Goal: Transaction & Acquisition: Purchase product/service

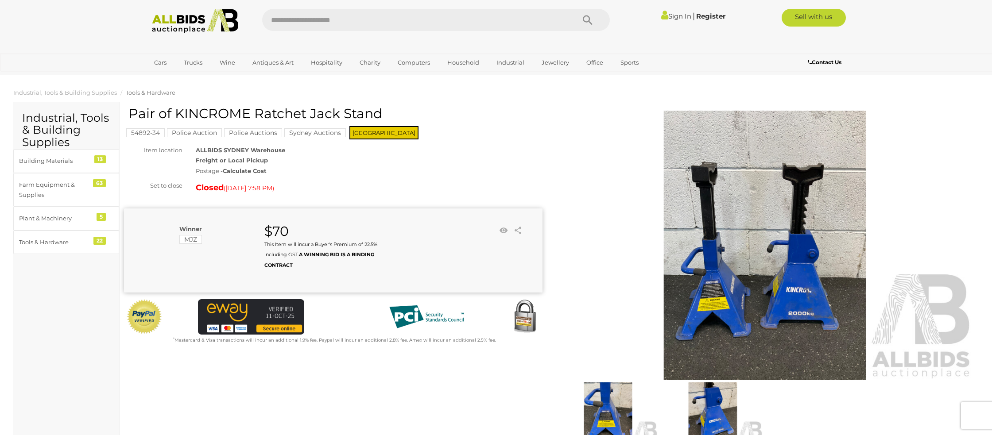
click at [667, 17] on link "Sign In" at bounding box center [676, 16] width 30 height 8
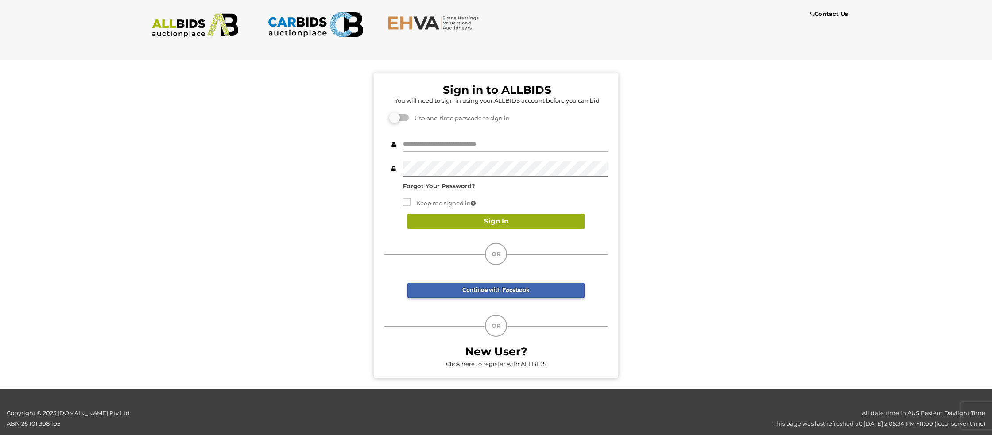
type input "**********"
click at [513, 222] on button "Sign In" at bounding box center [495, 221] width 177 height 15
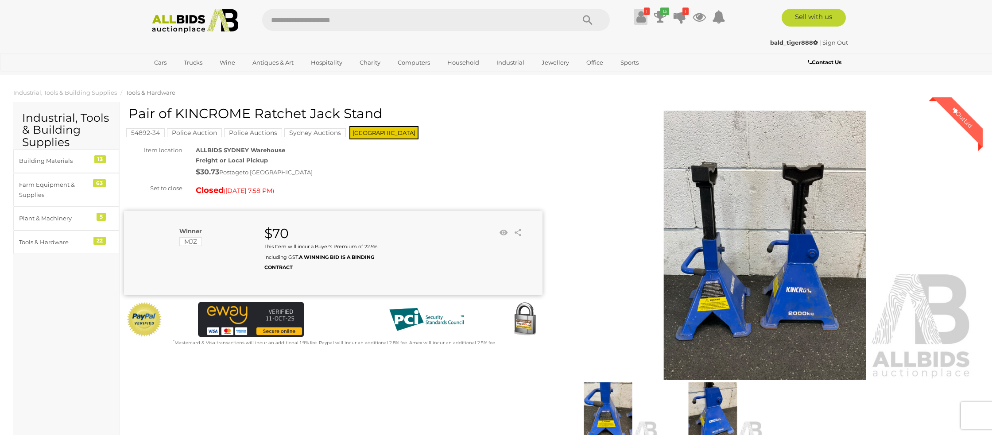
click at [642, 12] on icon at bounding box center [640, 17] width 9 height 16
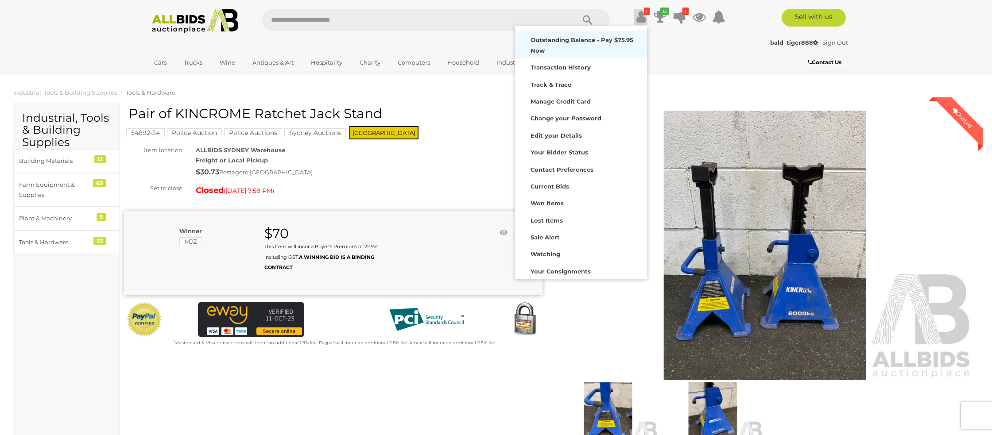
click at [554, 42] on strong "Outstanding Balance - Pay $75.95 Now" at bounding box center [581, 44] width 103 height 17
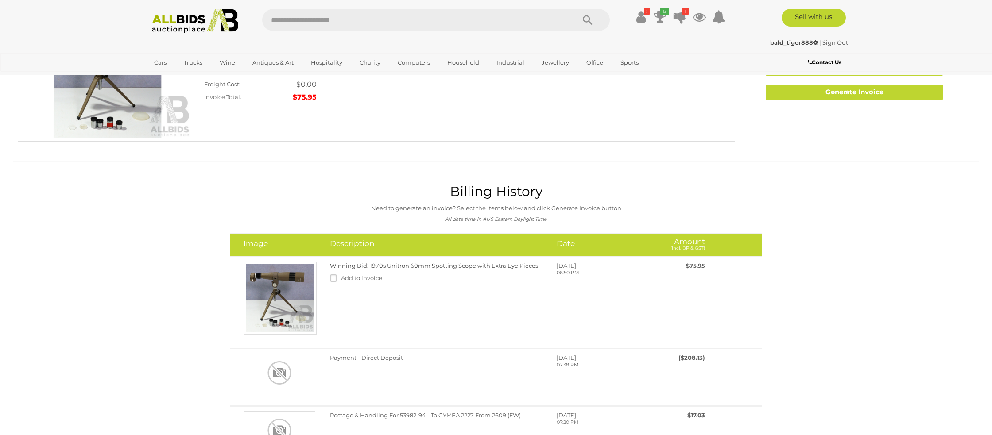
scroll to position [105, 0]
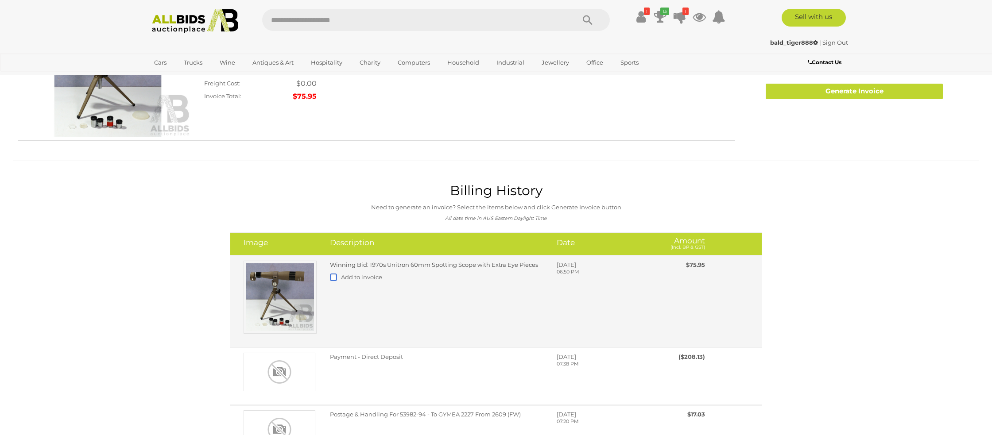
click at [331, 280] on label at bounding box center [335, 277] width 11 height 7
click at [332, 280] on label at bounding box center [335, 277] width 11 height 7
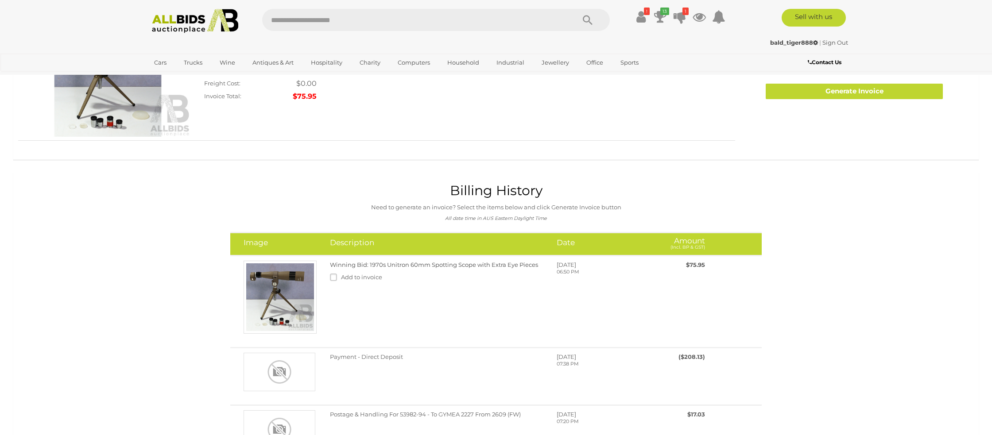
scroll to position [0, 0]
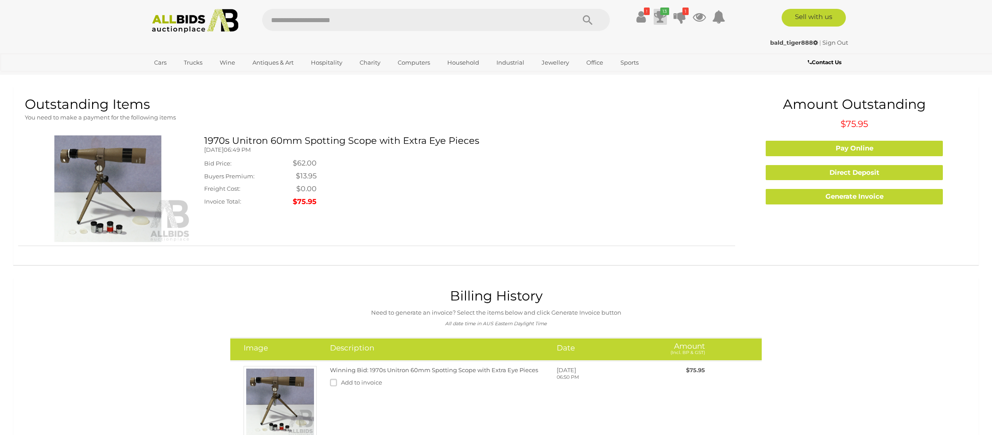
click at [664, 15] on icon at bounding box center [660, 17] width 12 height 16
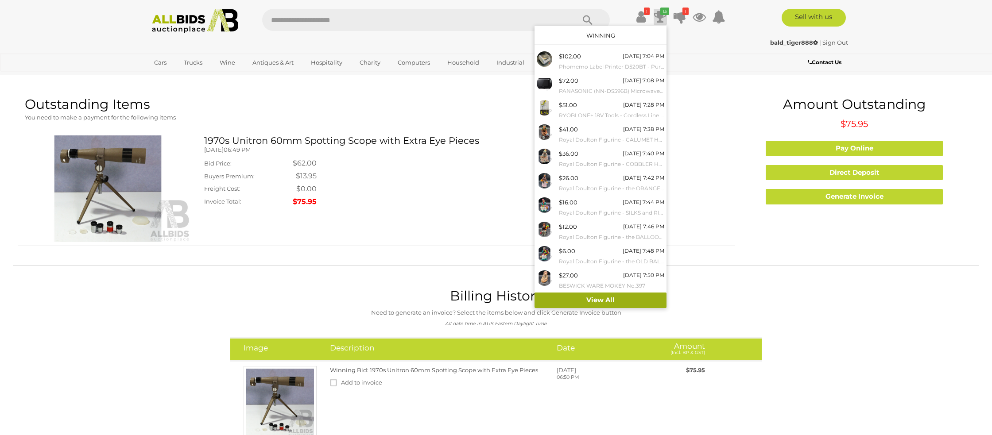
click at [595, 301] on link "View All" at bounding box center [600, 300] width 132 height 15
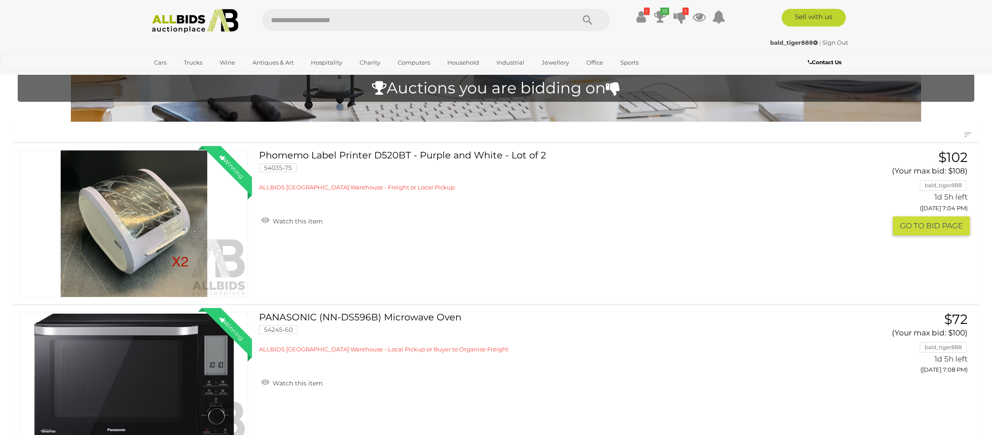
scroll to position [53, 0]
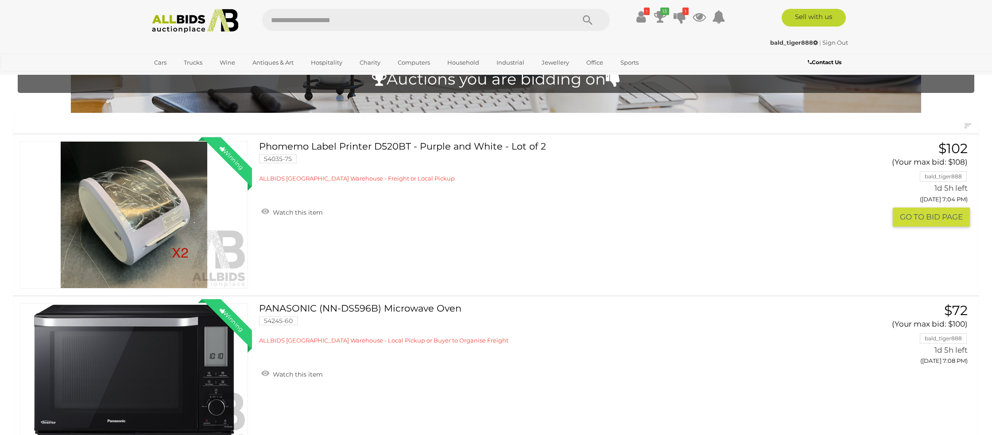
click at [143, 224] on img at bounding box center [133, 215] width 227 height 147
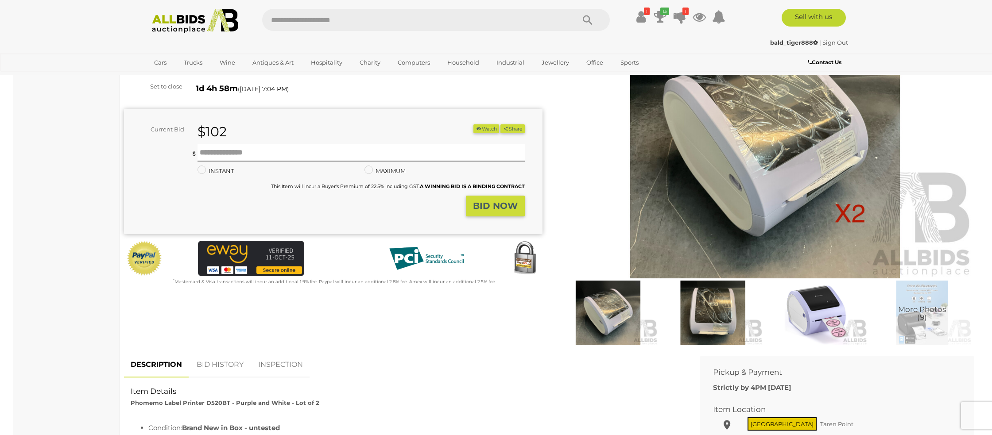
scroll to position [102, 0]
click at [224, 363] on link "BID HISTORY" at bounding box center [220, 364] width 60 height 26
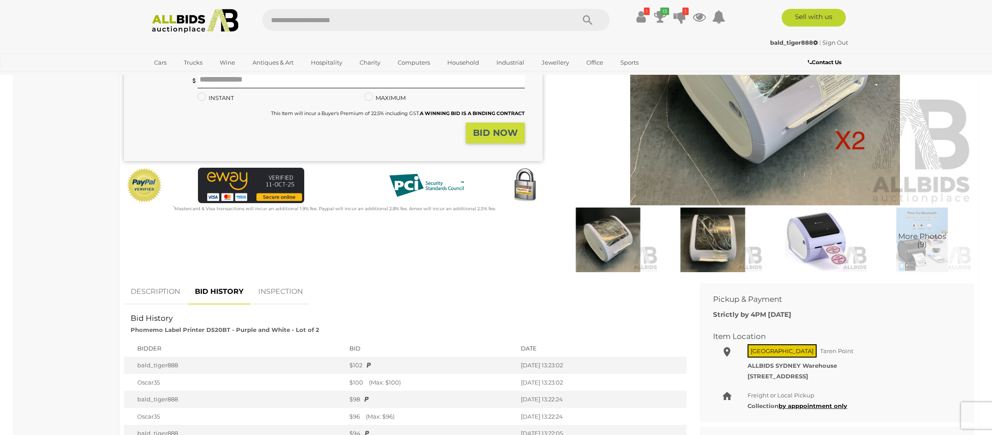
scroll to position [0, 0]
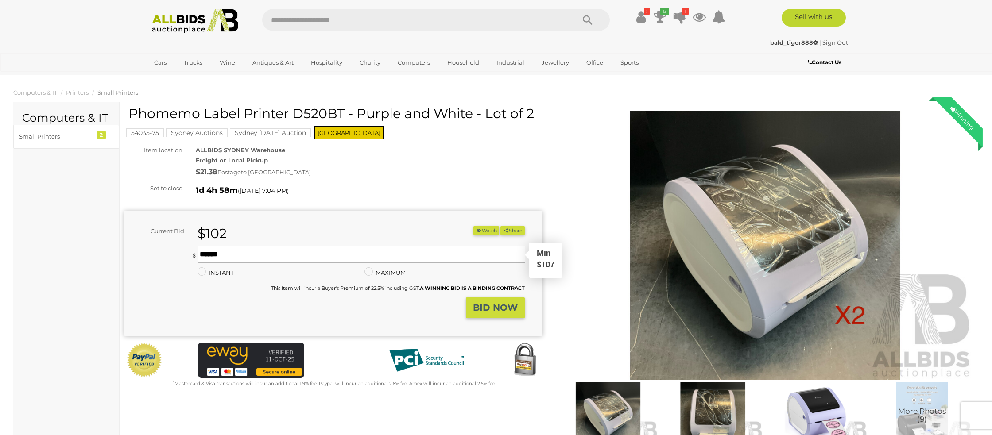
click at [213, 253] on input "text" at bounding box center [360, 255] width 327 height 18
type input "***"
click at [493, 310] on strong "BID NOW" at bounding box center [495, 307] width 45 height 11
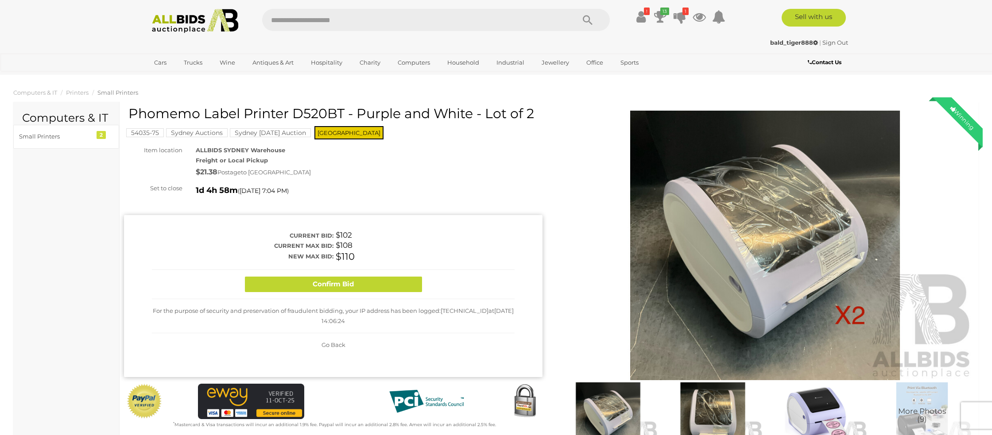
click at [324, 288] on button "Confirm Bid" at bounding box center [333, 284] width 177 height 15
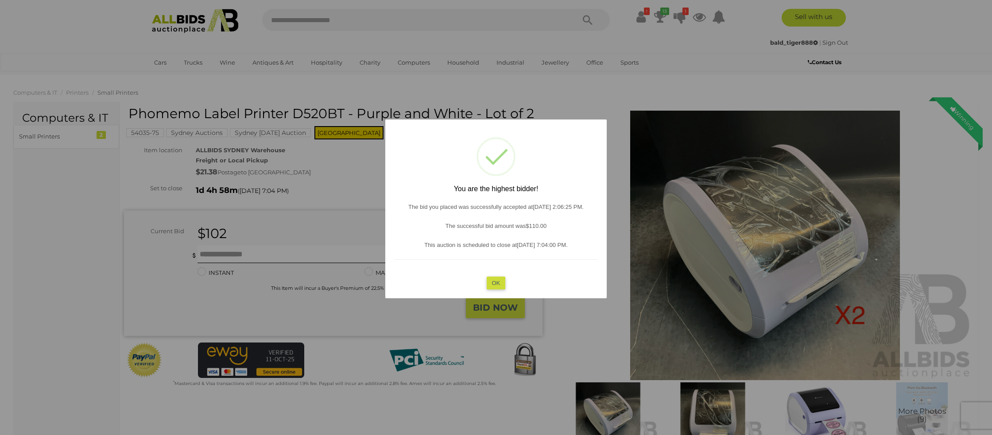
click at [490, 282] on button "OK" at bounding box center [495, 282] width 19 height 13
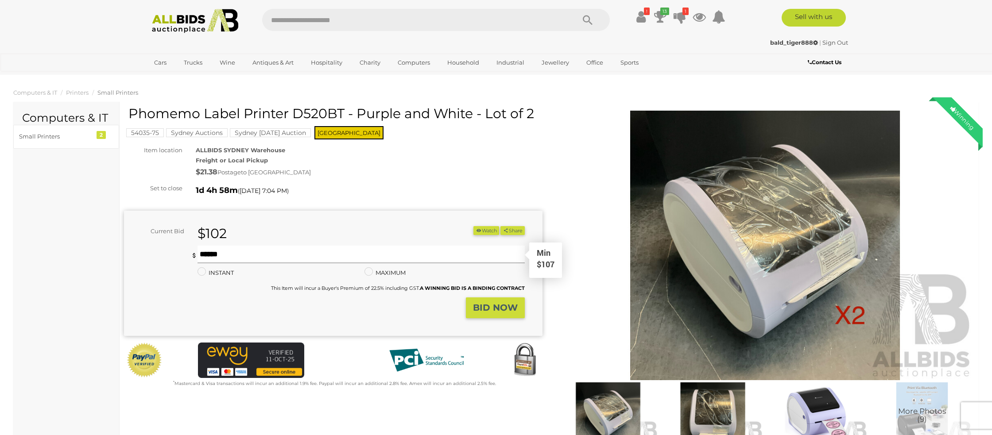
click at [226, 253] on input "text" at bounding box center [360, 255] width 327 height 18
type input "***"
click at [488, 305] on strong "BID NOW" at bounding box center [495, 307] width 45 height 11
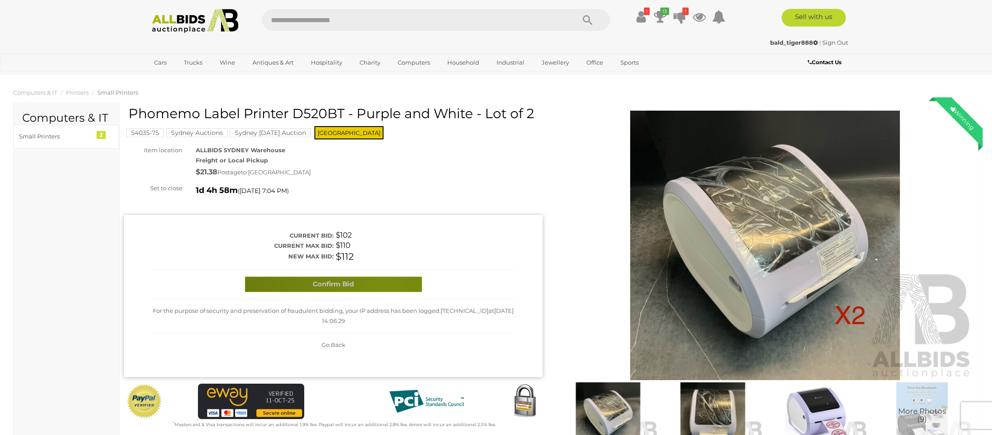
click at [382, 285] on button "Confirm Bid" at bounding box center [333, 284] width 177 height 15
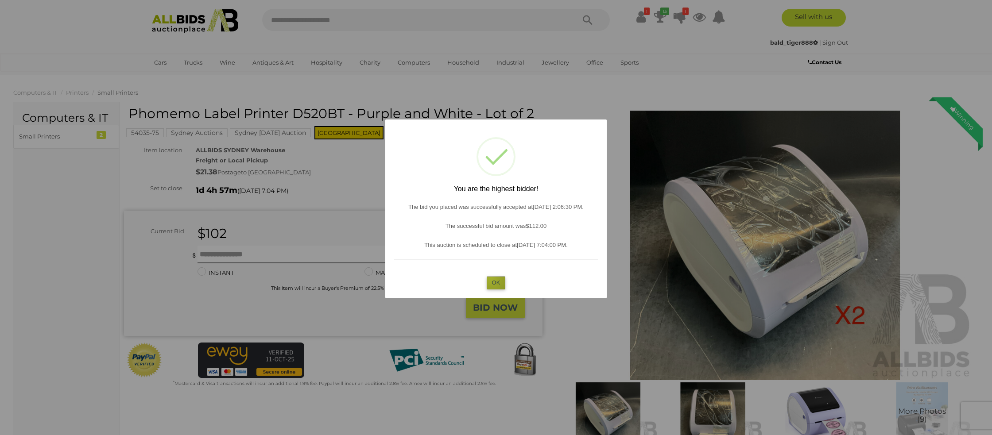
drag, startPoint x: 489, startPoint y: 277, endPoint x: 438, endPoint y: 268, distance: 51.2
click at [488, 276] on button "OK" at bounding box center [495, 282] width 19 height 13
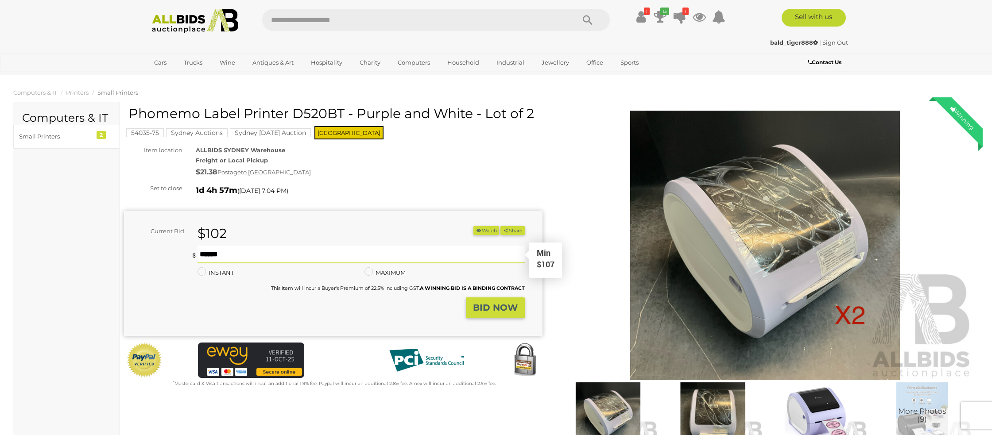
click at [204, 254] on input "text" at bounding box center [360, 255] width 327 height 18
type input "***"
click at [485, 305] on strong "BID NOW" at bounding box center [495, 307] width 45 height 11
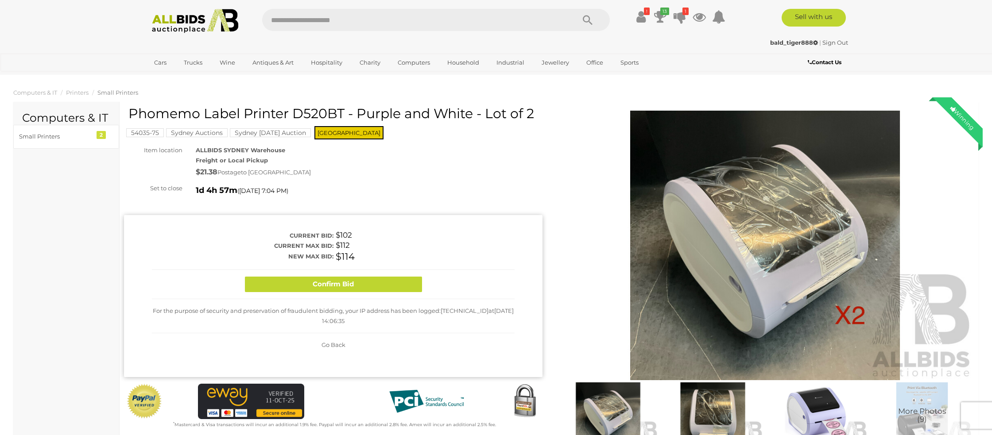
click at [378, 282] on button "Confirm Bid" at bounding box center [333, 284] width 177 height 15
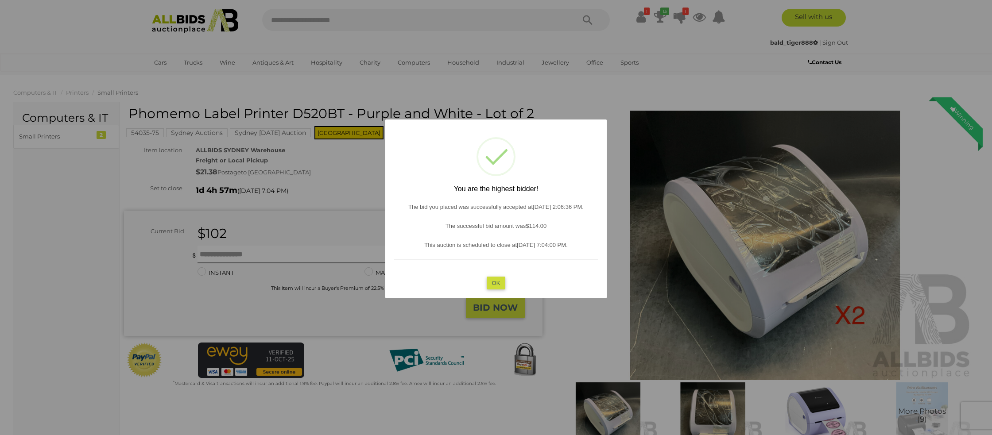
drag, startPoint x: 497, startPoint y: 284, endPoint x: 352, endPoint y: 287, distance: 144.3
click at [494, 283] on button "OK" at bounding box center [495, 282] width 19 height 13
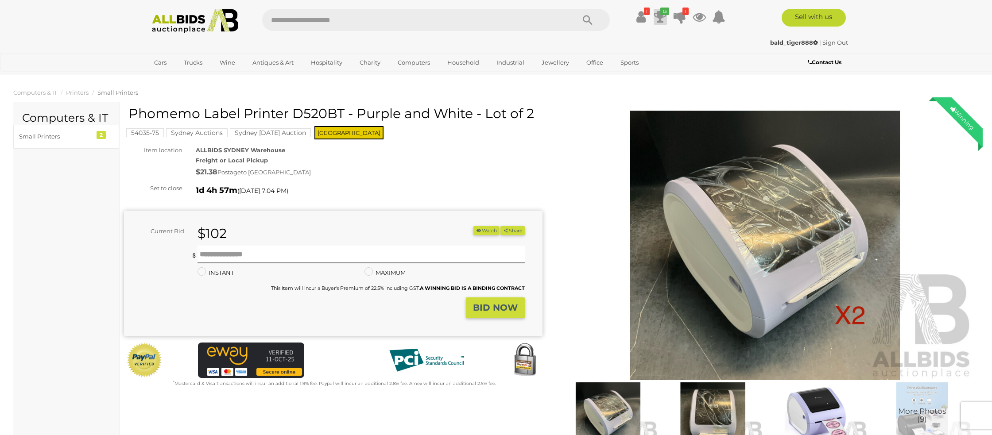
click at [659, 12] on icon at bounding box center [660, 17] width 12 height 16
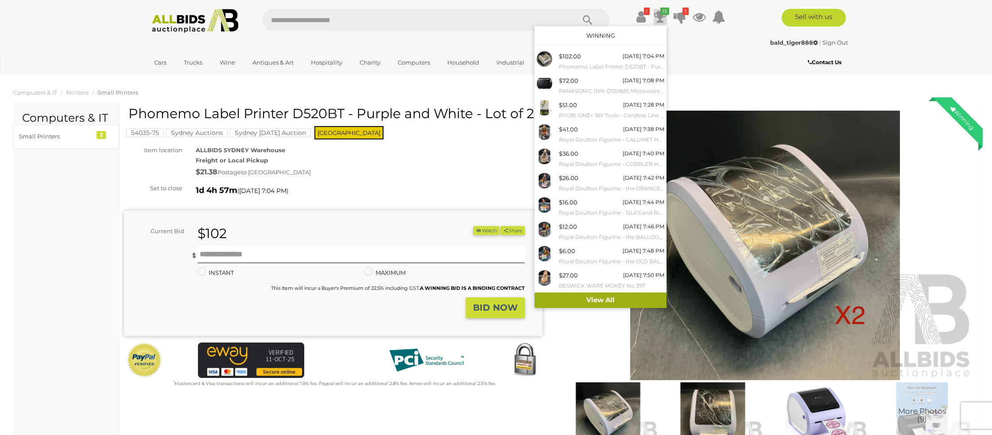
click at [594, 298] on link "View All" at bounding box center [600, 300] width 132 height 15
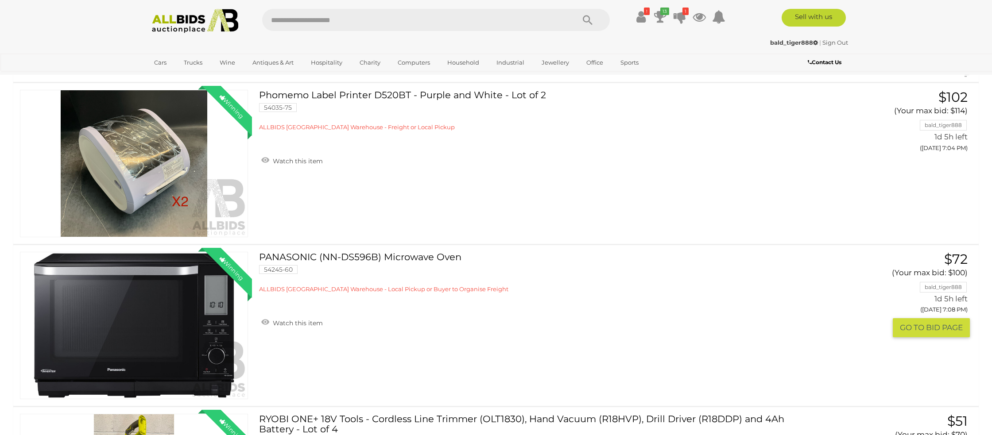
scroll to position [121, 0]
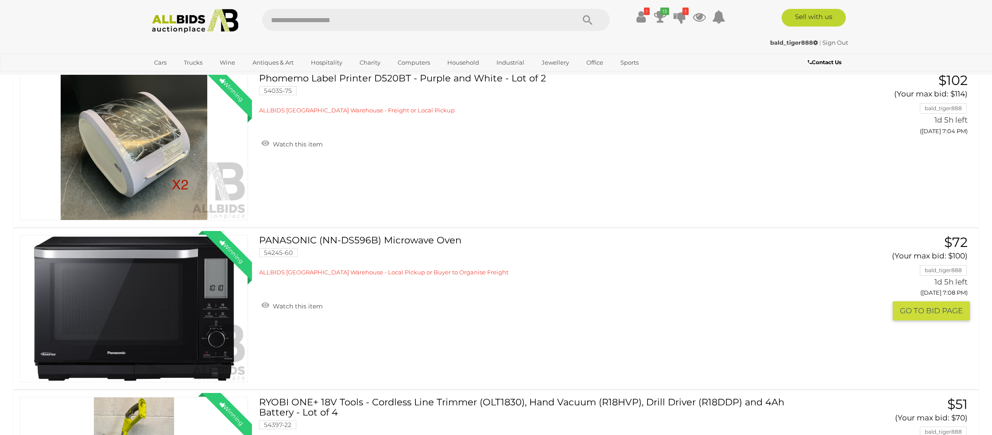
click at [120, 296] on link "Winning Outbid" at bounding box center [134, 308] width 228 height 147
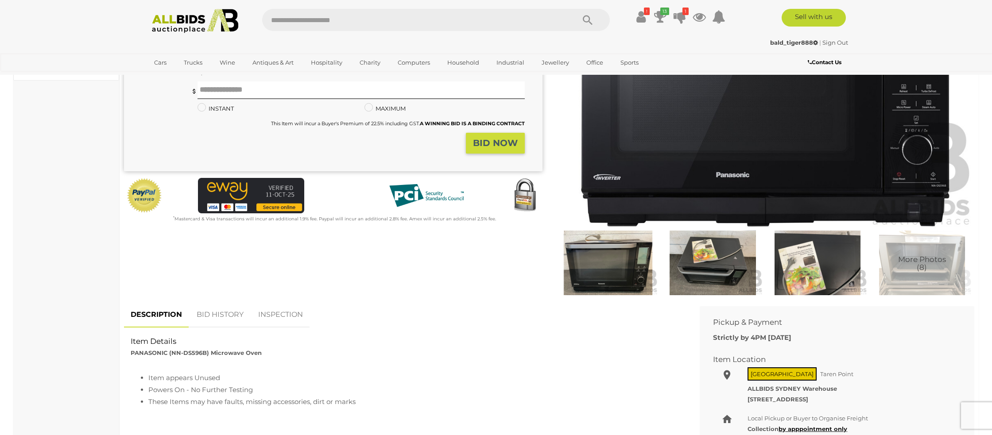
scroll to position [154, 0]
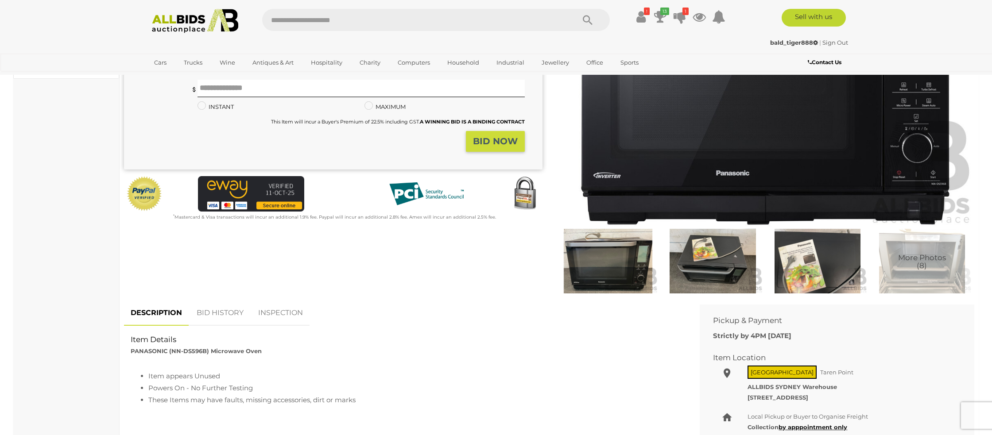
click at [223, 316] on link "BID HISTORY" at bounding box center [220, 313] width 60 height 26
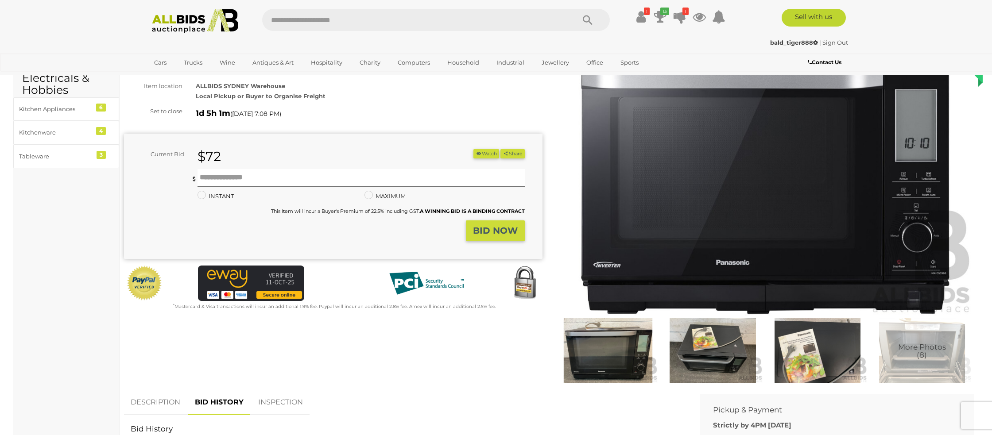
scroll to position [0, 0]
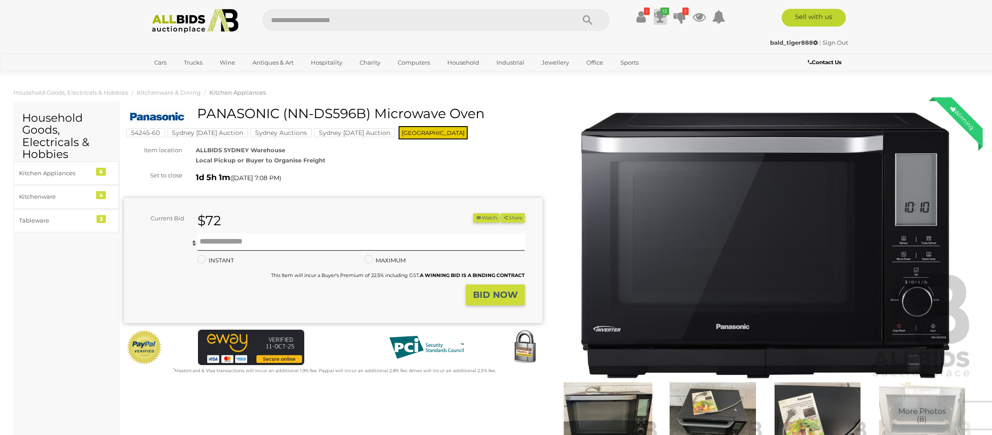
click at [664, 15] on icon "13" at bounding box center [664, 12] width 9 height 8
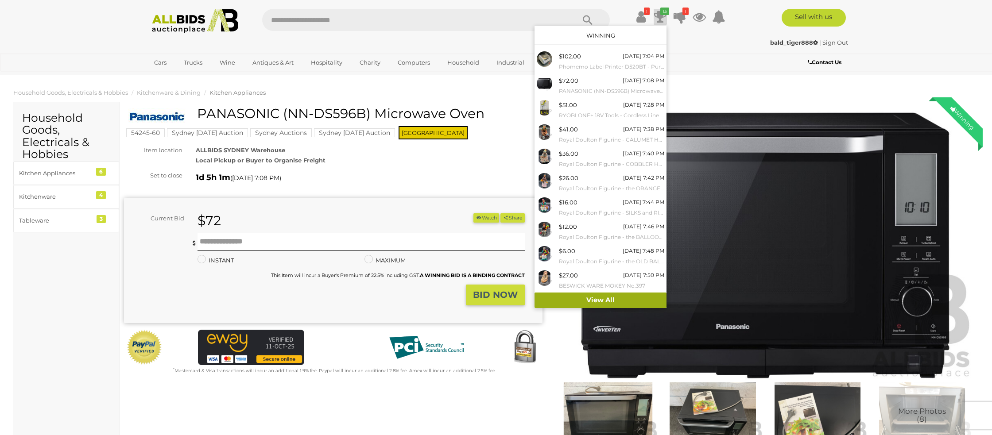
click at [577, 295] on link "View All" at bounding box center [600, 300] width 132 height 15
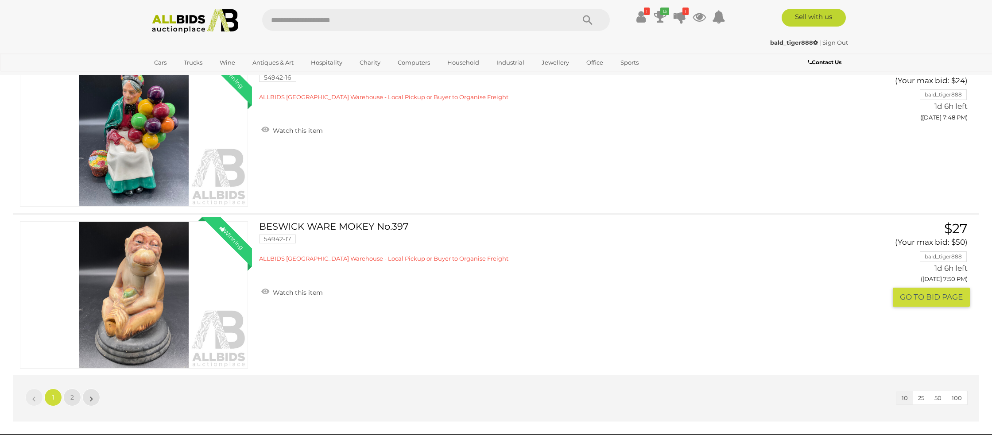
scroll to position [1433, 0]
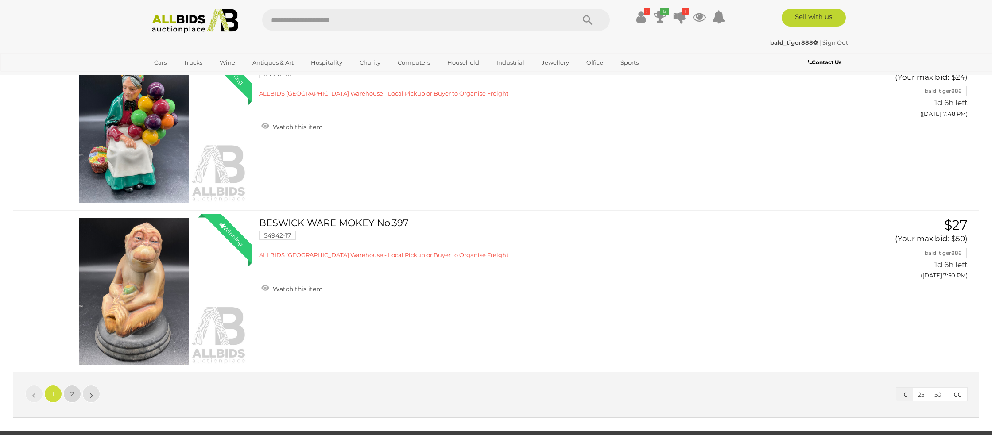
click at [70, 392] on span "2" at bounding box center [72, 394] width 4 height 8
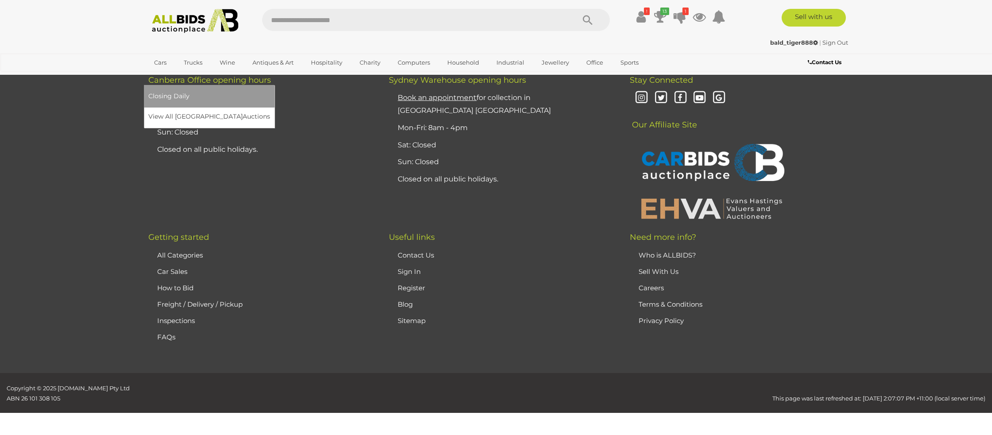
scroll to position [758, 0]
click at [189, 92] on span "Closing Daily" at bounding box center [168, 96] width 41 height 8
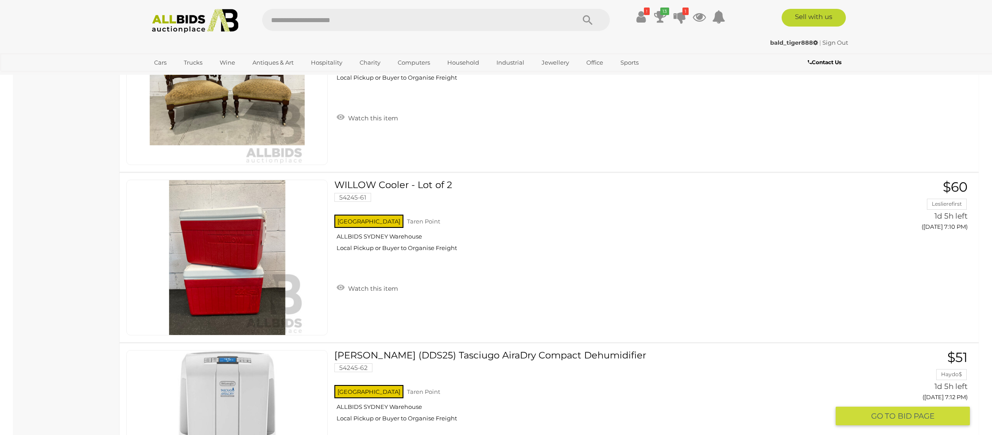
scroll to position [970, 0]
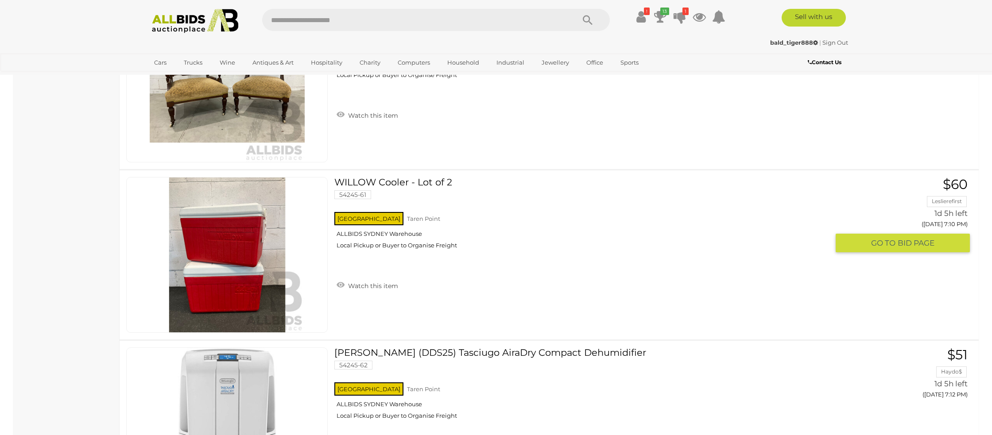
click at [249, 263] on img at bounding box center [227, 254] width 155 height 155
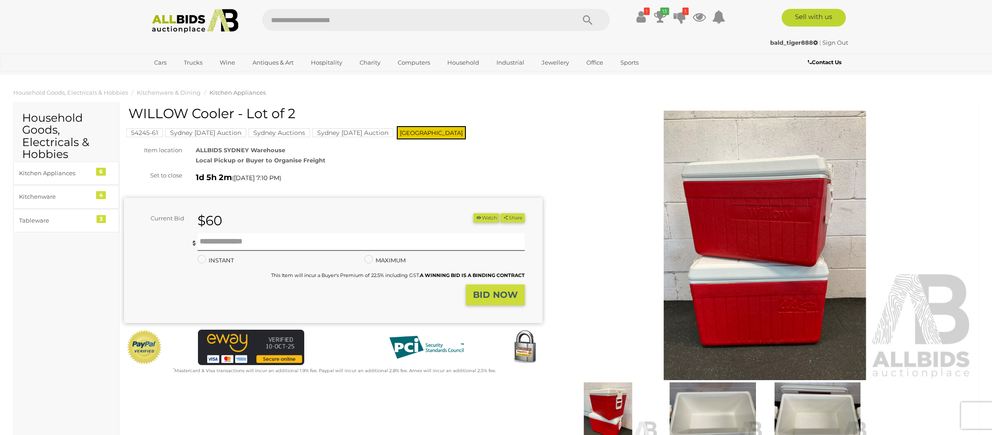
click at [772, 243] on img at bounding box center [765, 246] width 418 height 270
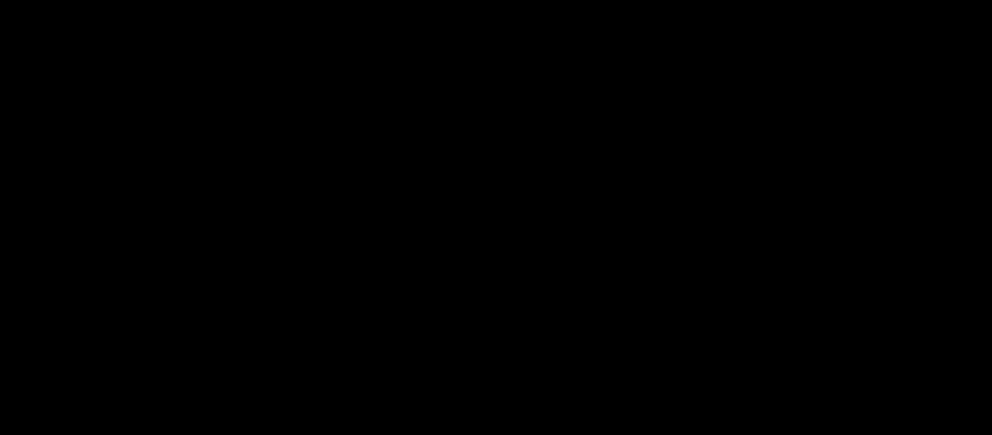
click at [772, 243] on div at bounding box center [496, 193] width 992 height 345
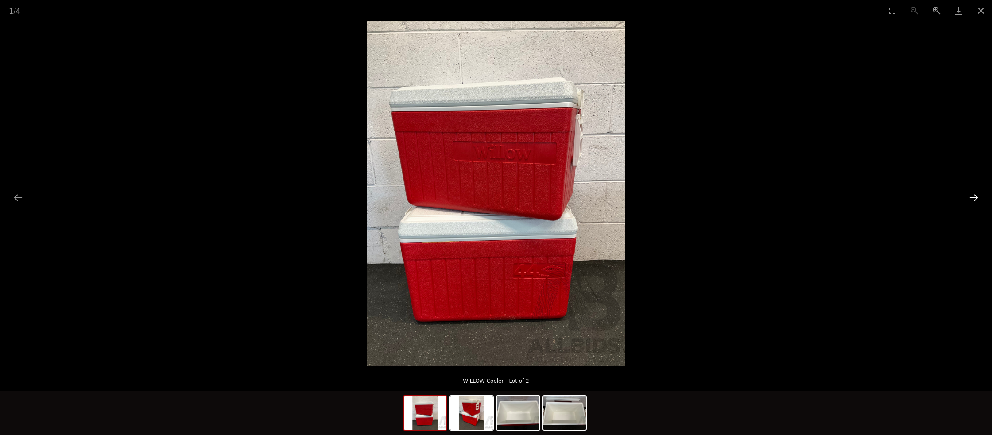
click at [976, 201] on button "Next slide" at bounding box center [973, 197] width 19 height 17
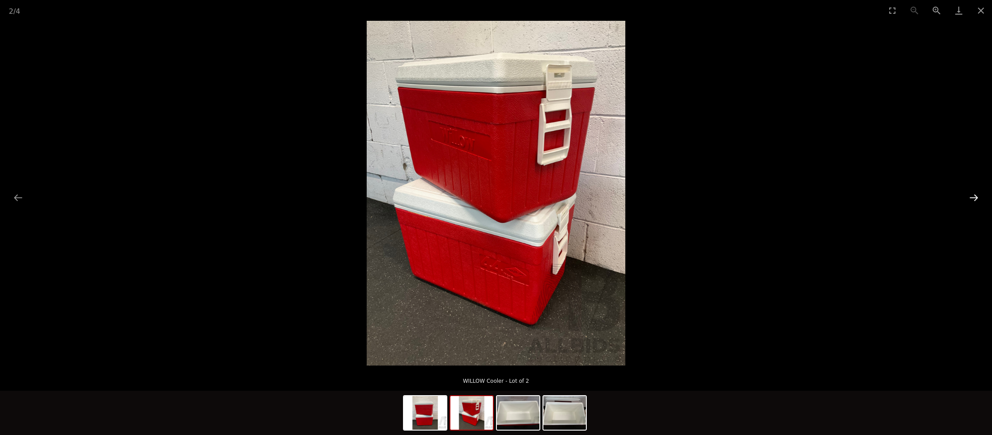
click at [976, 201] on button "Next slide" at bounding box center [973, 197] width 19 height 17
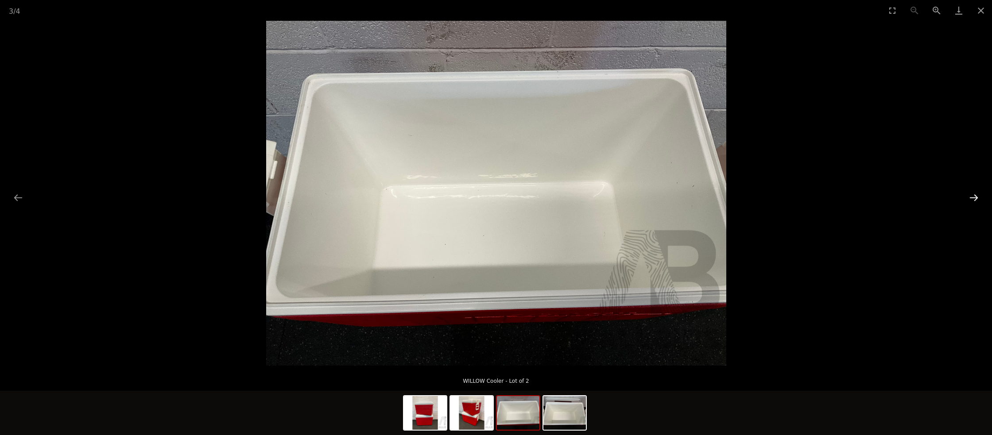
click at [976, 201] on button "Next slide" at bounding box center [973, 197] width 19 height 17
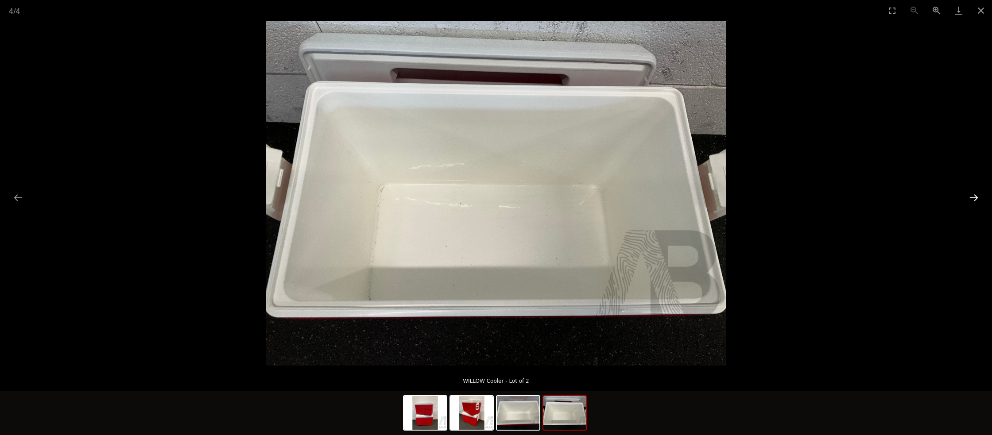
click at [976, 201] on button "Next slide" at bounding box center [973, 197] width 19 height 17
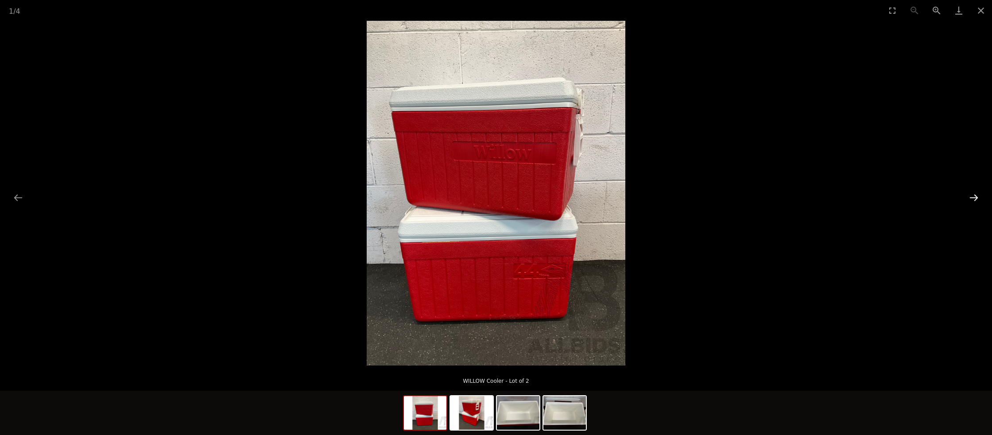
click at [976, 201] on button "Next slide" at bounding box center [973, 197] width 19 height 17
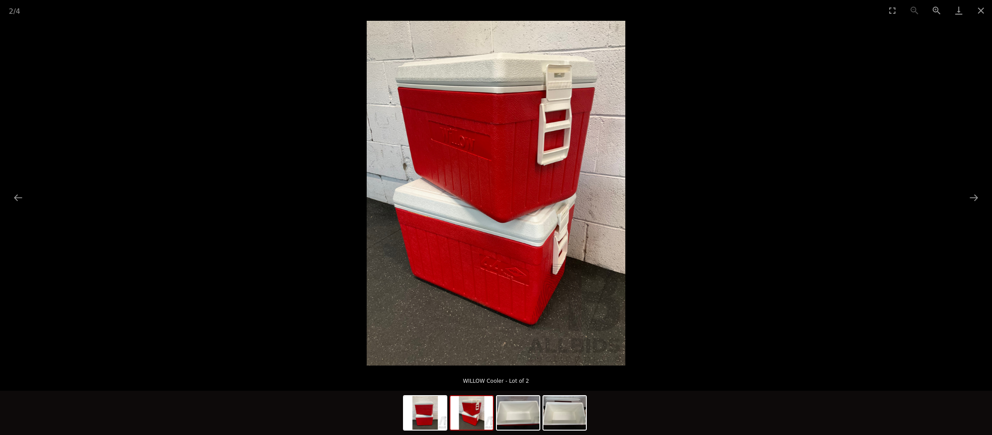
drag, startPoint x: 981, startPoint y: 12, endPoint x: 938, endPoint y: 23, distance: 44.8
click at [981, 11] on button "Close gallery" at bounding box center [980, 10] width 22 height 21
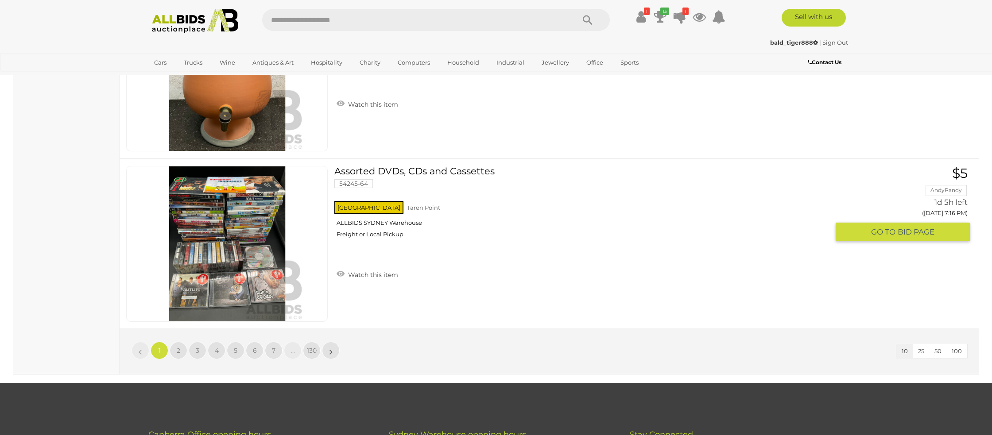
scroll to position [1493, 0]
click at [958, 349] on span "100" at bounding box center [956, 350] width 10 height 7
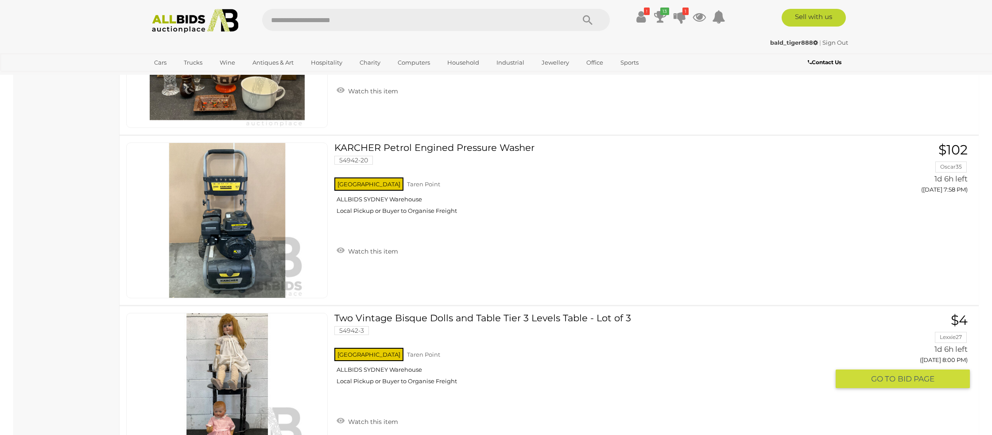
scroll to position [4927, 0]
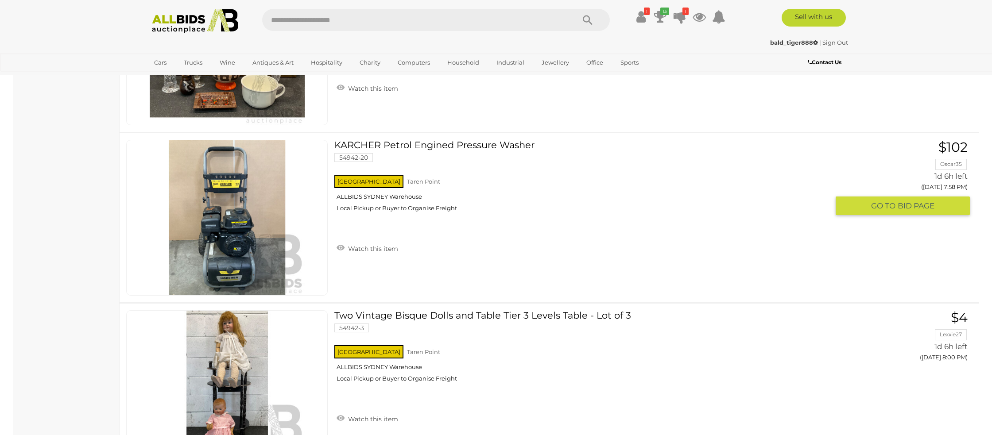
click at [249, 241] on img at bounding box center [227, 217] width 155 height 155
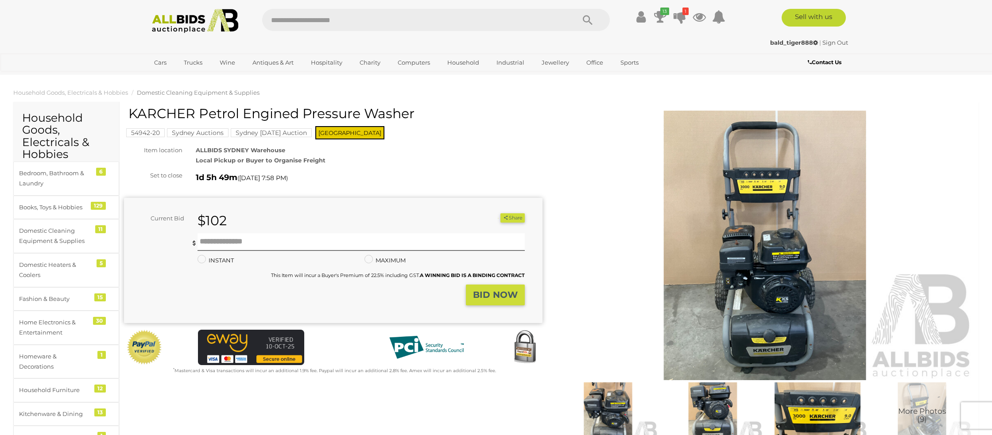
click at [741, 266] on img at bounding box center [765, 246] width 418 height 270
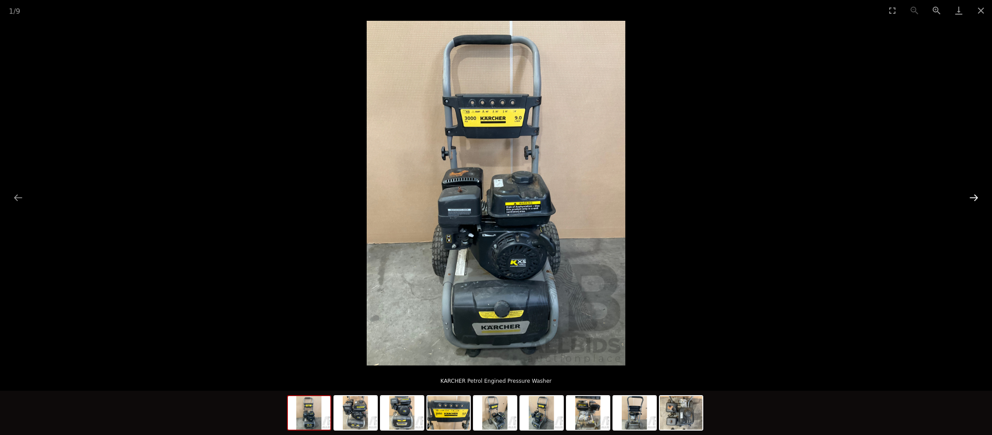
click at [973, 195] on button "Next slide" at bounding box center [973, 197] width 19 height 17
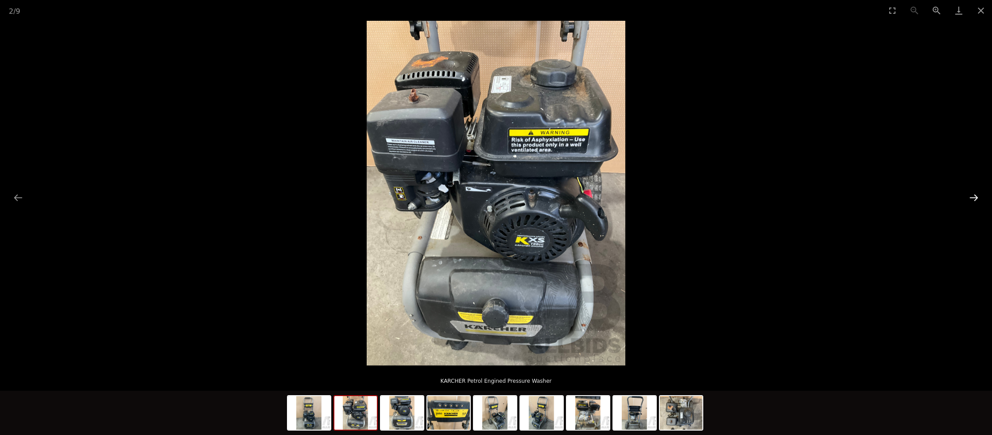
click at [973, 195] on button "Next slide" at bounding box center [973, 197] width 19 height 17
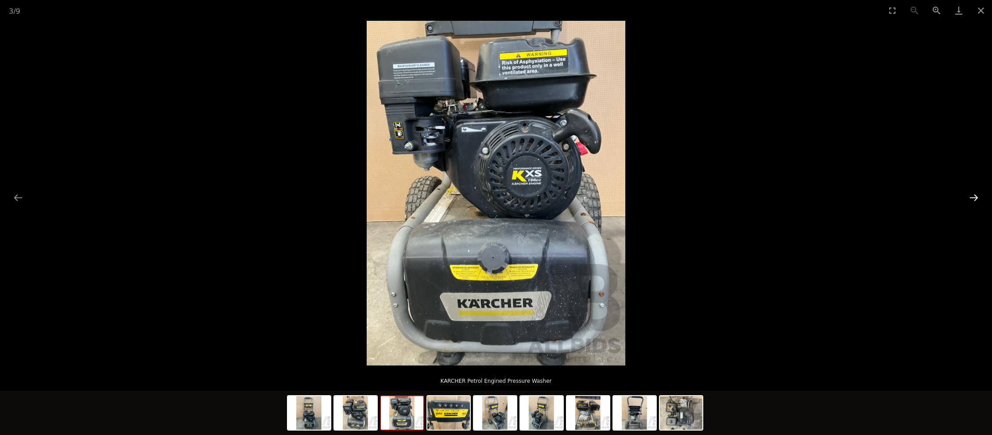
click at [973, 195] on button "Next slide" at bounding box center [973, 197] width 19 height 17
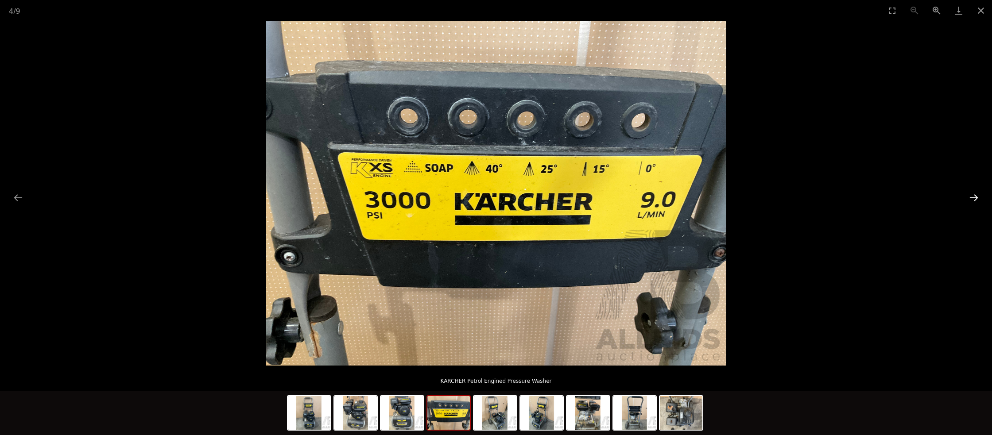
click at [973, 195] on button "Next slide" at bounding box center [973, 197] width 19 height 17
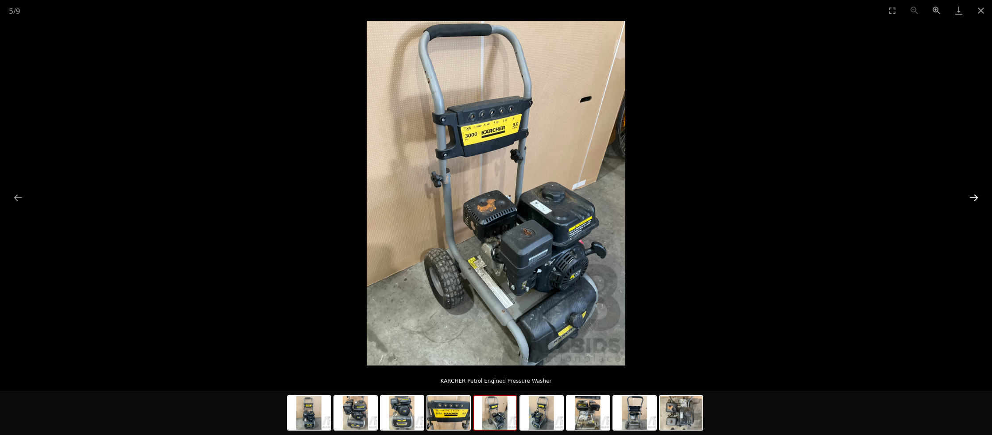
click at [973, 195] on button "Next slide" at bounding box center [973, 197] width 19 height 17
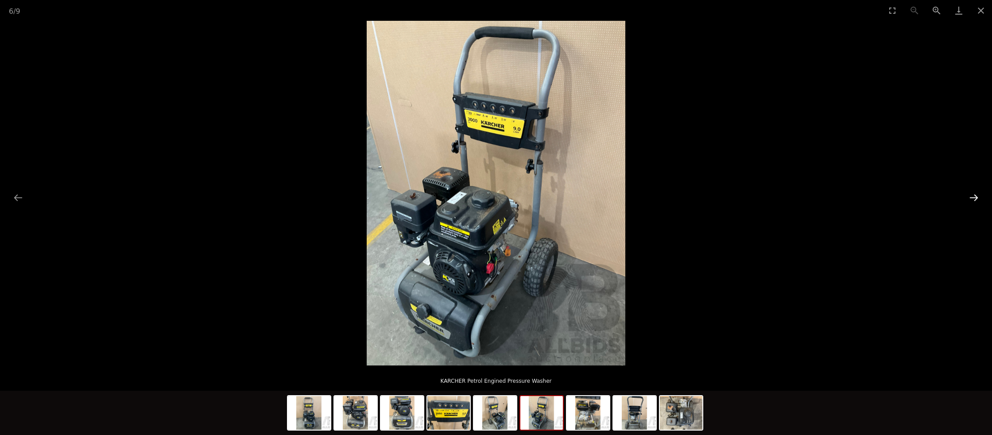
click at [973, 195] on button "Next slide" at bounding box center [973, 197] width 19 height 17
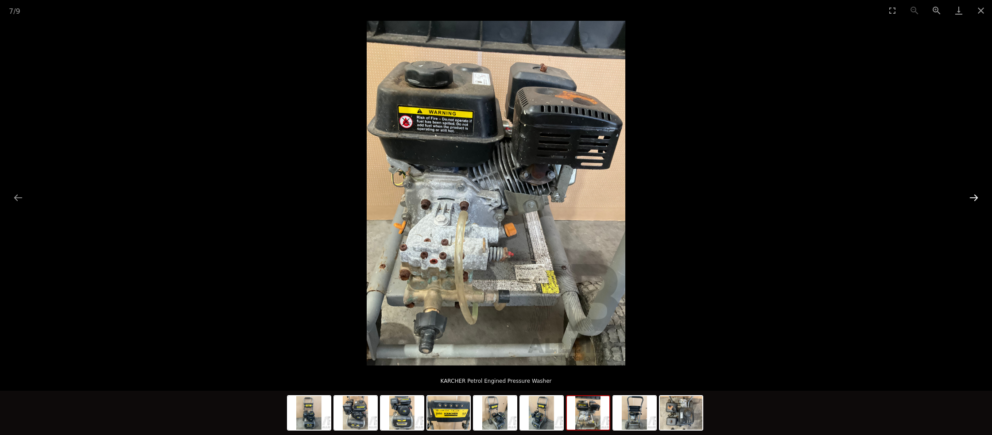
click at [973, 195] on button "Next slide" at bounding box center [973, 197] width 19 height 17
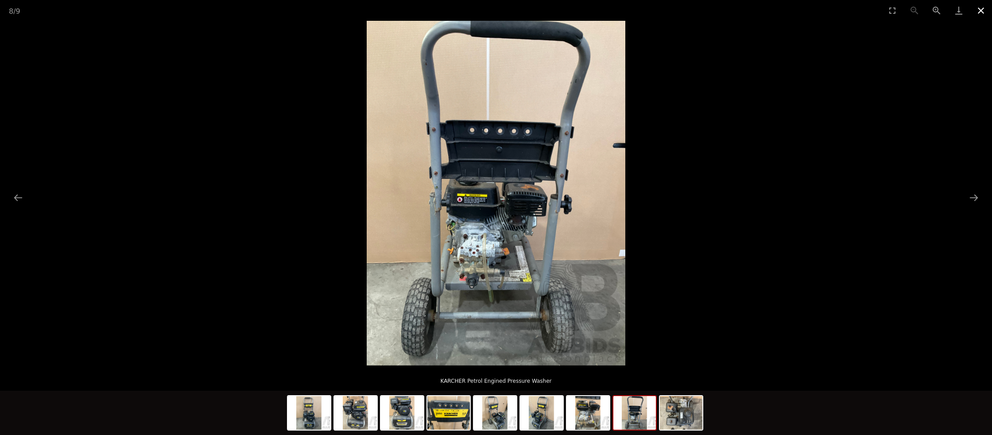
click at [982, 9] on button "Close gallery" at bounding box center [980, 10] width 22 height 21
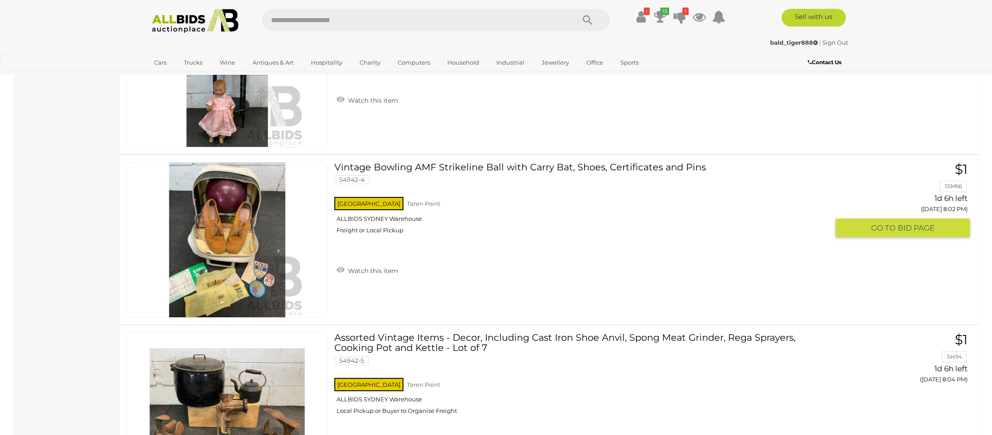
scroll to position [5014, 0]
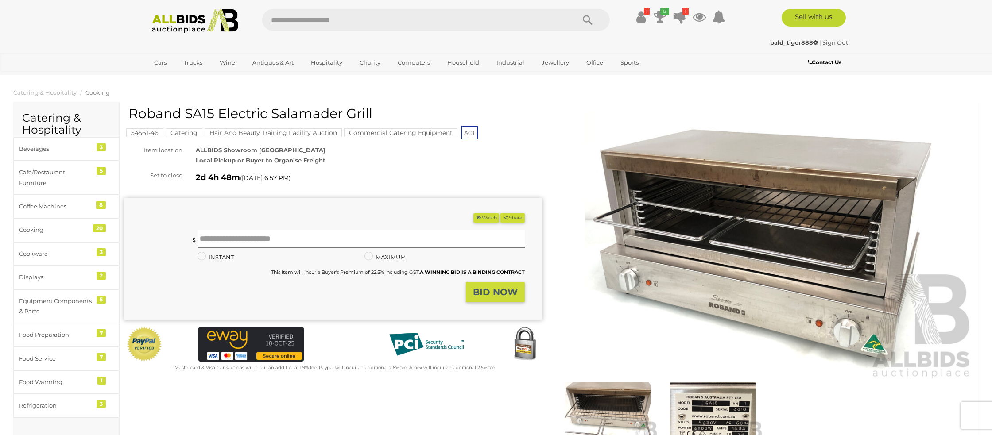
click at [768, 260] on img at bounding box center [765, 246] width 418 height 270
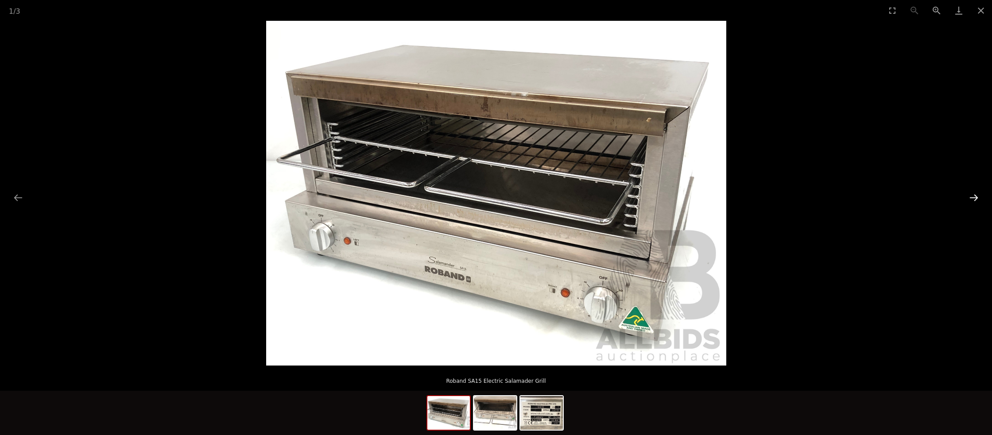
click at [971, 197] on button "Next slide" at bounding box center [973, 197] width 19 height 17
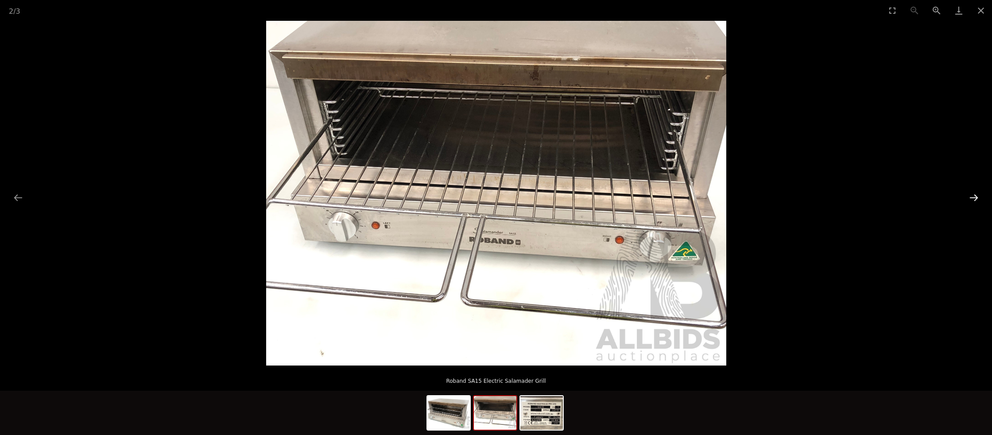
click at [971, 197] on button "Next slide" at bounding box center [973, 197] width 19 height 17
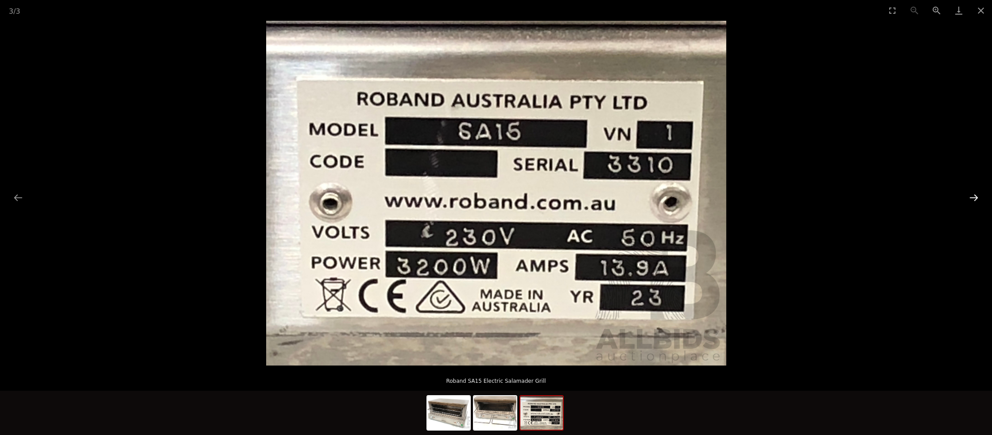
click at [971, 197] on button "Next slide" at bounding box center [973, 197] width 19 height 17
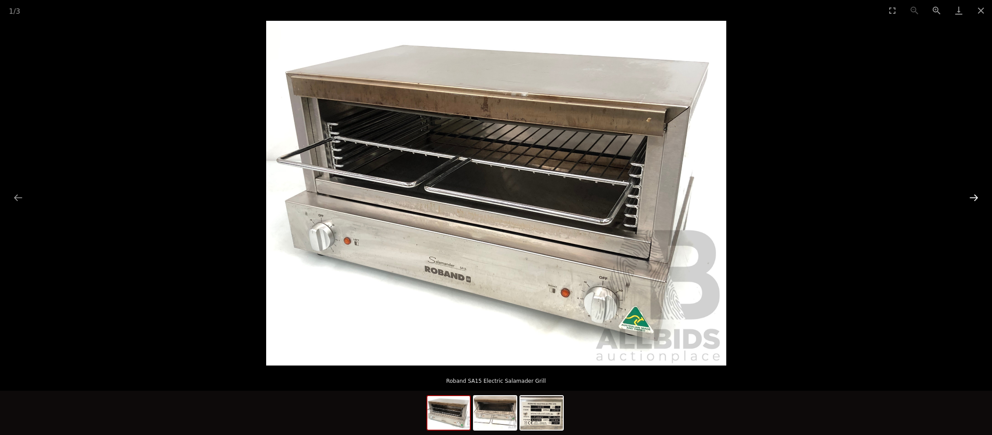
click at [972, 197] on button "Next slide" at bounding box center [973, 197] width 19 height 17
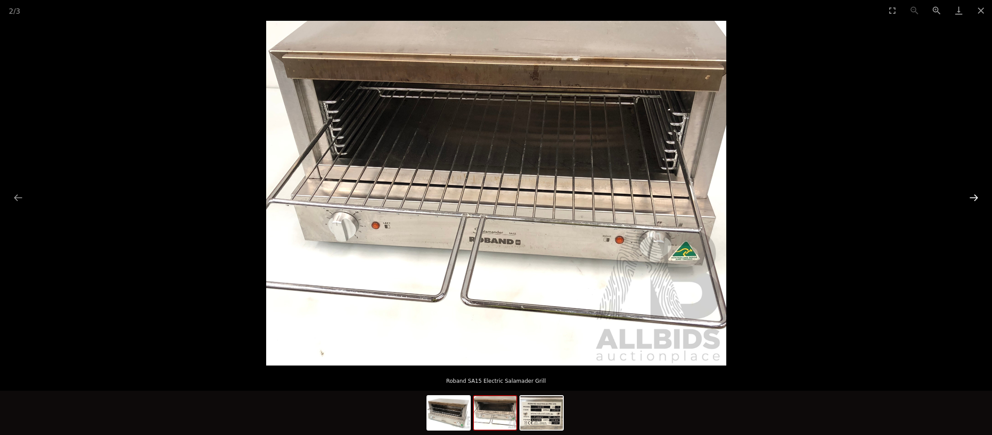
click at [972, 197] on button "Next slide" at bounding box center [973, 197] width 19 height 17
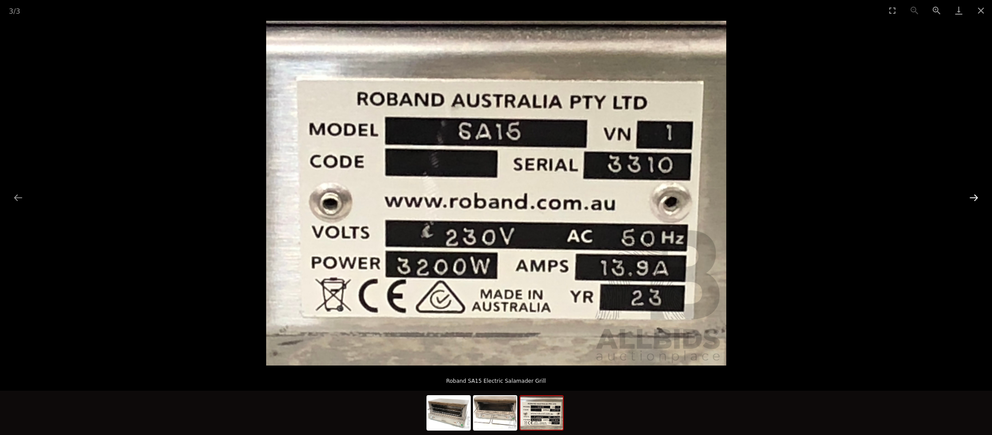
click at [971, 197] on button "Next slide" at bounding box center [973, 197] width 19 height 17
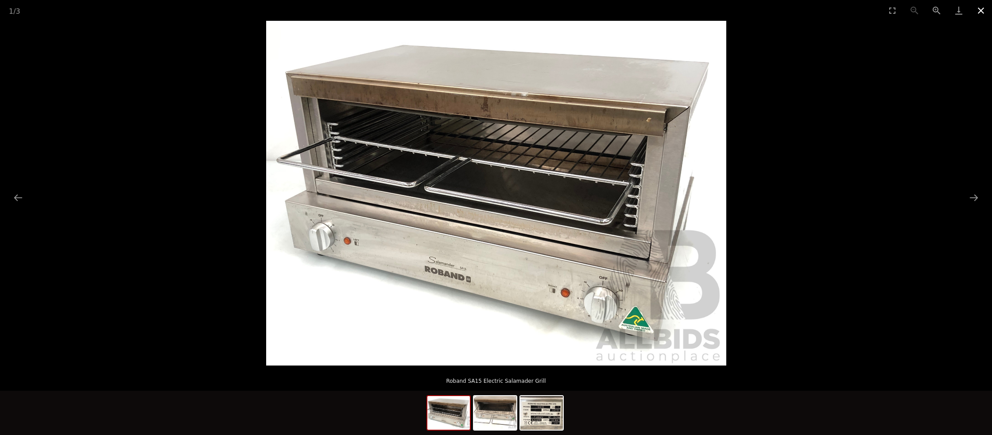
click at [980, 10] on button "Close gallery" at bounding box center [980, 10] width 22 height 21
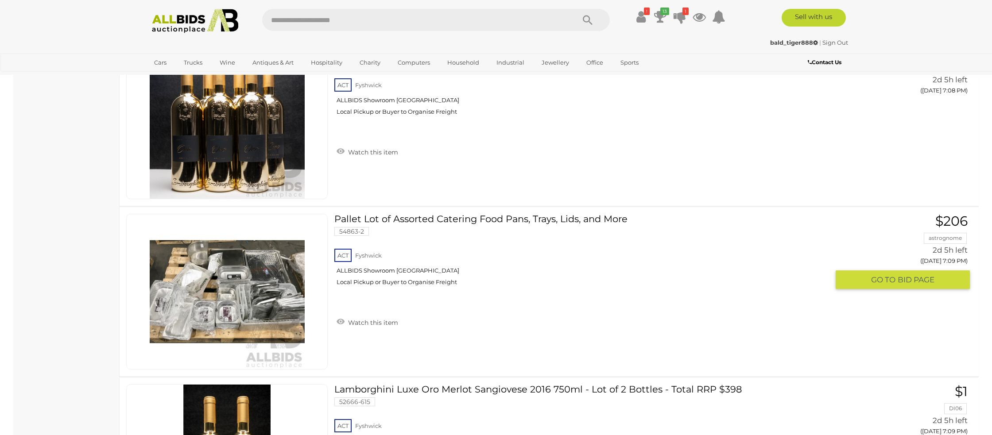
scroll to position [15590, 0]
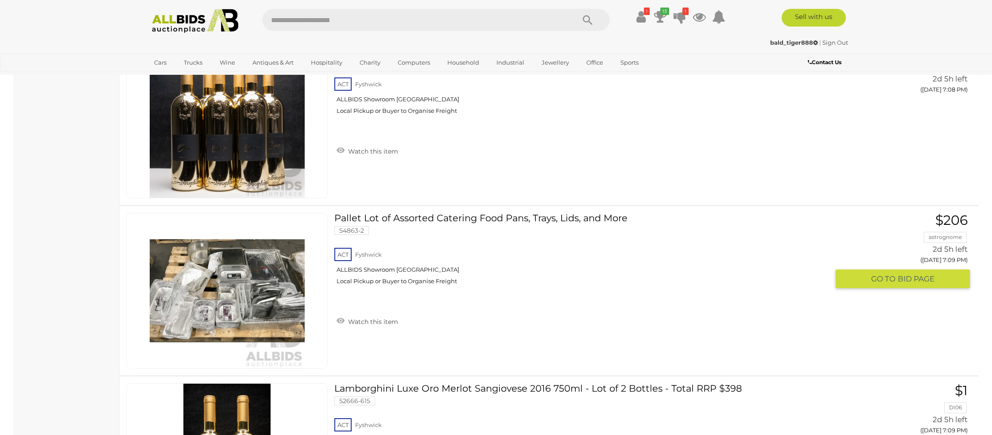
click at [235, 300] on img at bounding box center [227, 290] width 155 height 155
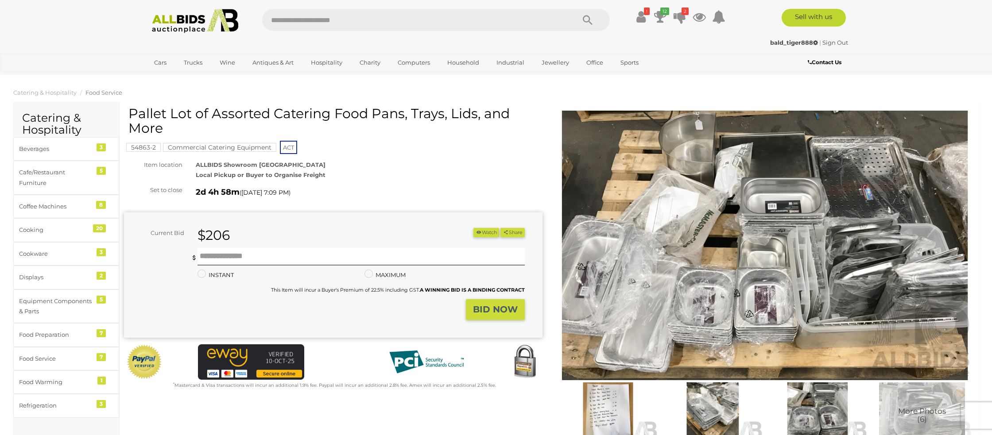
click at [725, 267] on img at bounding box center [765, 246] width 418 height 270
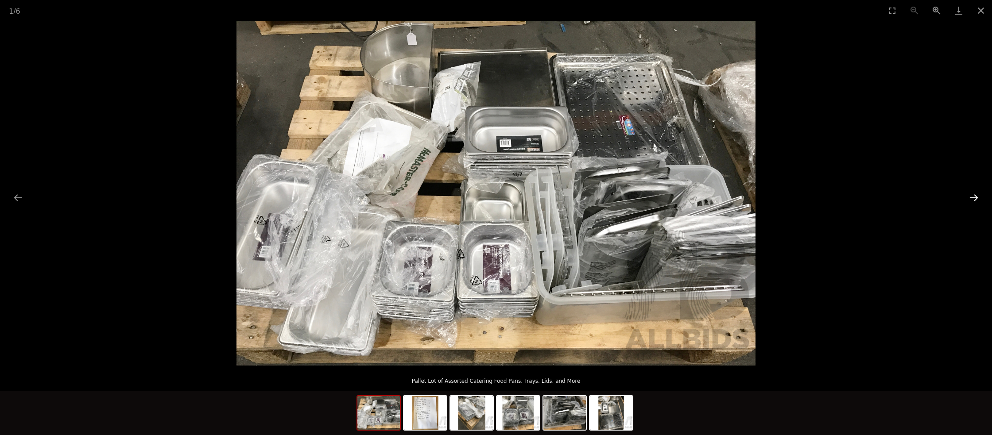
click at [972, 197] on button "Next slide" at bounding box center [973, 197] width 19 height 17
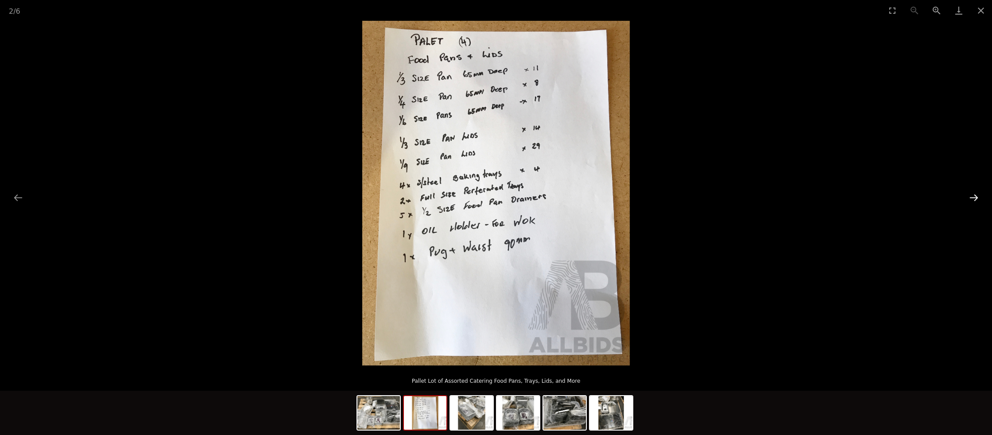
click at [972, 197] on button "Next slide" at bounding box center [973, 197] width 19 height 17
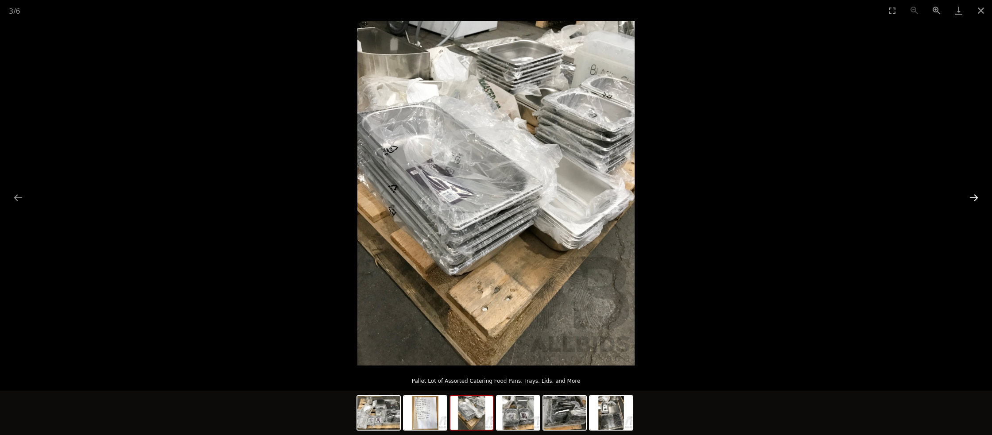
click at [972, 197] on button "Next slide" at bounding box center [973, 197] width 19 height 17
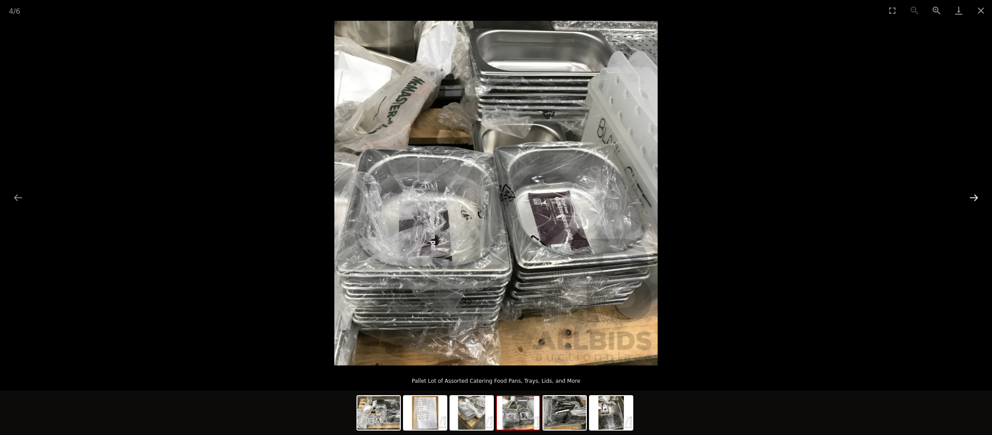
click at [972, 197] on button "Next slide" at bounding box center [973, 197] width 19 height 17
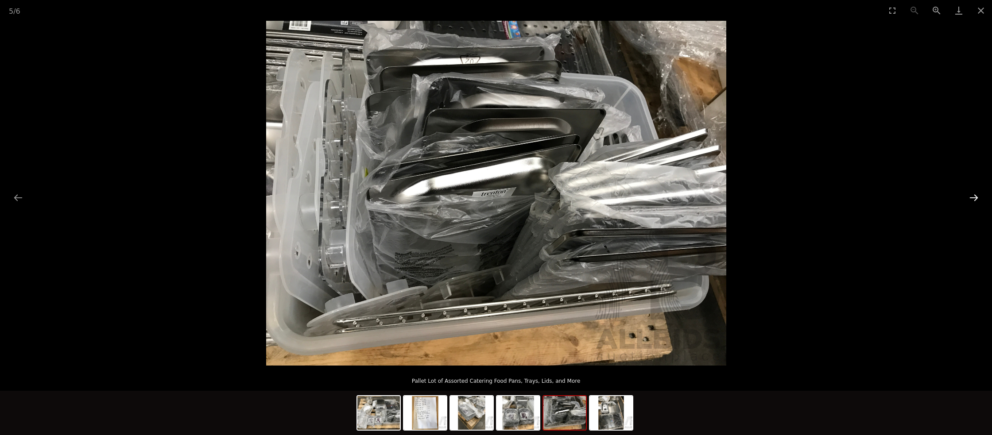
click at [972, 197] on button "Next slide" at bounding box center [973, 197] width 19 height 17
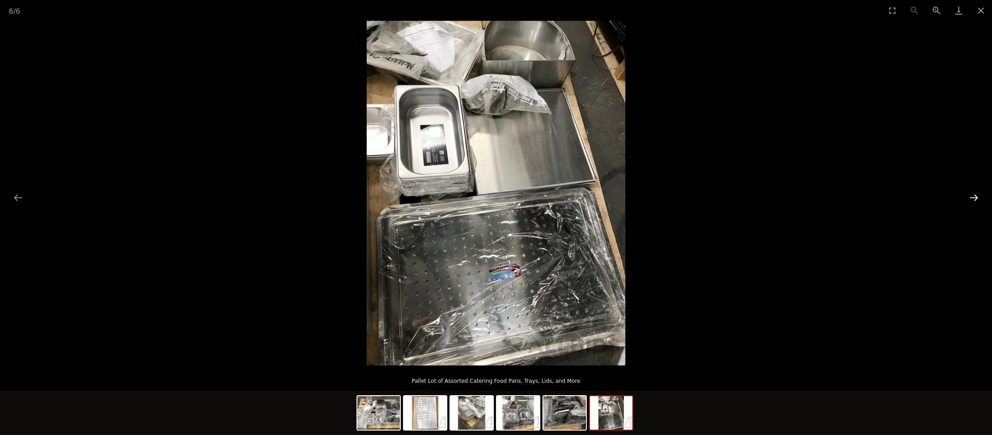
click at [972, 197] on button "Next slide" at bounding box center [973, 197] width 19 height 17
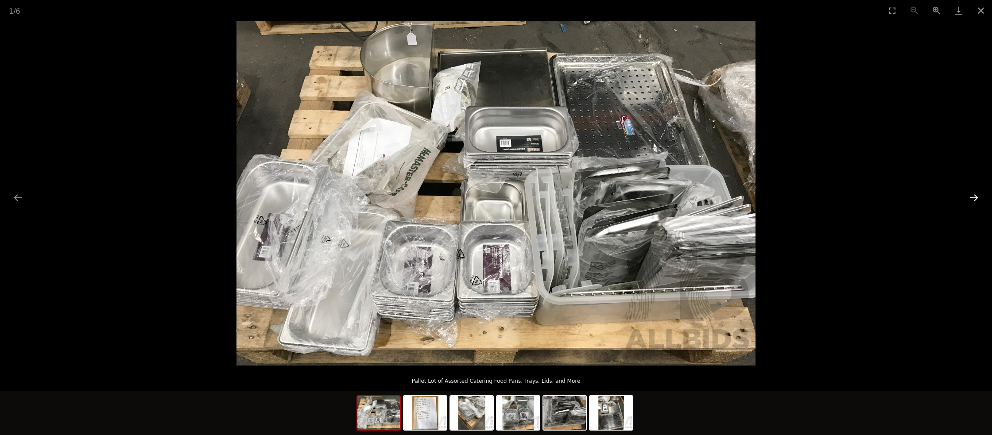
click at [972, 197] on button "Next slide" at bounding box center [973, 197] width 19 height 17
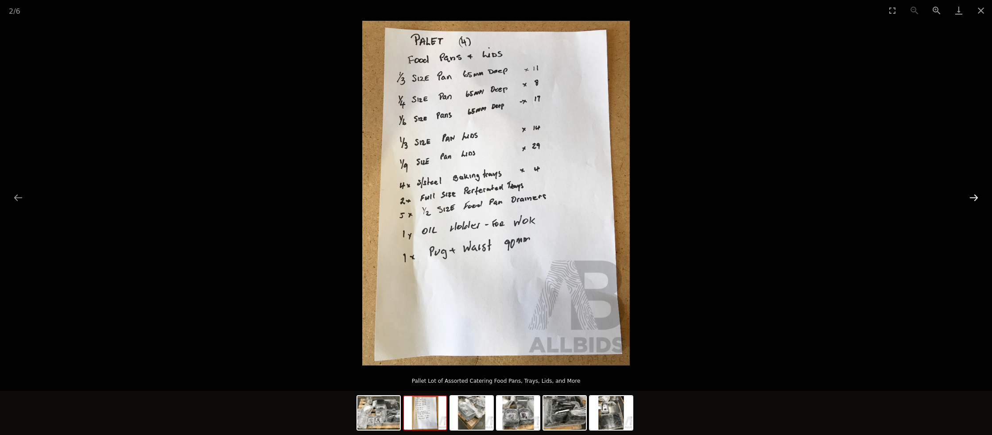
click at [972, 197] on button "Next slide" at bounding box center [973, 197] width 19 height 17
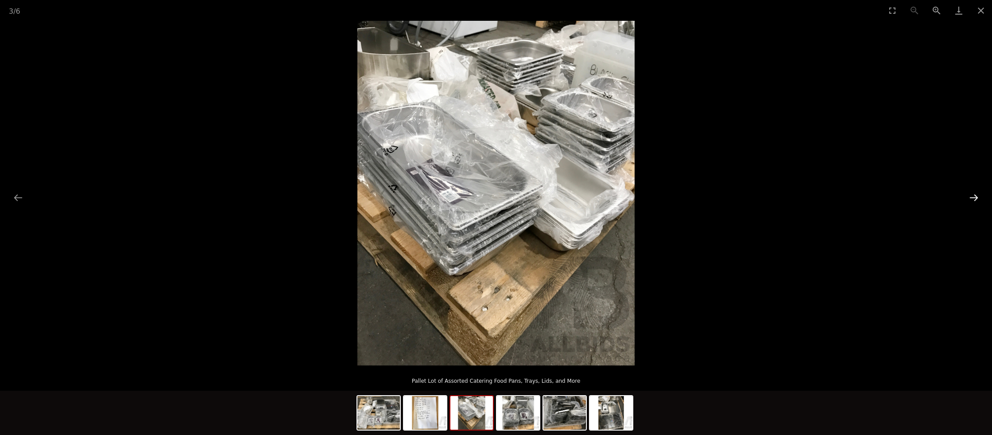
click at [972, 197] on button "Next slide" at bounding box center [973, 197] width 19 height 17
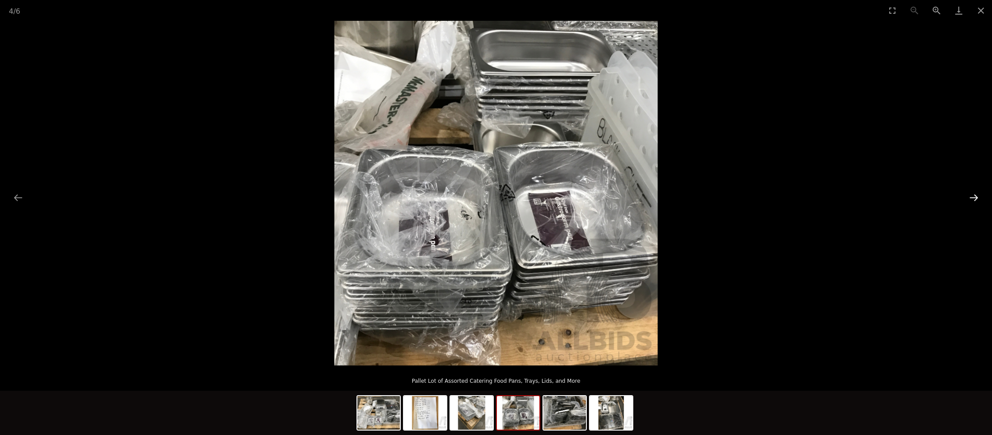
click at [968, 197] on button "Next slide" at bounding box center [973, 197] width 19 height 17
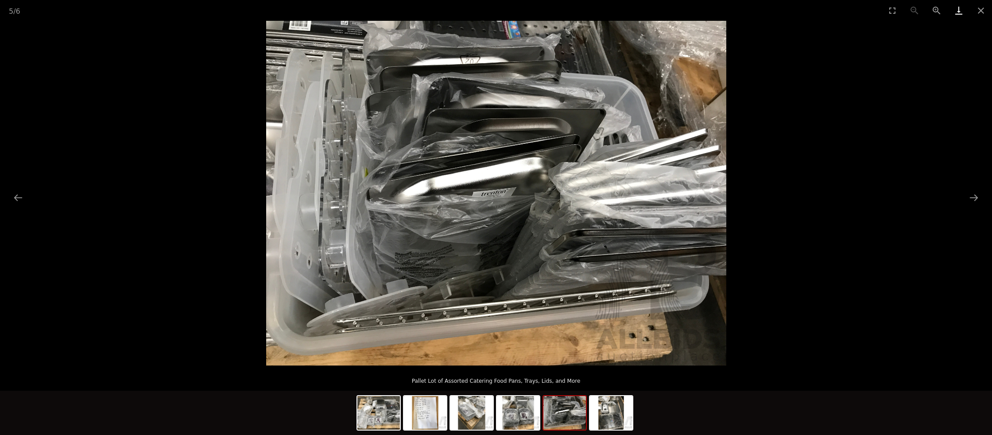
drag, startPoint x: 981, startPoint y: 13, endPoint x: 967, endPoint y: 15, distance: 13.9
click at [980, 13] on button "Close gallery" at bounding box center [980, 10] width 22 height 21
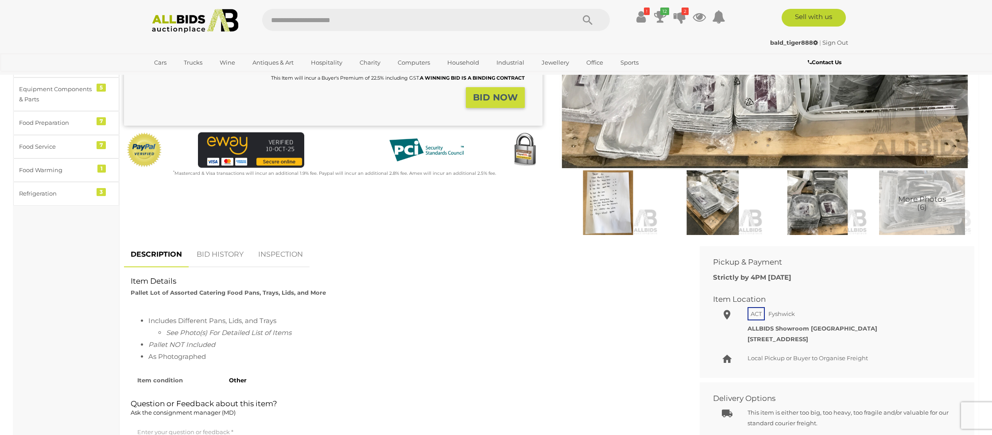
scroll to position [213, 0]
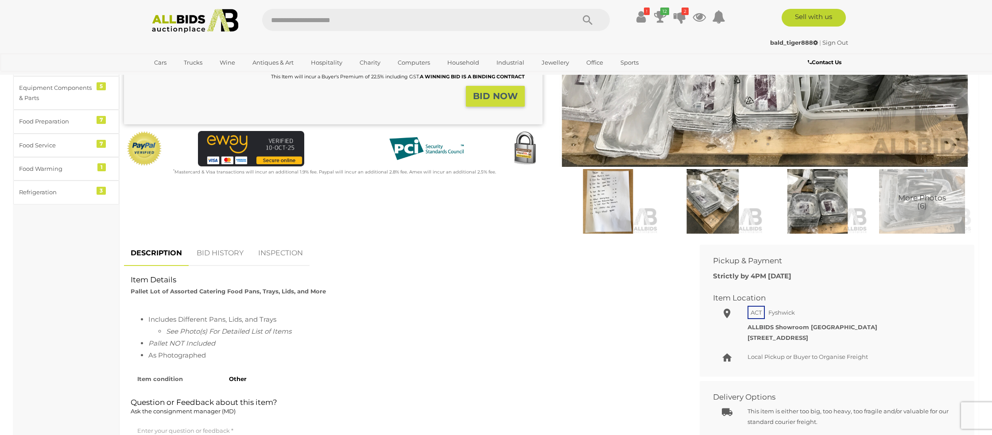
click at [225, 252] on link "BID HISTORY" at bounding box center [220, 253] width 60 height 26
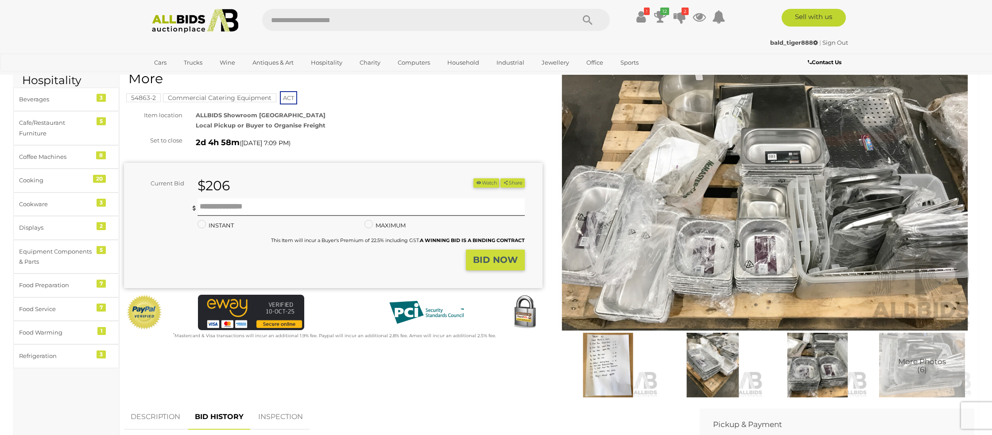
scroll to position [0, 0]
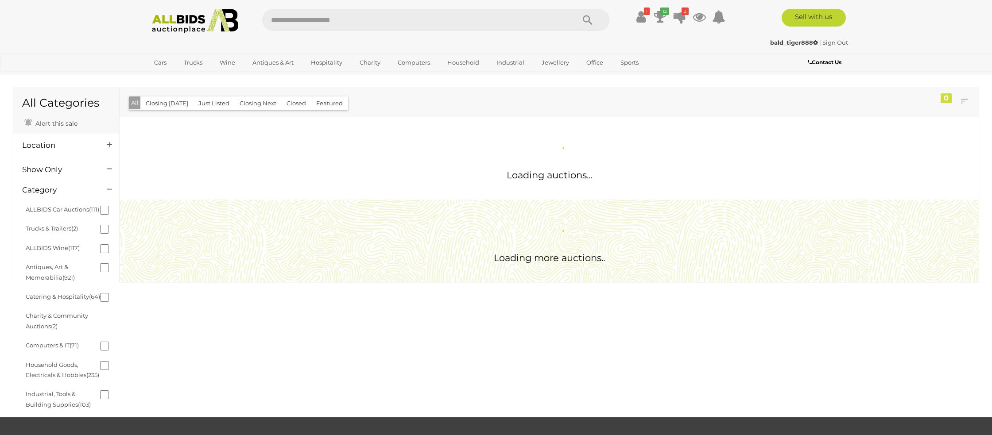
scroll to position [686, 0]
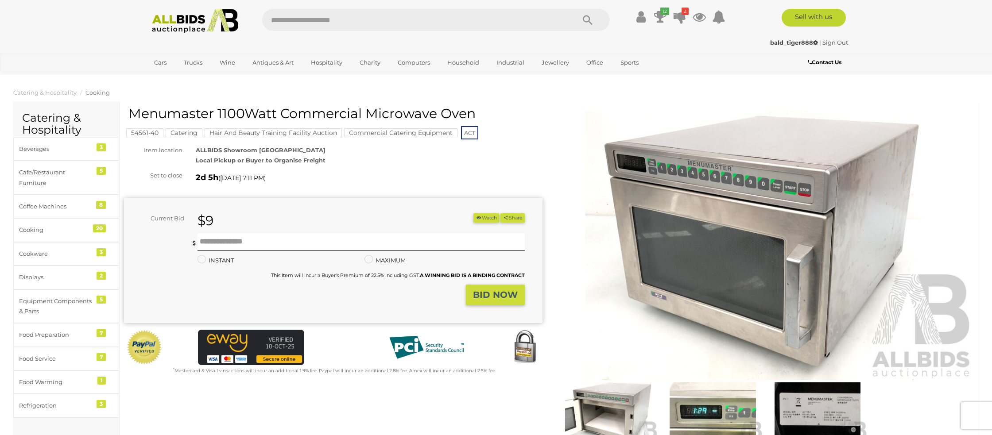
click at [672, 257] on img at bounding box center [765, 246] width 418 height 270
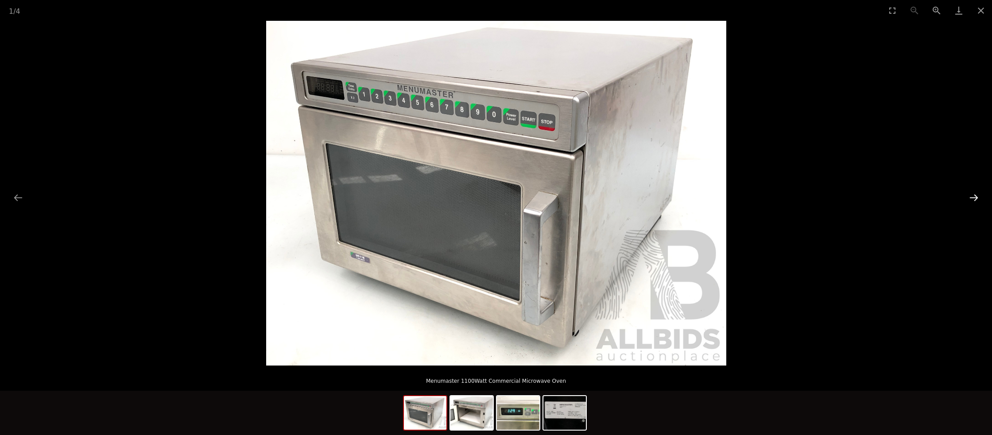
click at [974, 196] on button "Next slide" at bounding box center [973, 197] width 19 height 17
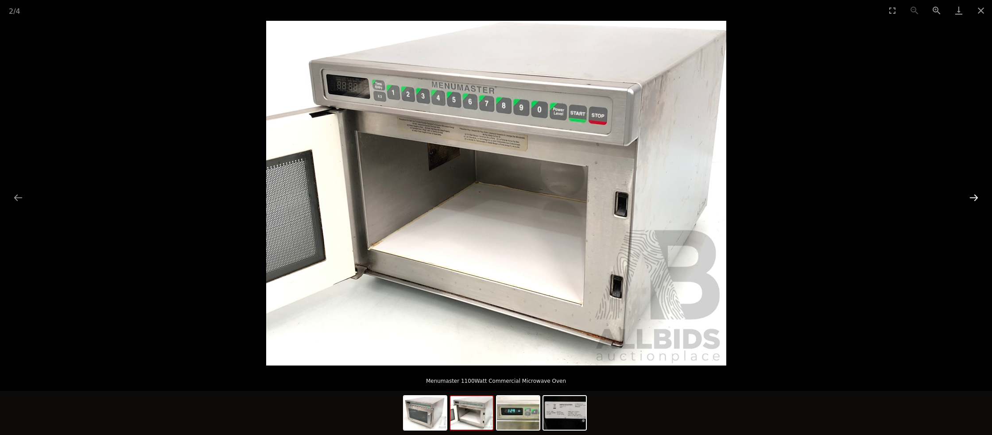
click at [974, 196] on button "Next slide" at bounding box center [973, 197] width 19 height 17
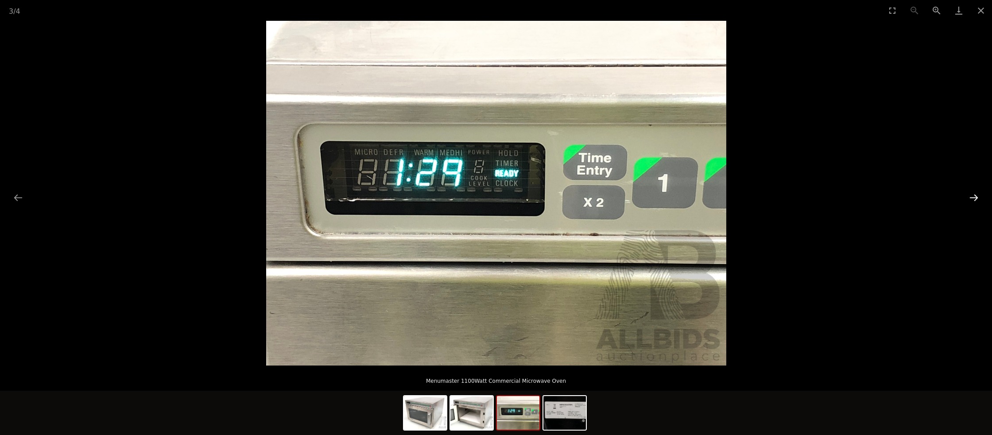
click at [974, 196] on button "Next slide" at bounding box center [973, 197] width 19 height 17
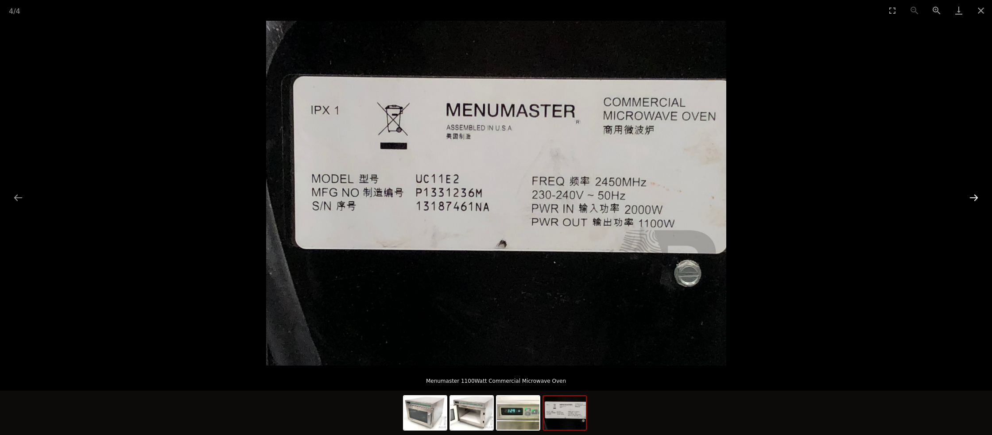
click at [974, 196] on button "Next slide" at bounding box center [973, 197] width 19 height 17
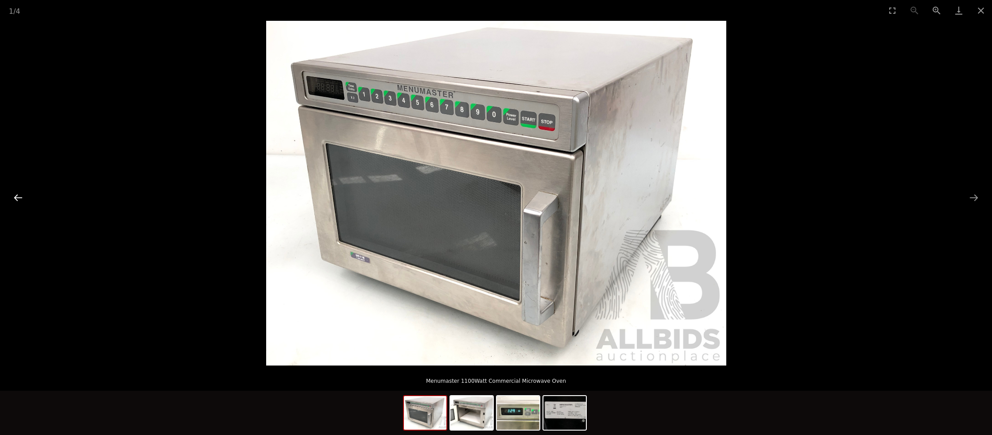
click at [19, 196] on button "Previous slide" at bounding box center [18, 197] width 19 height 17
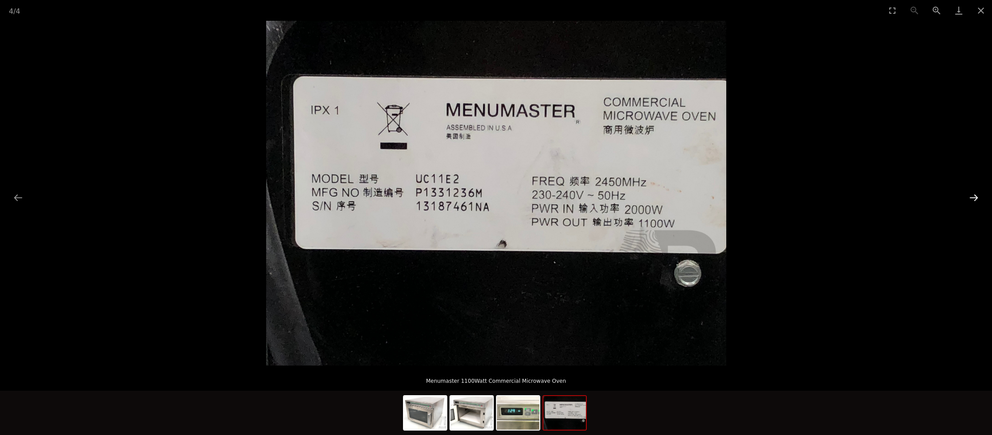
click at [973, 201] on button "Next slide" at bounding box center [973, 197] width 19 height 17
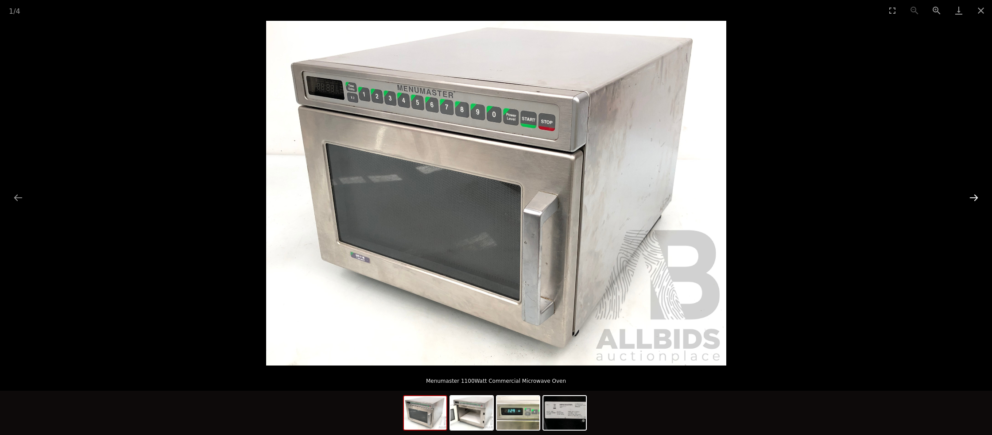
click at [974, 198] on button "Next slide" at bounding box center [973, 197] width 19 height 17
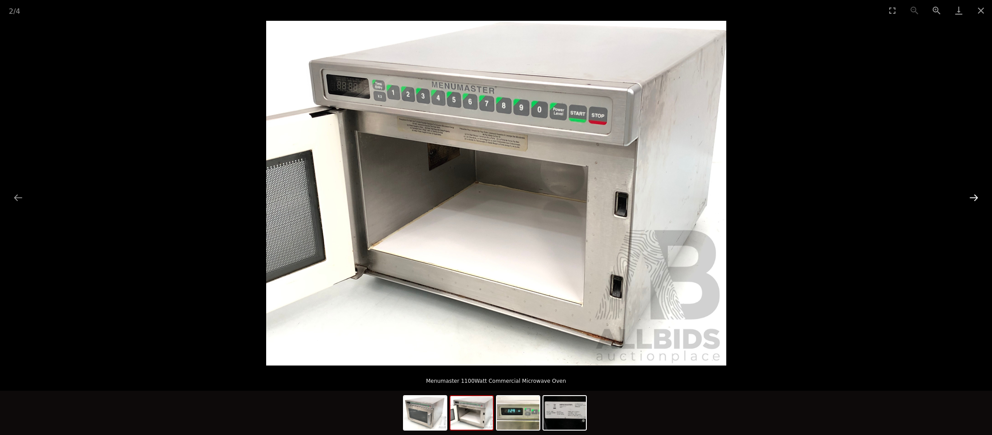
click at [973, 197] on button "Next slide" at bounding box center [973, 197] width 19 height 17
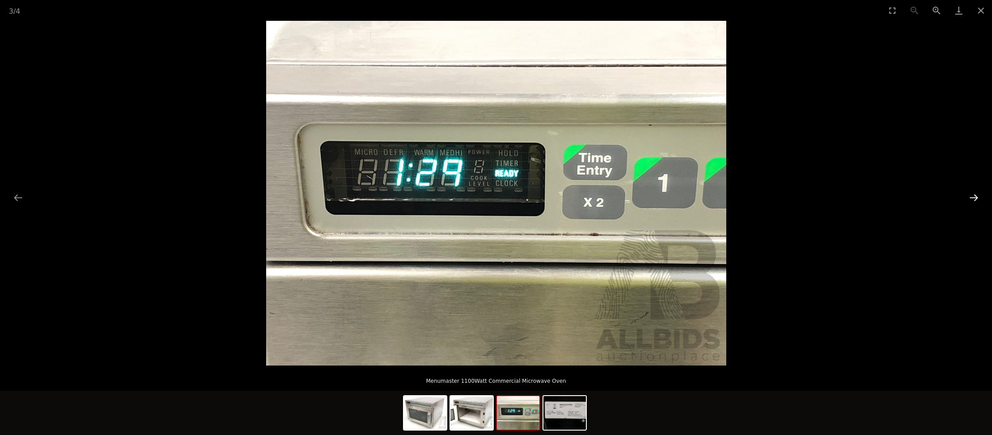
click at [973, 197] on button "Next slide" at bounding box center [973, 197] width 19 height 17
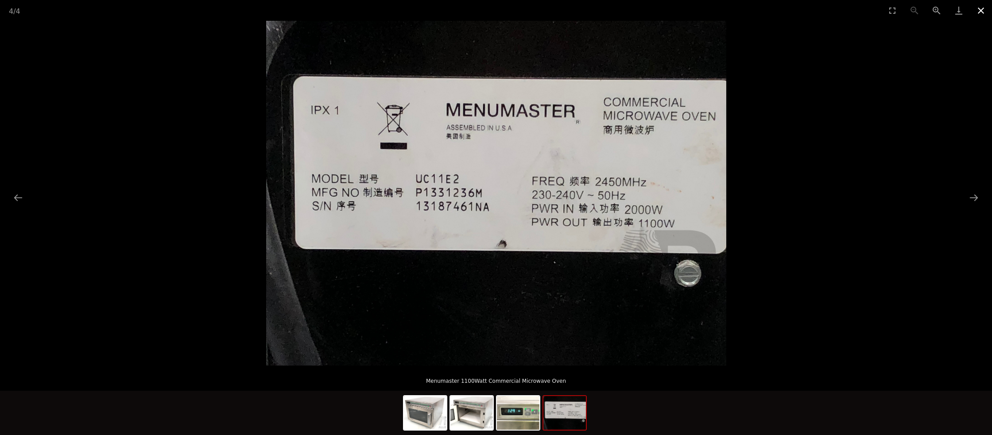
click at [981, 10] on button "Close gallery" at bounding box center [980, 10] width 22 height 21
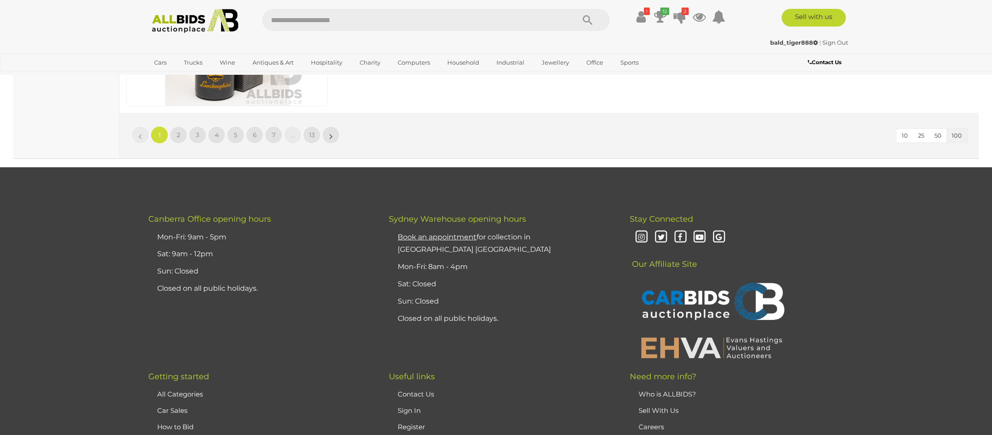
scroll to position [16870, 0]
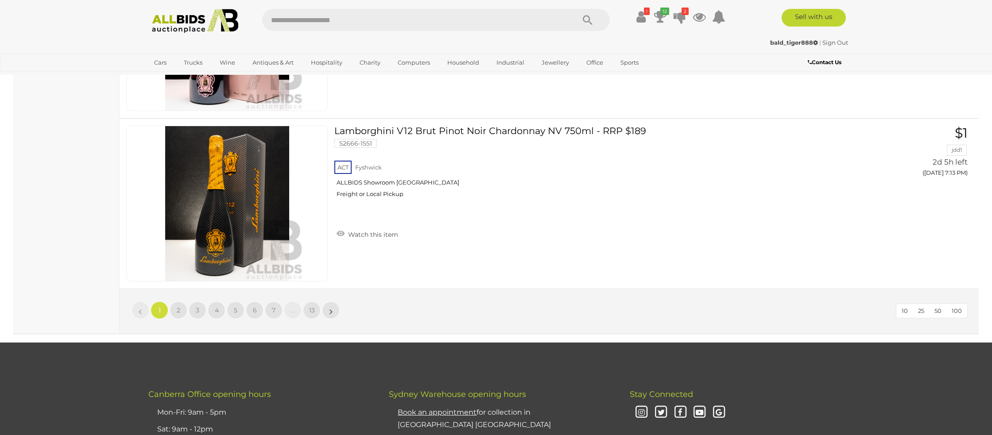
click at [952, 309] on span "100" at bounding box center [956, 310] width 10 height 7
click at [178, 311] on span "2" at bounding box center [179, 310] width 4 height 8
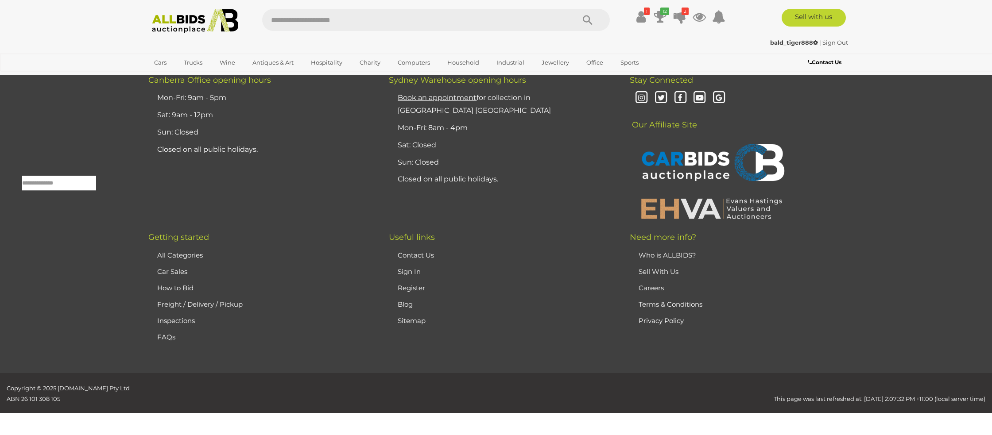
scroll to position [28, 0]
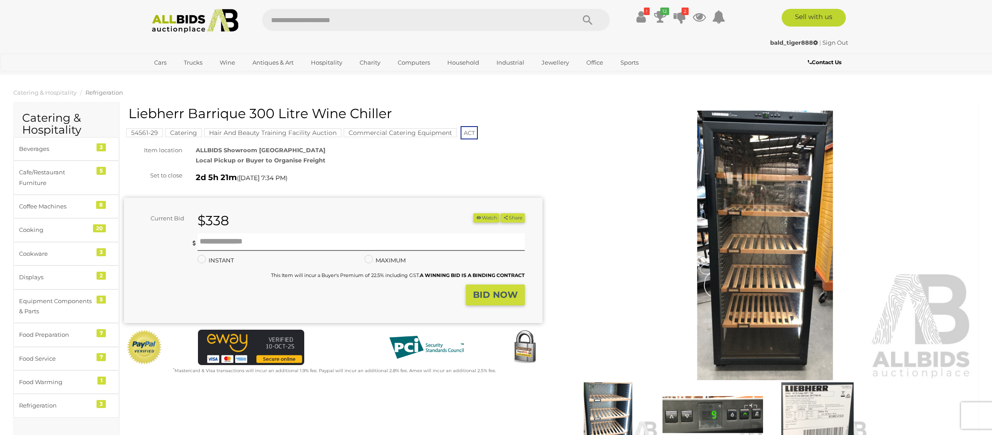
click at [772, 261] on img at bounding box center [765, 246] width 418 height 270
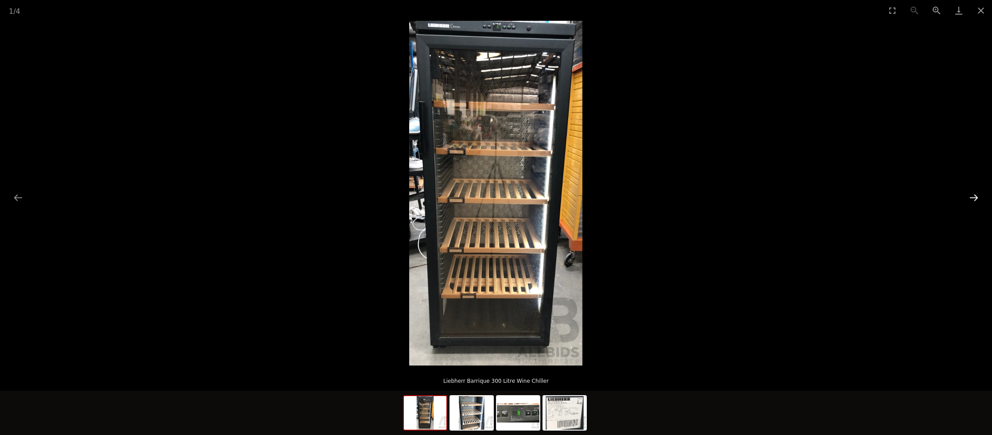
click at [973, 197] on button "Next slide" at bounding box center [973, 197] width 19 height 17
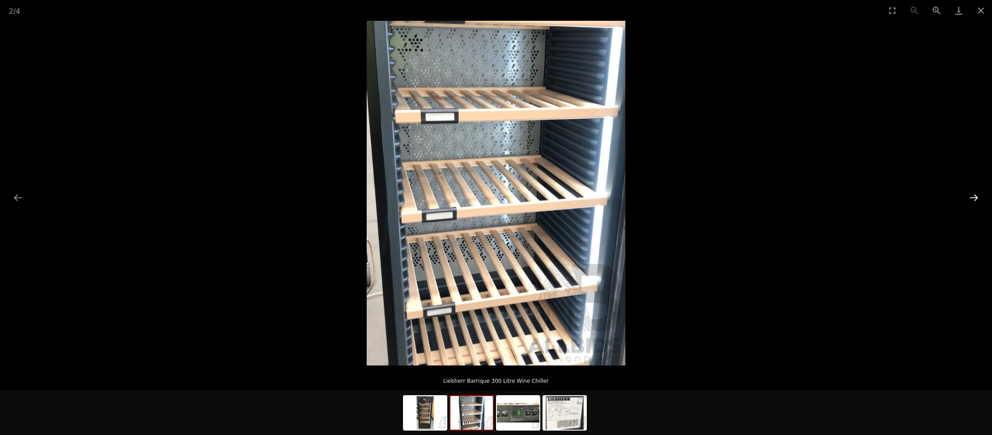
click at [973, 197] on button "Next slide" at bounding box center [973, 197] width 19 height 17
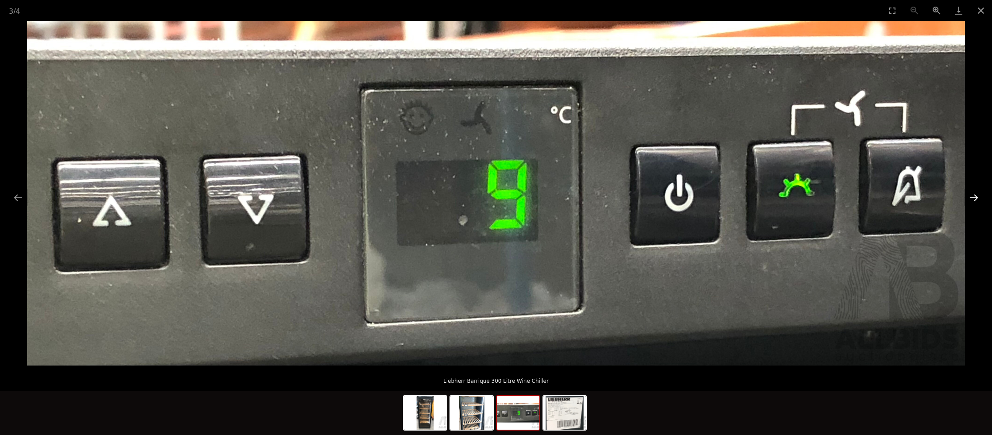
click at [973, 197] on button "Next slide" at bounding box center [973, 197] width 19 height 17
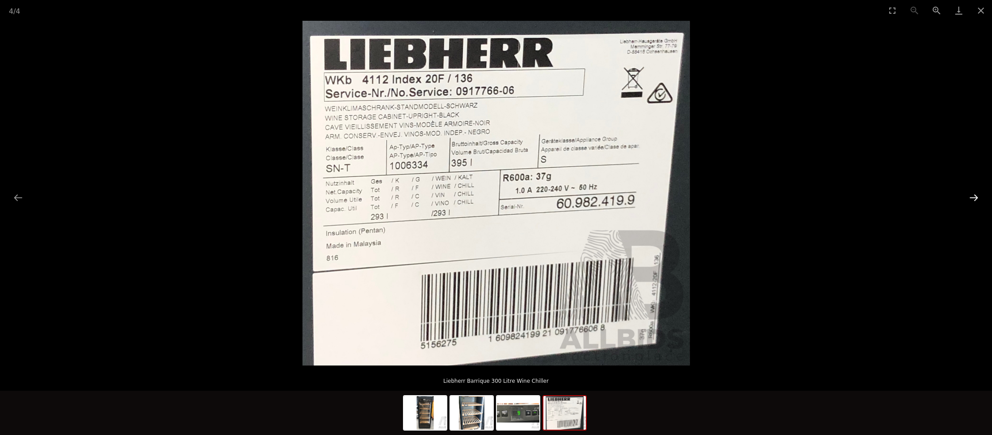
click at [973, 197] on button "Next slide" at bounding box center [973, 197] width 19 height 17
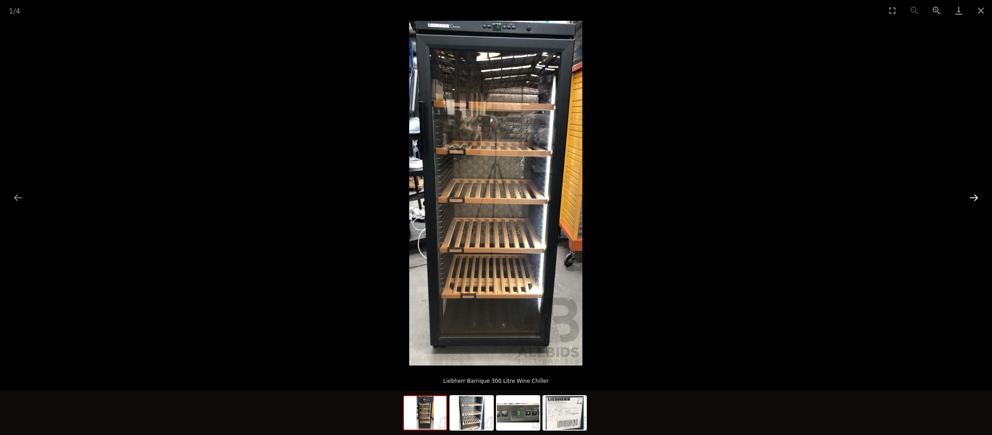
click at [973, 197] on button "Next slide" at bounding box center [973, 197] width 19 height 17
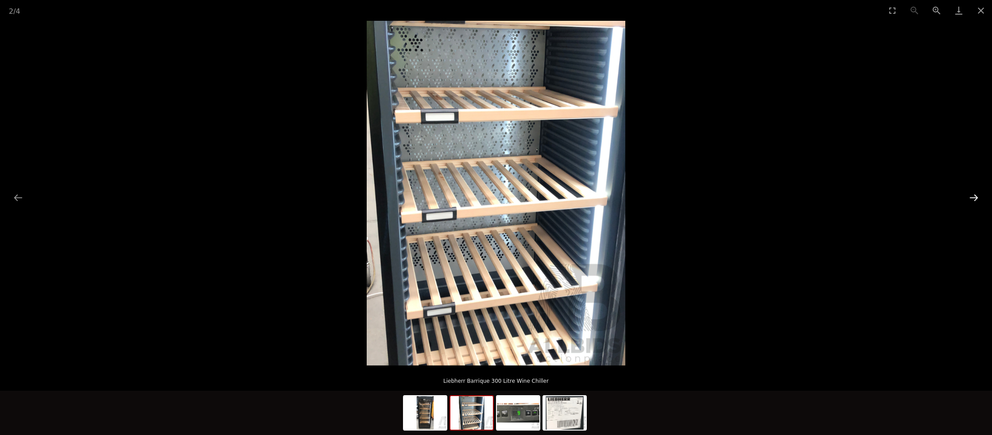
click at [973, 197] on button "Next slide" at bounding box center [973, 197] width 19 height 17
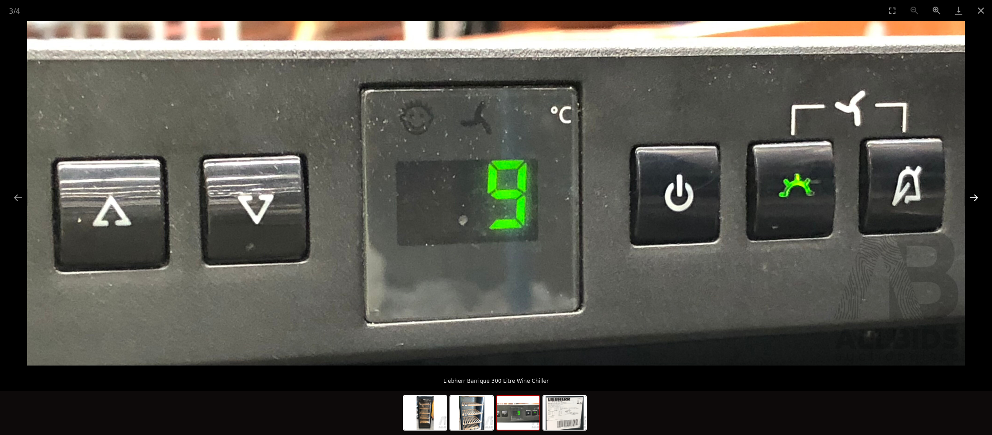
click at [973, 197] on button "Next slide" at bounding box center [973, 197] width 19 height 17
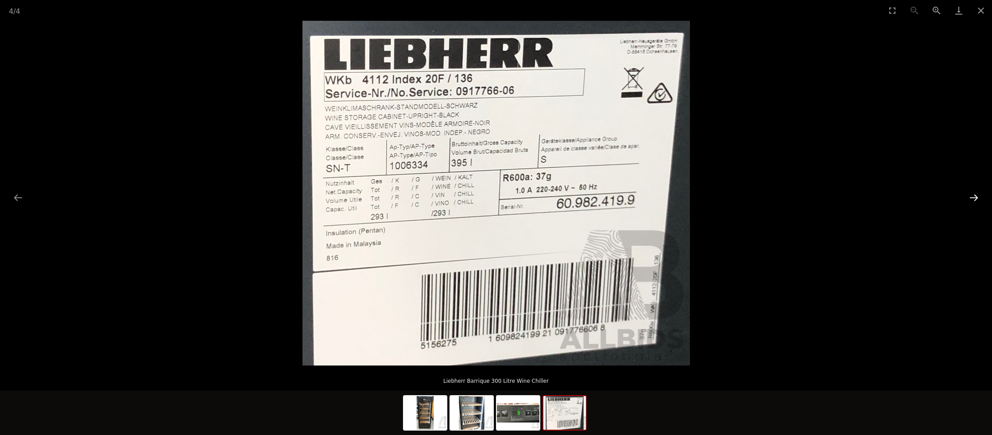
click at [973, 197] on button "Next slide" at bounding box center [973, 197] width 19 height 17
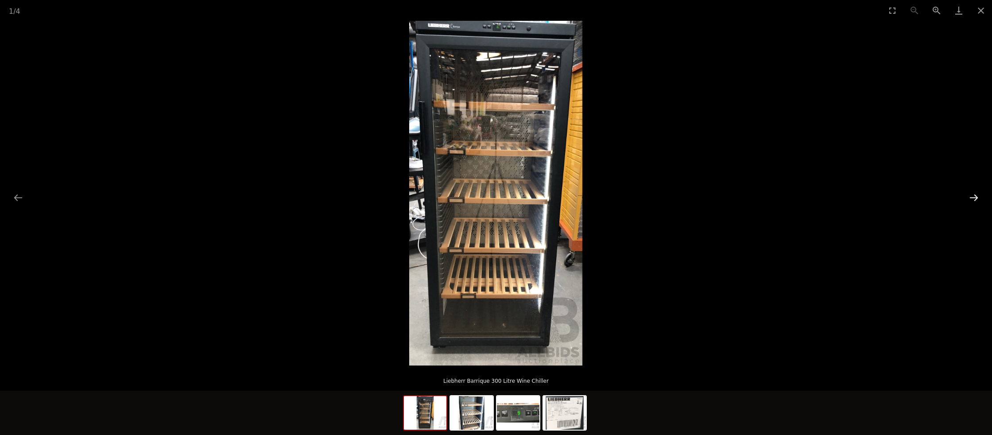
click at [973, 197] on button "Next slide" at bounding box center [973, 197] width 19 height 17
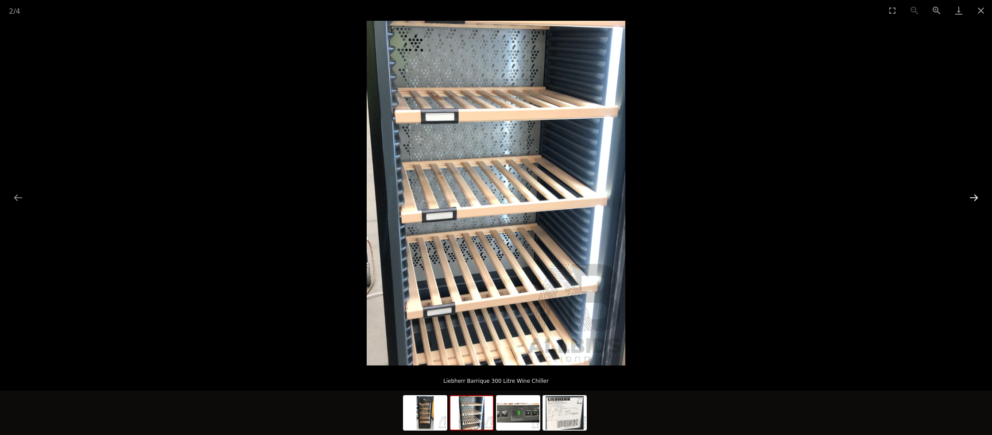
click at [973, 197] on button "Next slide" at bounding box center [973, 197] width 19 height 17
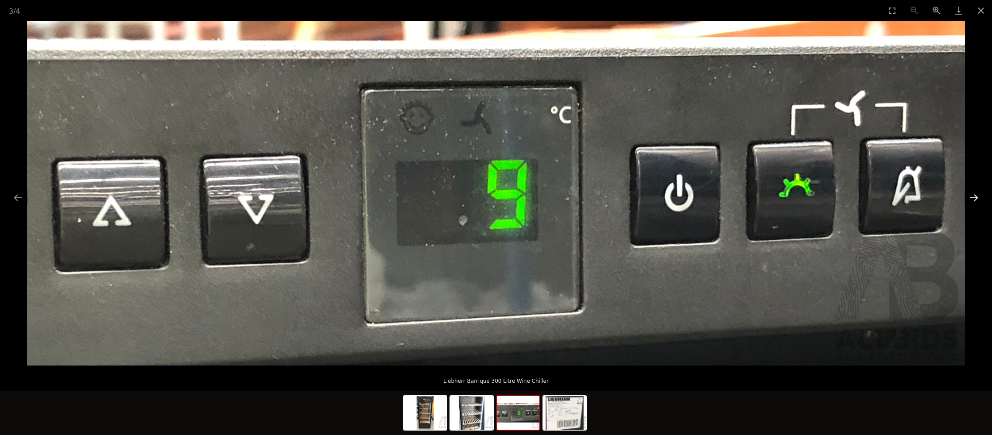
click at [973, 197] on button "Next slide" at bounding box center [973, 197] width 19 height 17
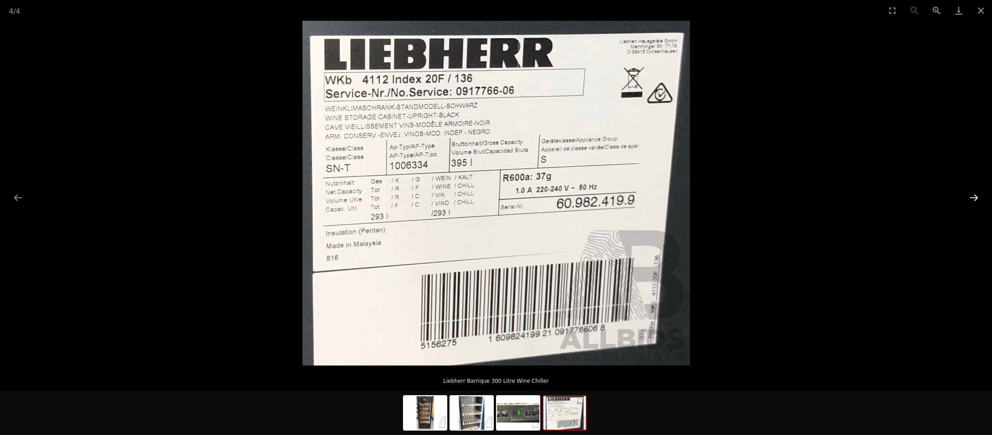
click at [973, 197] on button "Next slide" at bounding box center [973, 197] width 19 height 17
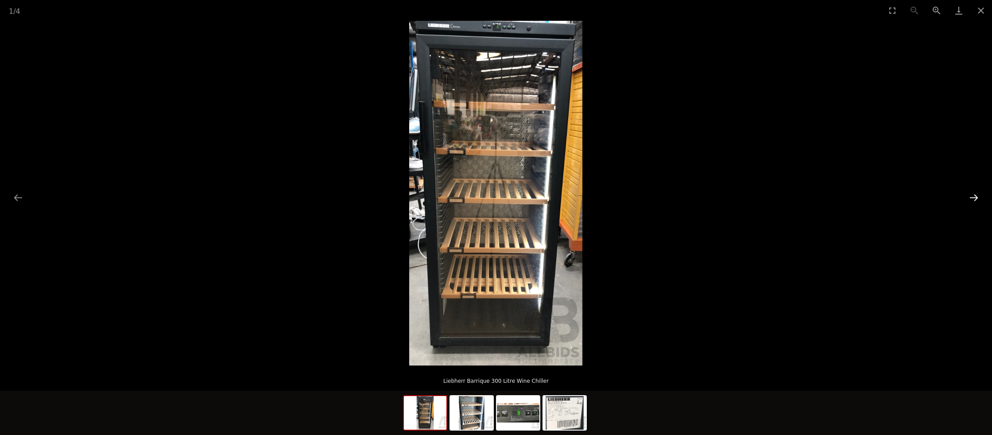
click at [973, 197] on button "Next slide" at bounding box center [973, 197] width 19 height 17
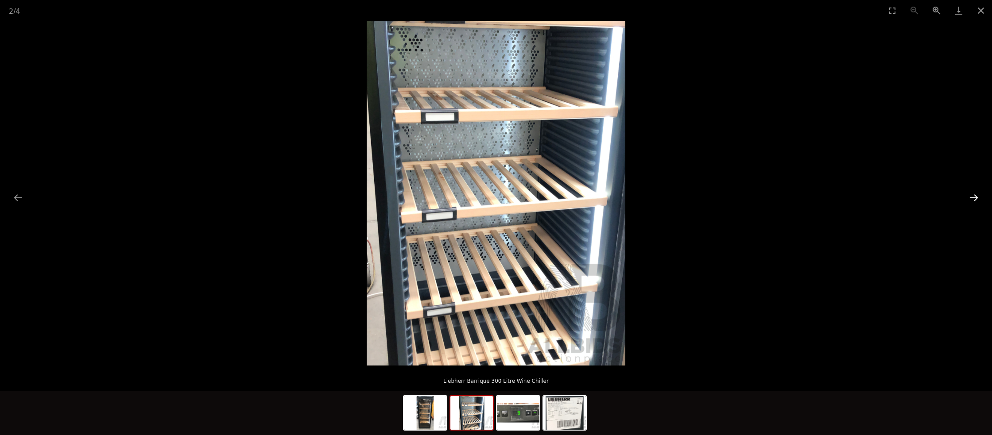
click at [973, 197] on button "Next slide" at bounding box center [973, 197] width 19 height 17
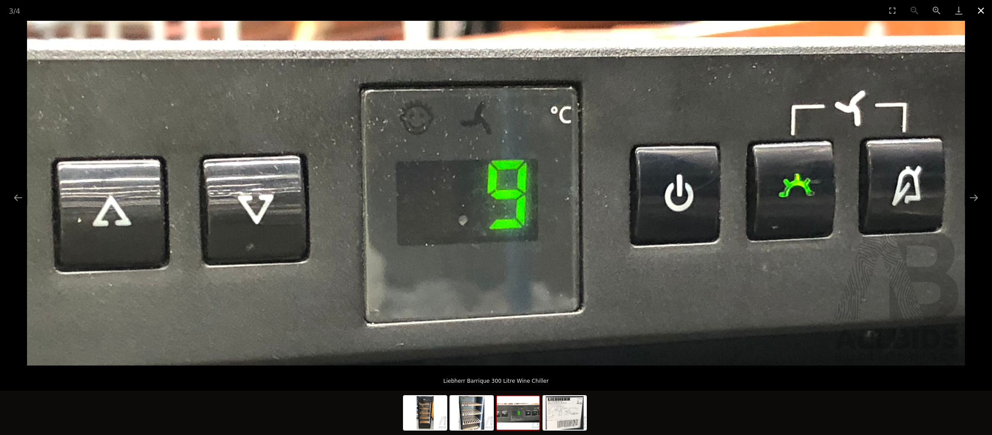
click at [979, 8] on button "Close gallery" at bounding box center [980, 10] width 22 height 21
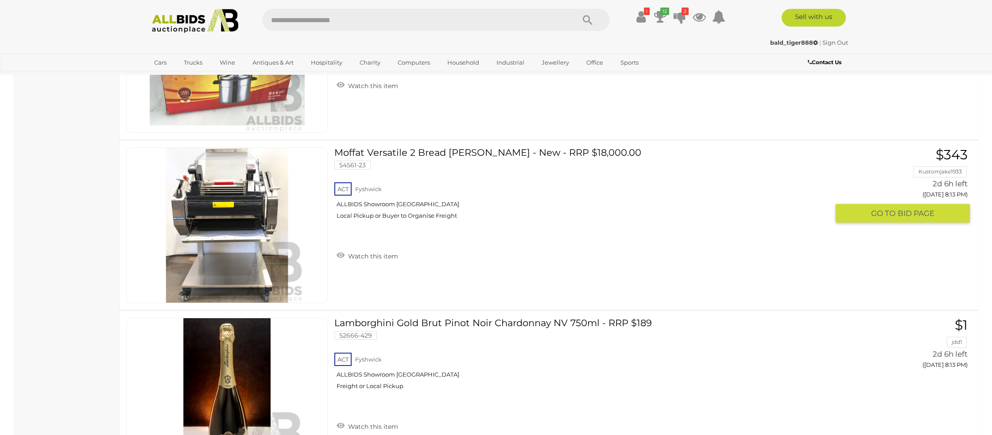
scroll to position [15315, 0]
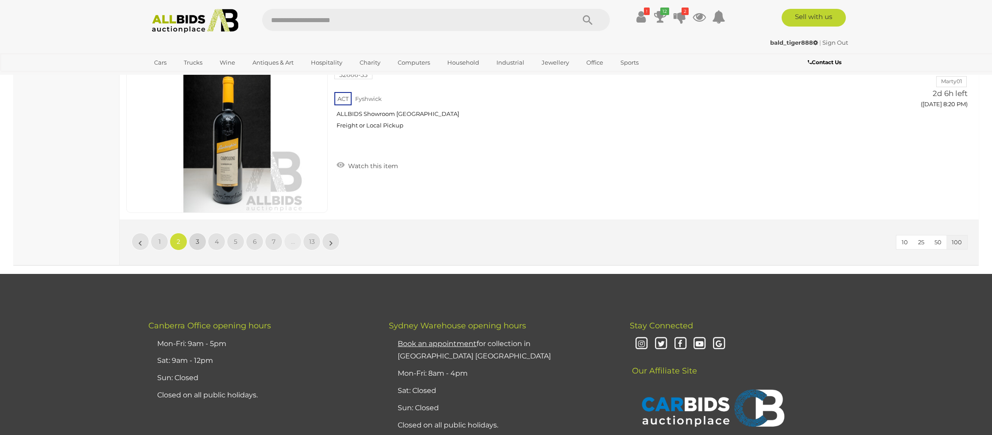
drag, startPoint x: 195, startPoint y: 239, endPoint x: 222, endPoint y: 243, distance: 27.3
click at [195, 239] on link "3" at bounding box center [198, 242] width 18 height 18
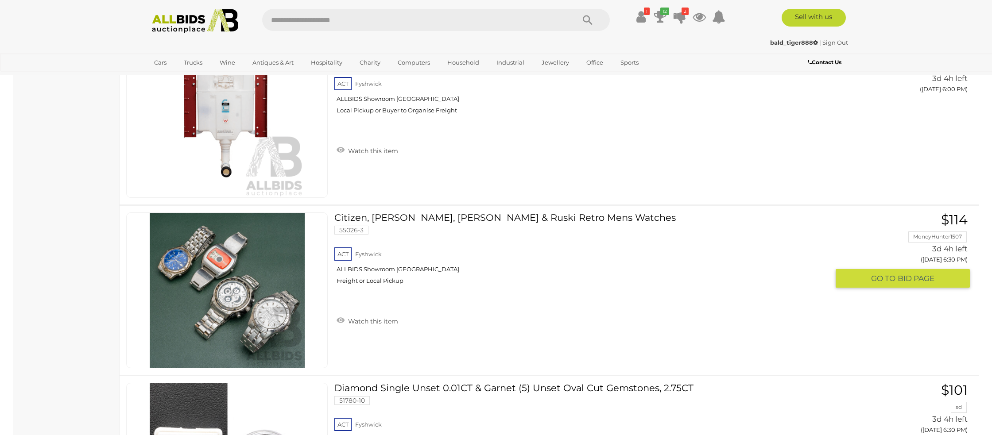
scroll to position [3495, 0]
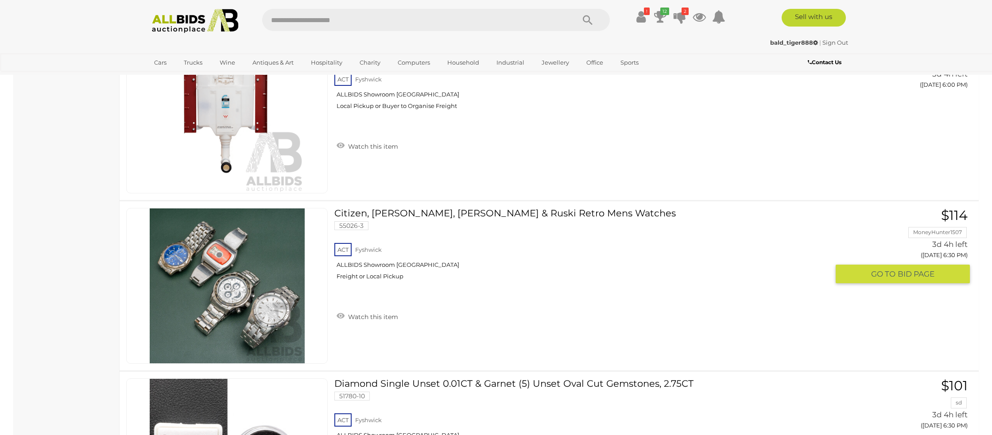
click at [219, 300] on img at bounding box center [227, 285] width 155 height 155
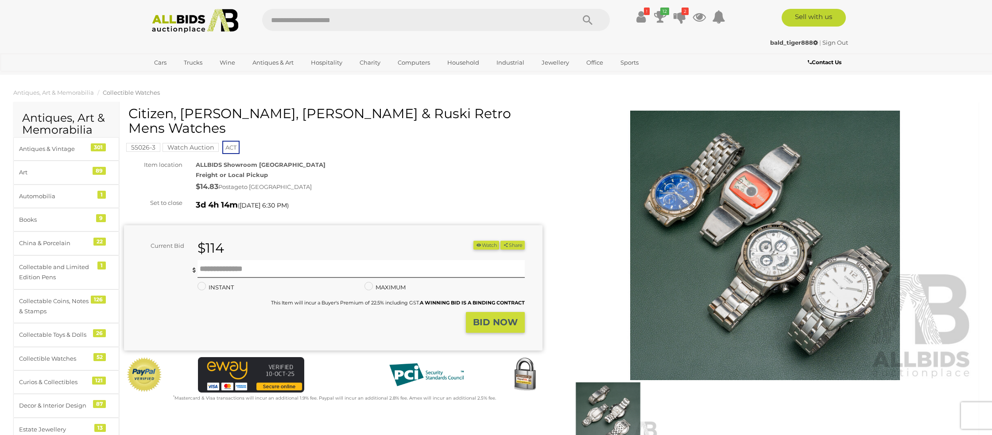
click at [704, 222] on img at bounding box center [765, 246] width 418 height 270
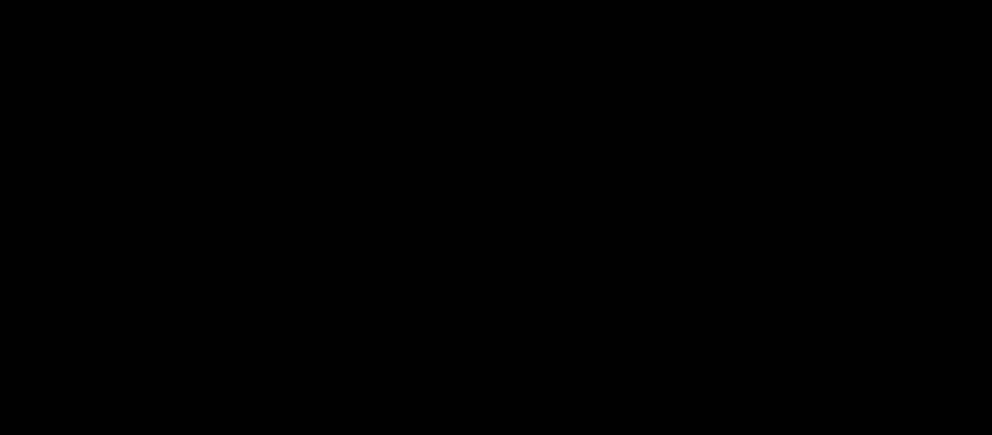
click at [704, 222] on picture at bounding box center [496, 193] width 992 height 345
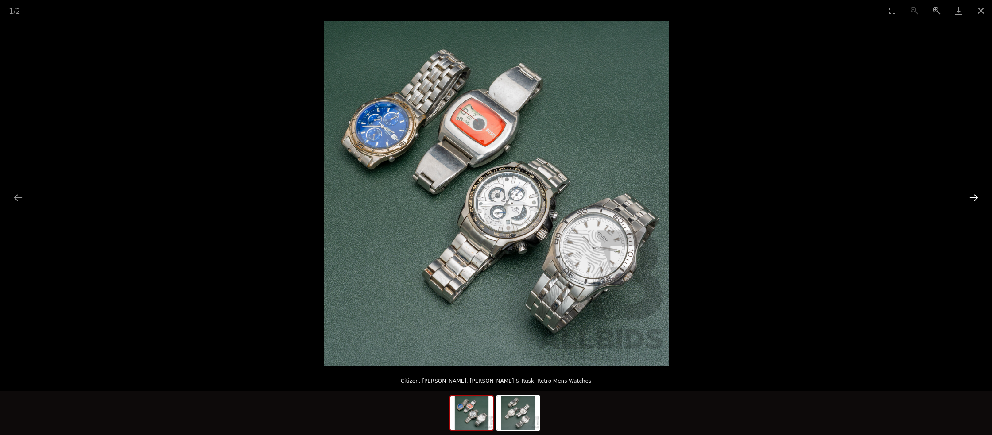
click at [971, 197] on button "Next slide" at bounding box center [973, 197] width 19 height 17
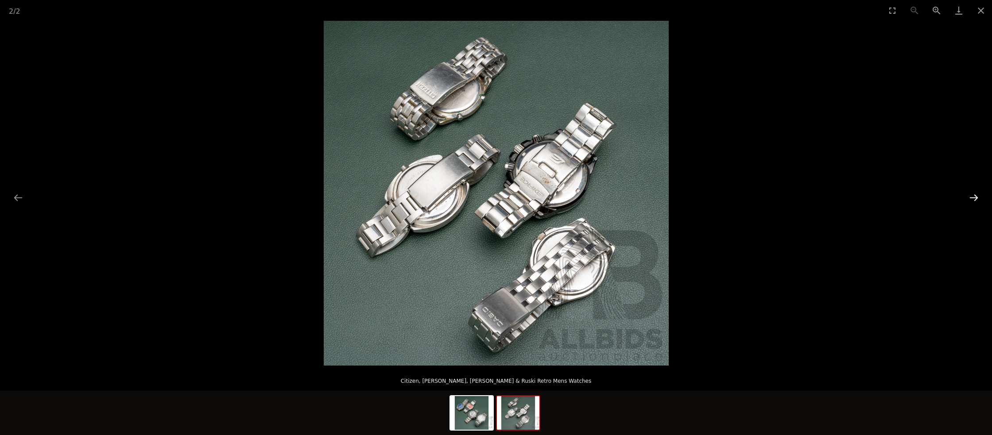
click at [971, 197] on button "Next slide" at bounding box center [973, 197] width 19 height 17
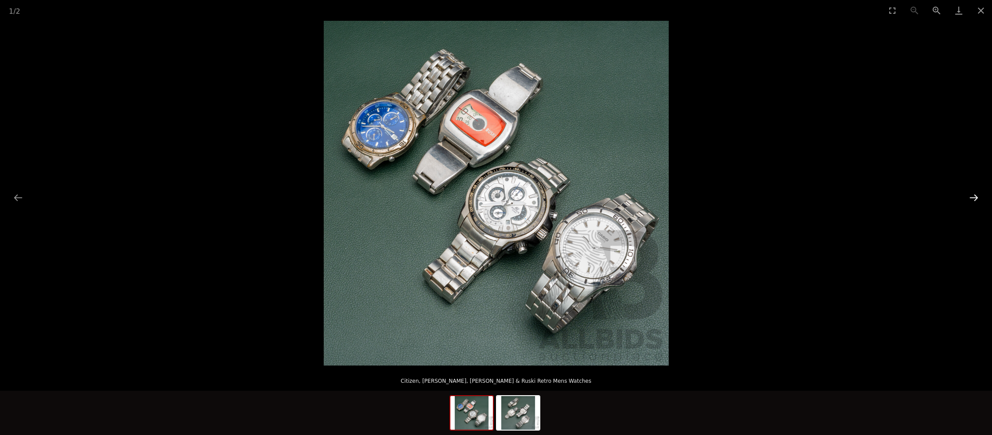
click at [971, 197] on button "Next slide" at bounding box center [973, 197] width 19 height 17
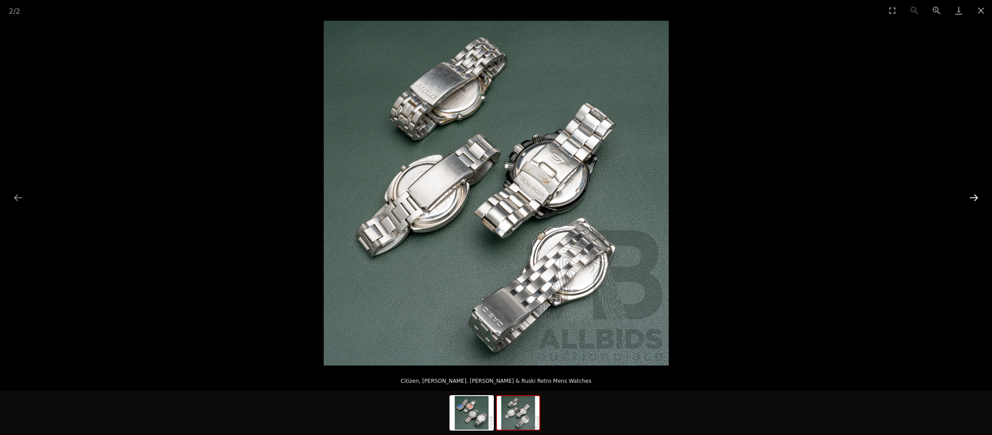
click at [971, 197] on button "Next slide" at bounding box center [973, 197] width 19 height 17
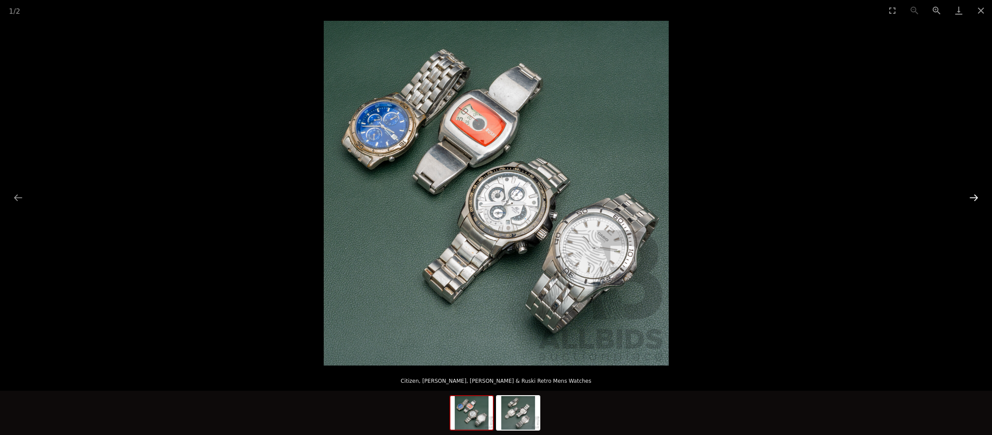
click at [971, 197] on button "Next slide" at bounding box center [973, 197] width 19 height 17
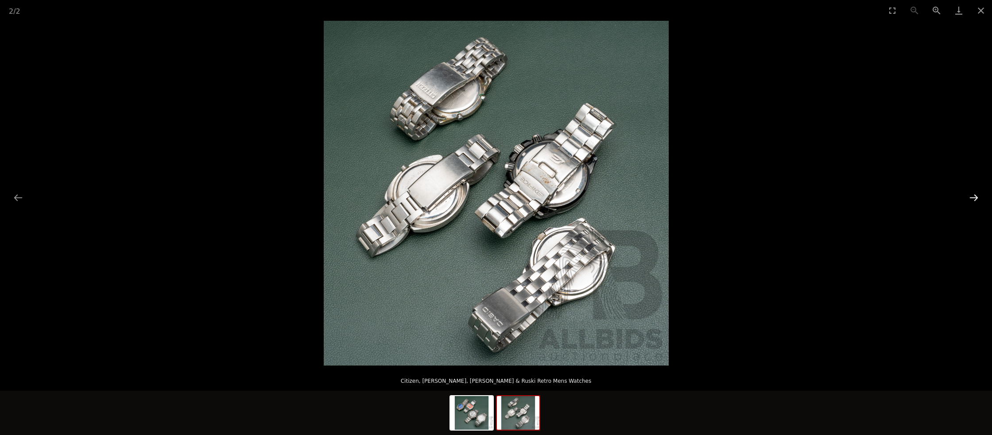
click at [971, 197] on button "Next slide" at bounding box center [973, 197] width 19 height 17
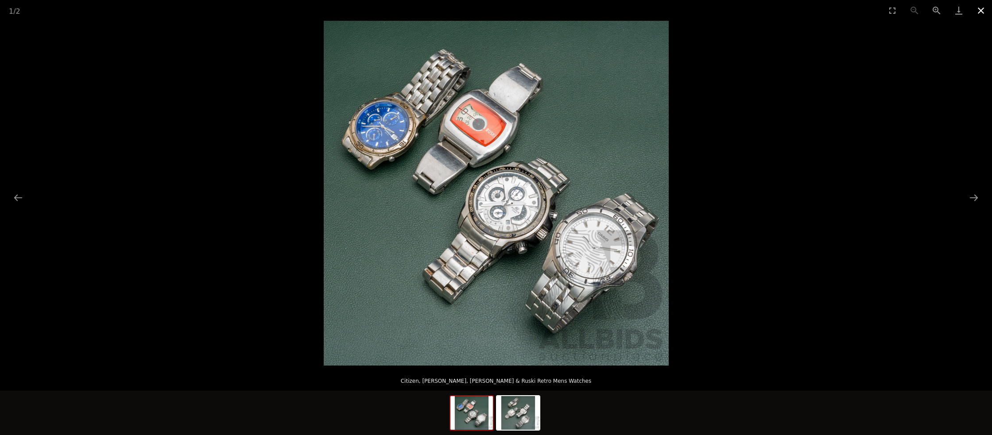
click at [980, 10] on button "Close gallery" at bounding box center [980, 10] width 22 height 21
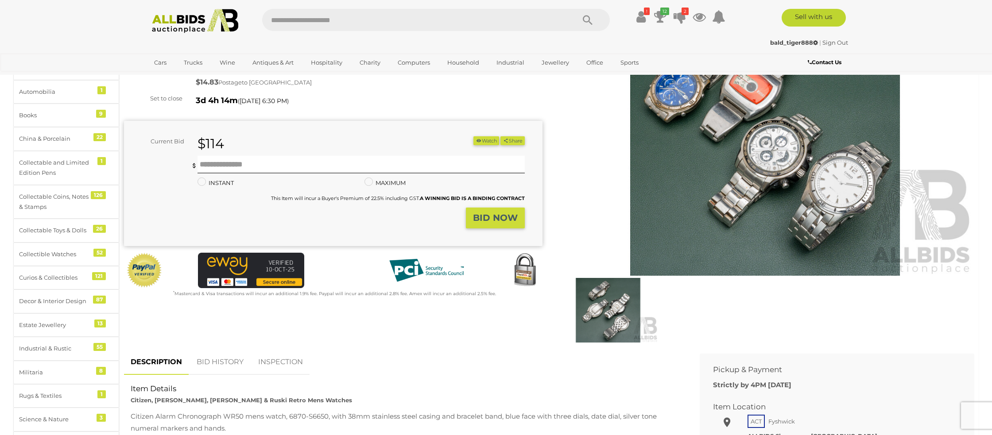
scroll to position [110, 0]
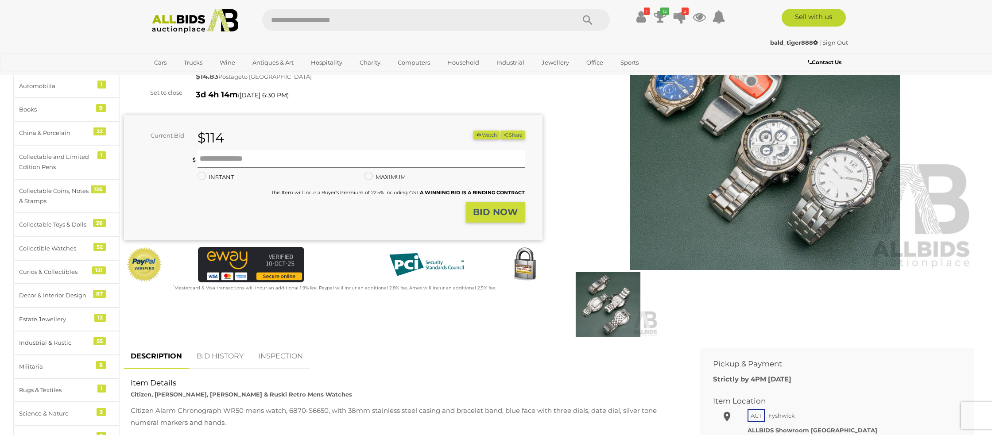
click at [218, 356] on link "BID HISTORY" at bounding box center [220, 356] width 60 height 26
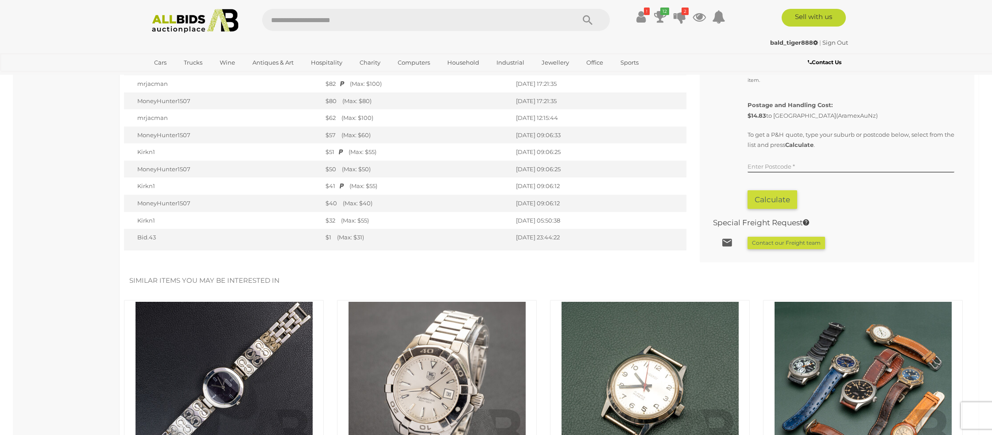
scroll to position [578, 0]
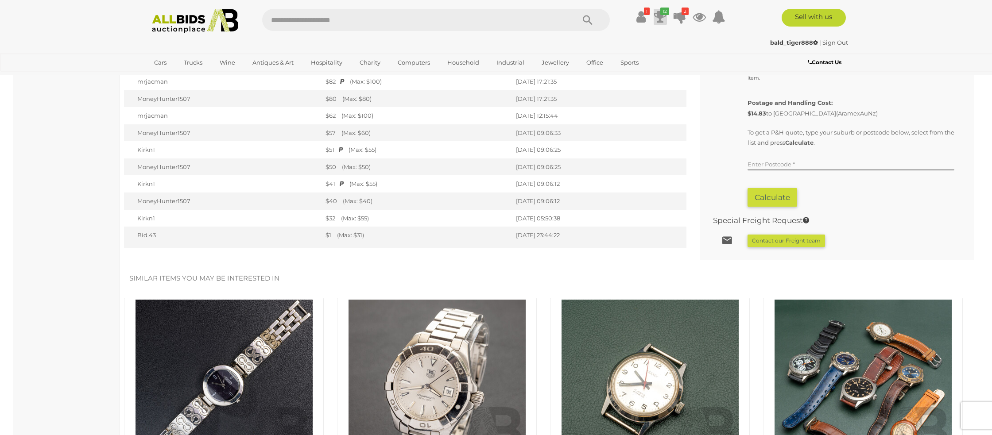
click at [662, 16] on icon at bounding box center [660, 17] width 12 height 16
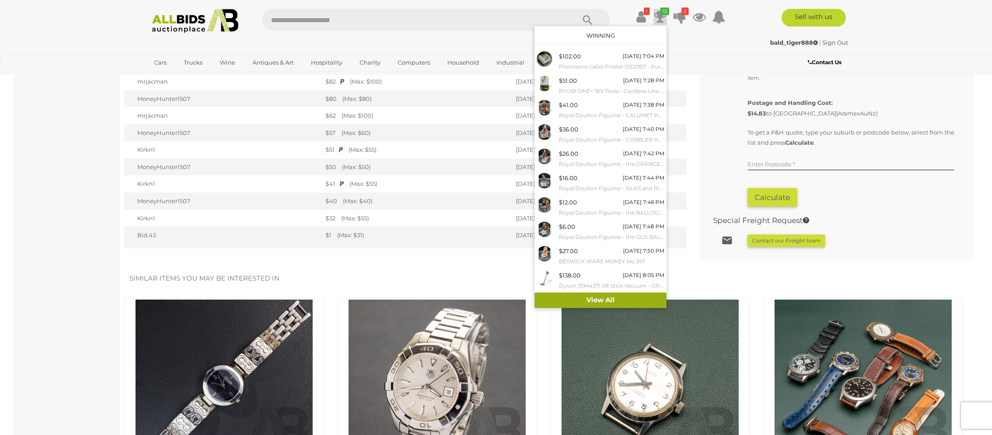
click at [610, 300] on link "View All" at bounding box center [600, 300] width 132 height 15
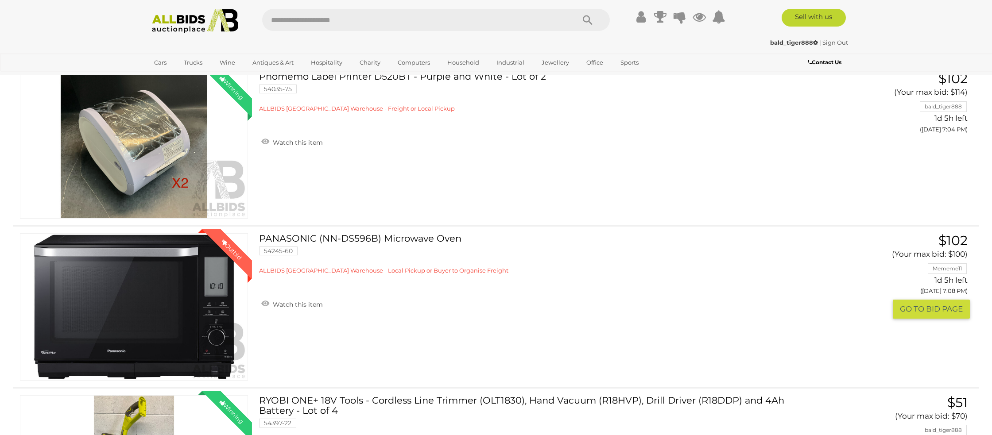
scroll to position [123, 0]
click at [177, 291] on link "Winning Outbid" at bounding box center [134, 306] width 228 height 147
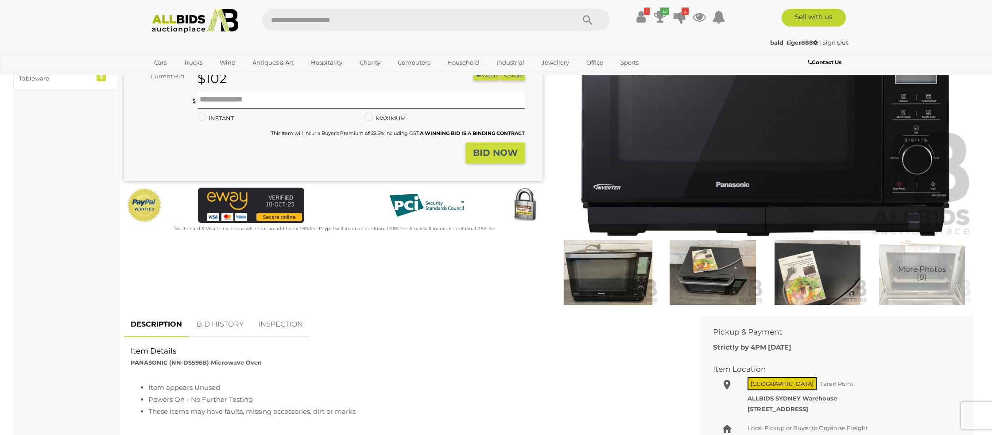
click at [213, 323] on link "BID HISTORY" at bounding box center [220, 325] width 60 height 26
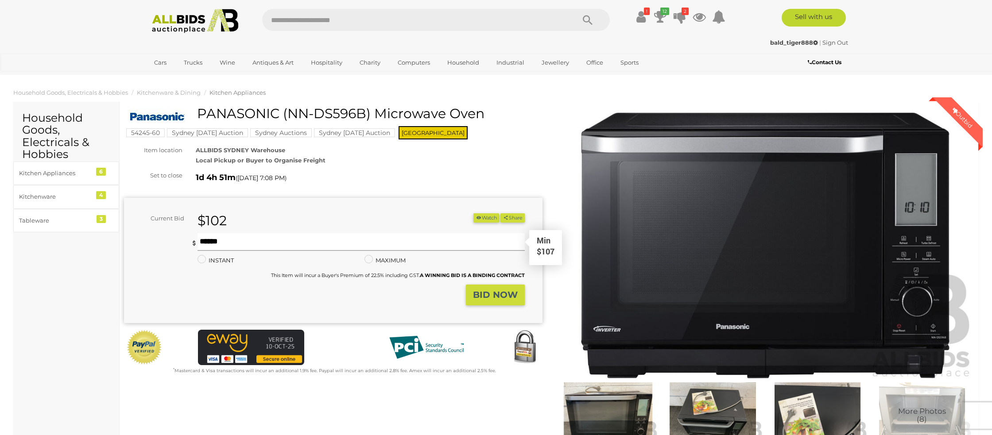
click at [217, 242] on input "text" at bounding box center [360, 242] width 327 height 18
click at [491, 293] on strong "BID NOW" at bounding box center [495, 294] width 45 height 11
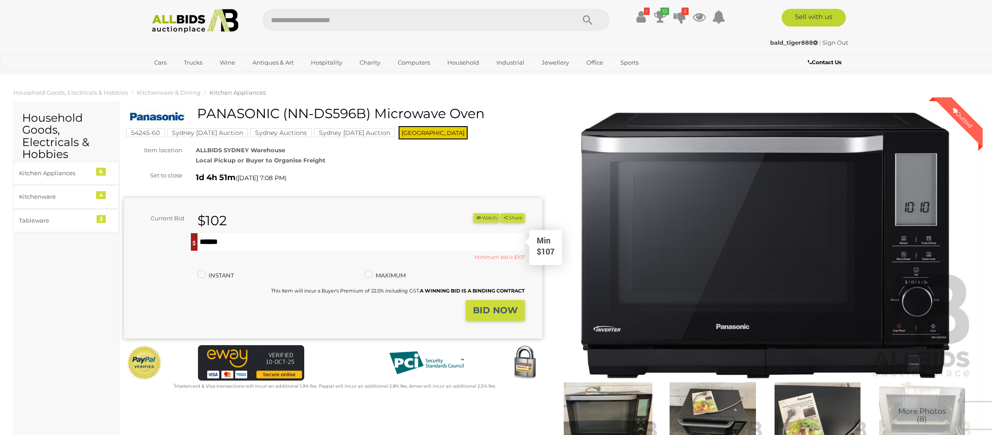
click at [235, 243] on input "***" at bounding box center [360, 242] width 327 height 18
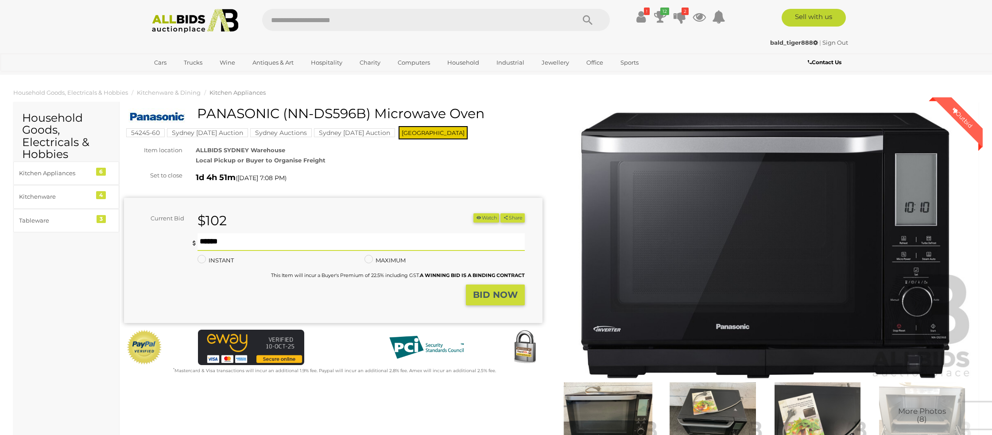
type input "***"
click at [498, 296] on strong "BID NOW" at bounding box center [495, 294] width 45 height 11
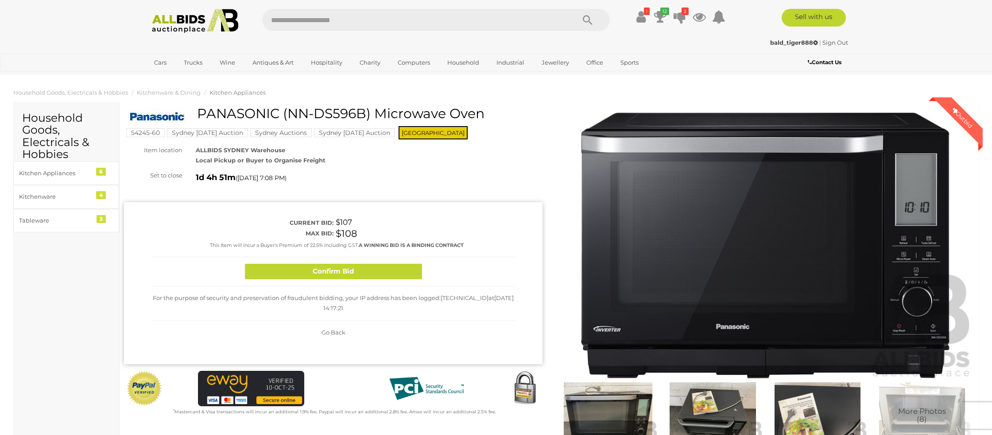
click at [329, 268] on button "Confirm Bid" at bounding box center [333, 271] width 177 height 15
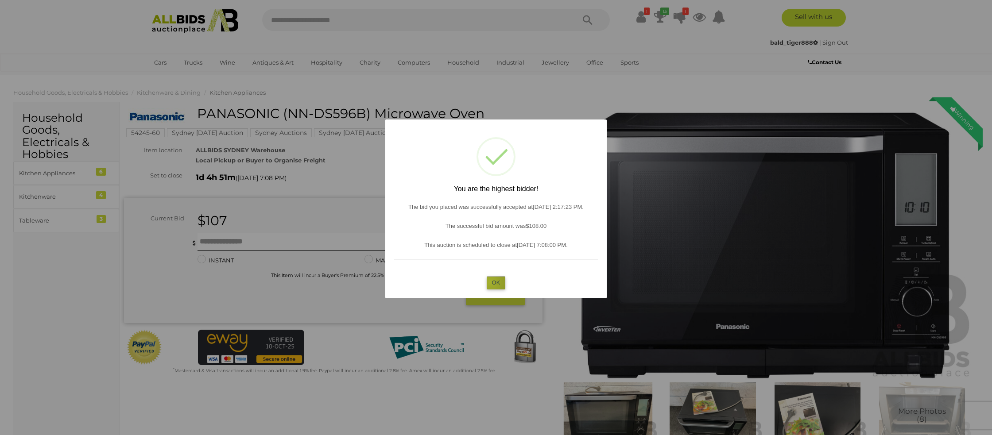
drag, startPoint x: 490, startPoint y: 282, endPoint x: 285, endPoint y: 241, distance: 208.6
click at [490, 282] on button "OK" at bounding box center [495, 282] width 19 height 13
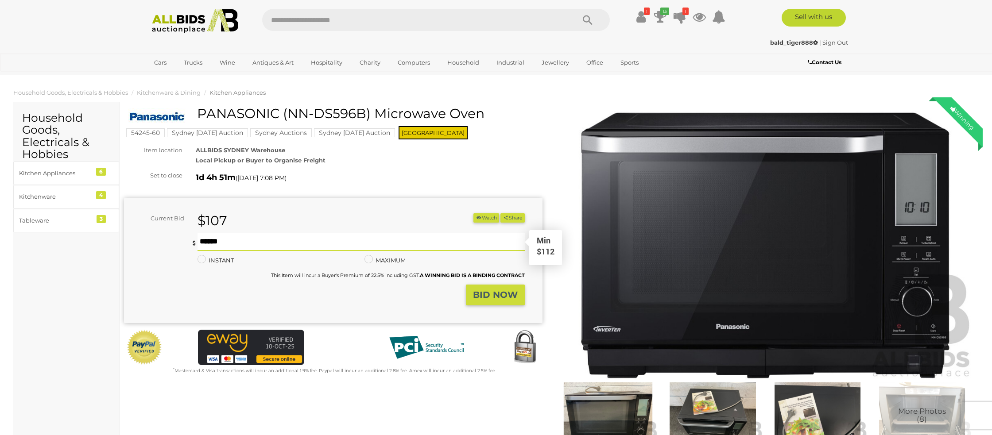
click at [246, 241] on input "text" at bounding box center [360, 242] width 327 height 18
type input "***"
click at [498, 297] on strong "BID NOW" at bounding box center [495, 294] width 45 height 11
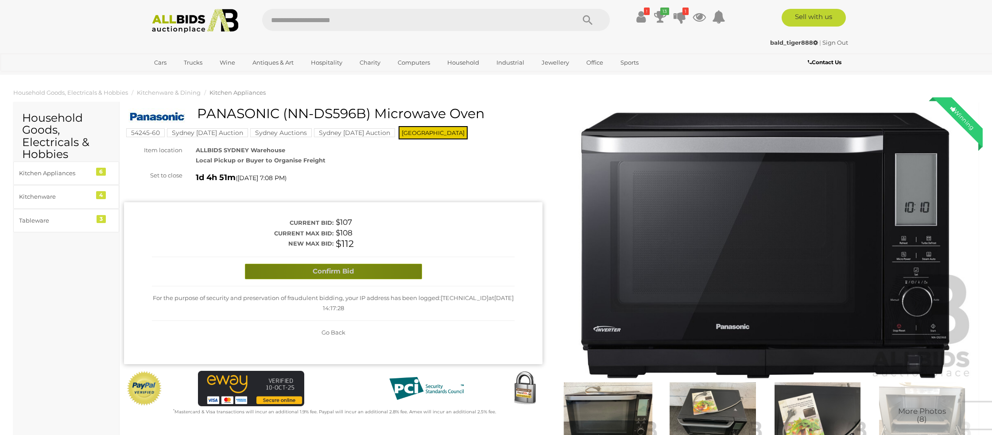
click at [338, 276] on button "Confirm Bid" at bounding box center [333, 271] width 177 height 15
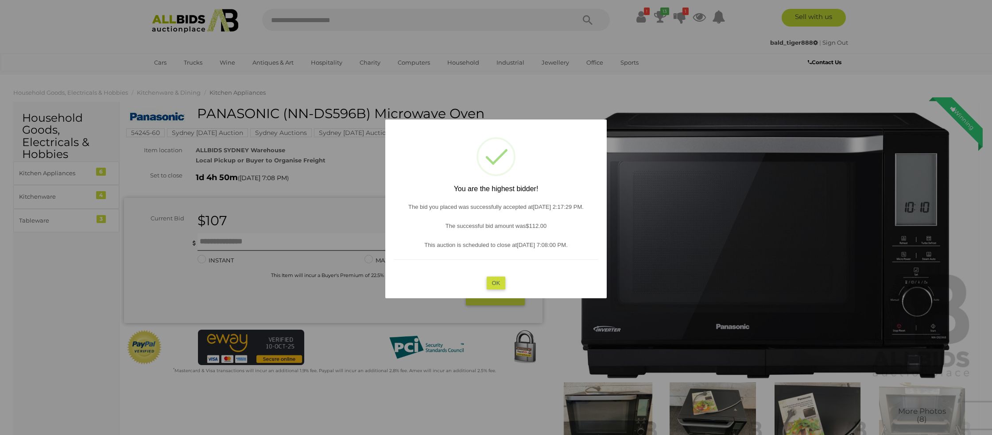
drag, startPoint x: 491, startPoint y: 282, endPoint x: 216, endPoint y: 249, distance: 277.3
click at [491, 282] on button "OK" at bounding box center [495, 282] width 19 height 13
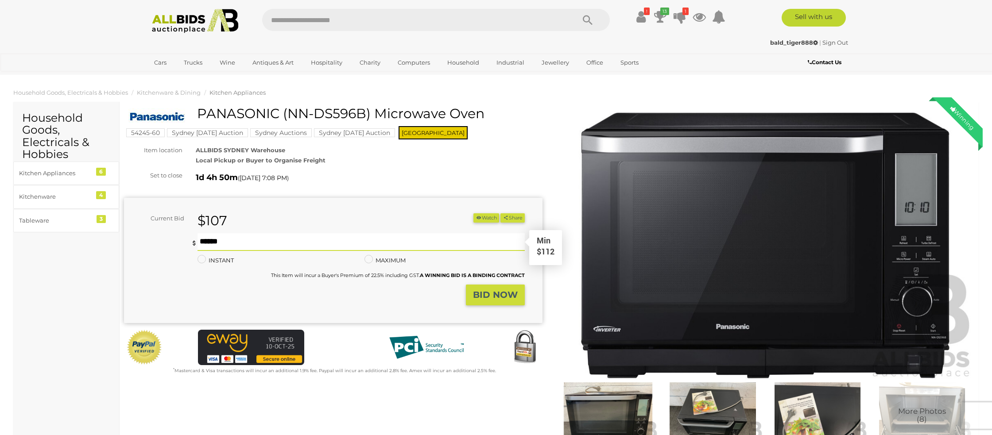
click at [202, 243] on input "text" at bounding box center [360, 242] width 327 height 18
type input "***"
click at [483, 291] on strong "BID NOW" at bounding box center [495, 294] width 45 height 11
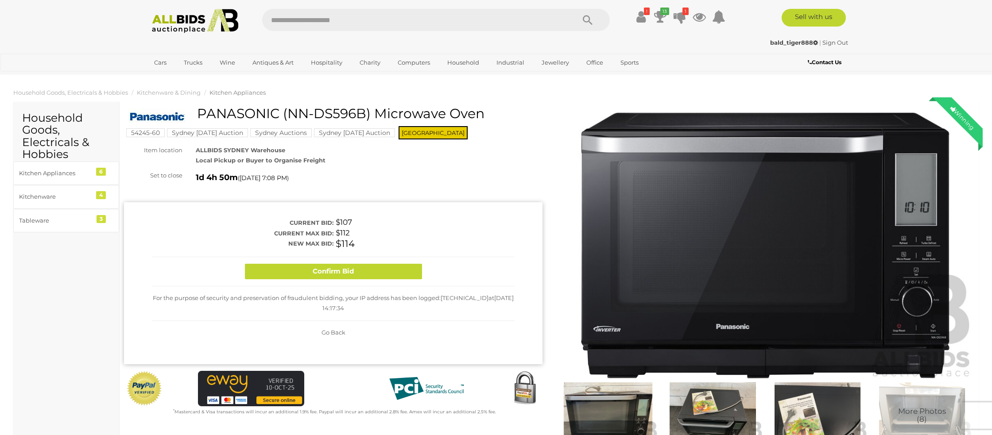
click at [378, 271] on button "Confirm Bid" at bounding box center [333, 271] width 177 height 15
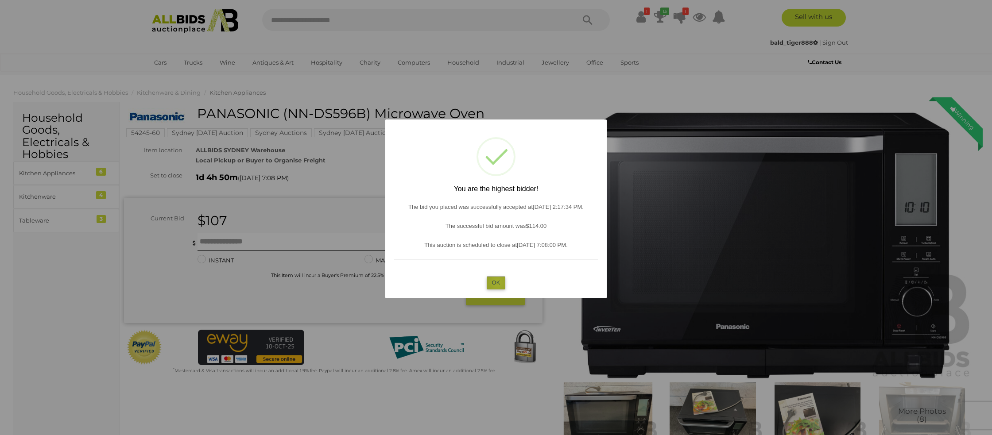
drag, startPoint x: 497, startPoint y: 282, endPoint x: 444, endPoint y: 265, distance: 56.0
click at [490, 278] on button "OK" at bounding box center [495, 282] width 19 height 13
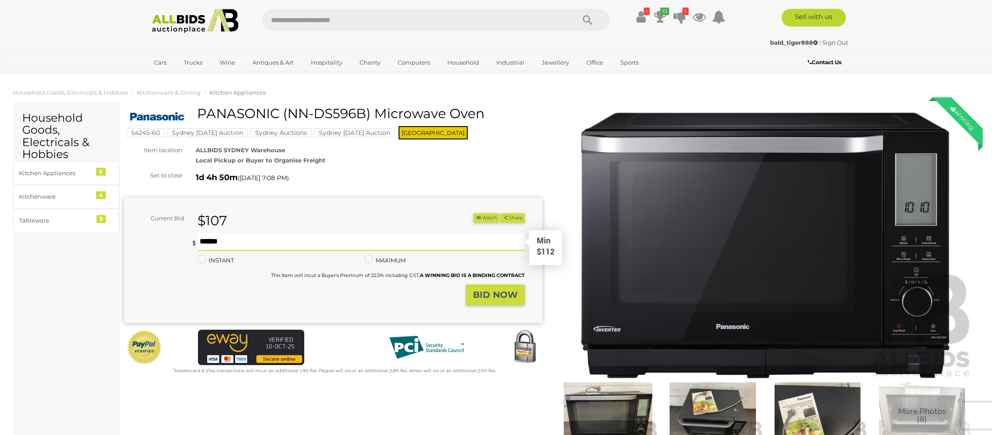
click at [252, 244] on input "text" at bounding box center [360, 242] width 327 height 18
type input "***"
click at [477, 295] on strong "BID NOW" at bounding box center [495, 294] width 45 height 11
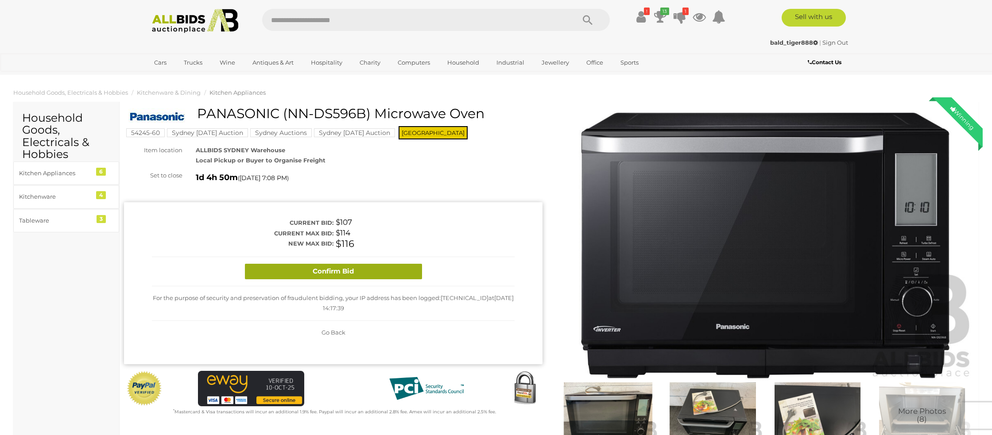
click at [375, 278] on button "Confirm Bid" at bounding box center [333, 271] width 177 height 15
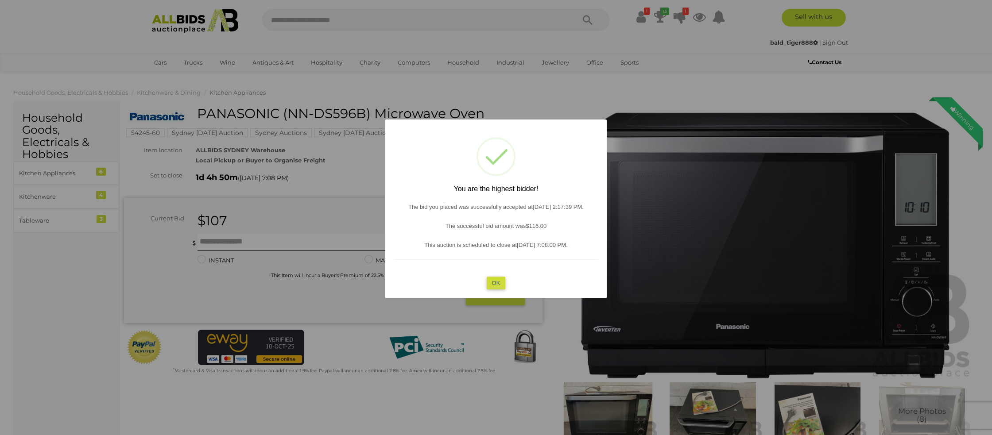
click at [496, 285] on button "OK" at bounding box center [495, 282] width 19 height 13
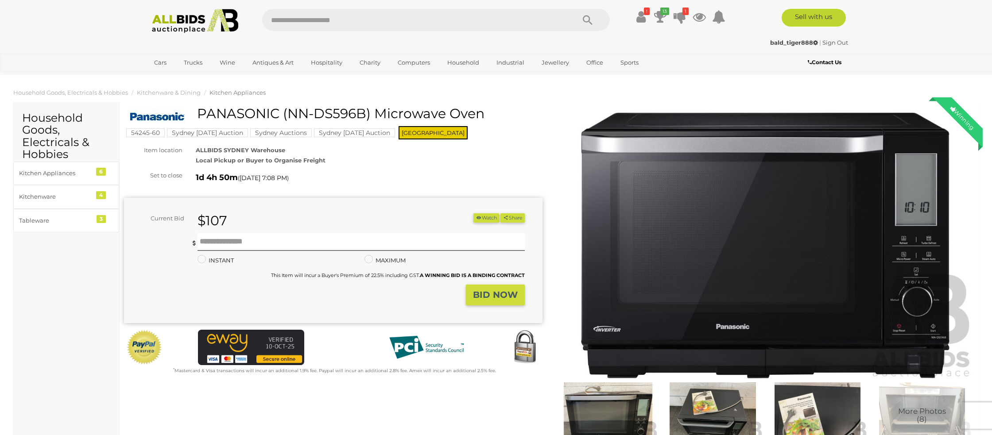
drag, startPoint x: 366, startPoint y: 112, endPoint x: 289, endPoint y: 110, distance: 77.1
click at [288, 109] on h1 "PANASONIC (NN-DS596B) Microwave Oven" at bounding box center [334, 113] width 412 height 15
copy h1 "NN-DS596B"
click at [660, 15] on icon "13" at bounding box center [664, 12] width 9 height 8
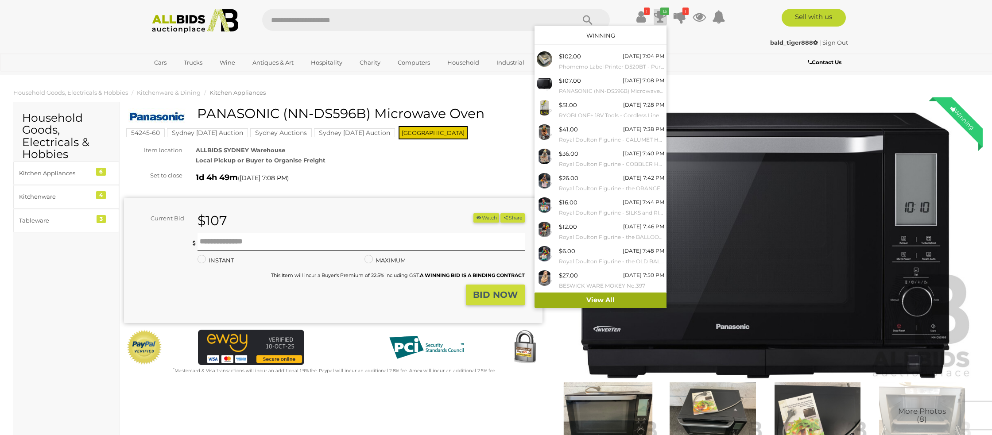
click at [566, 298] on link "View All" at bounding box center [600, 300] width 132 height 15
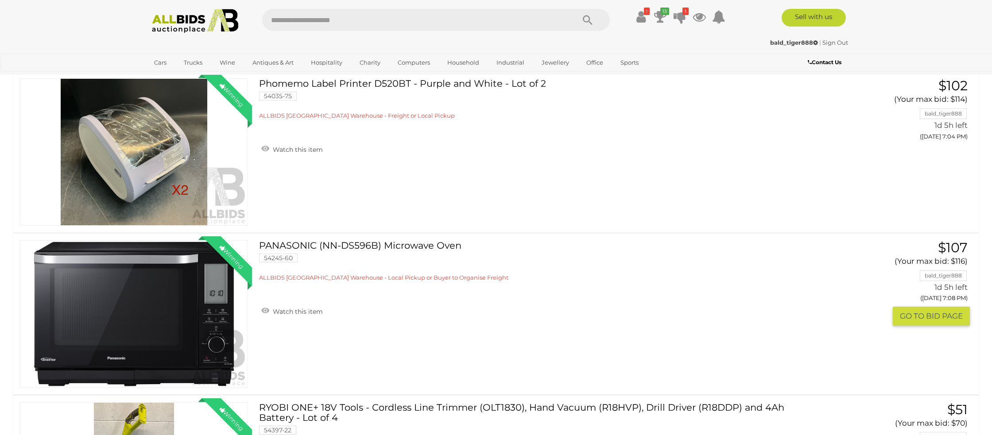
scroll to position [118, 0]
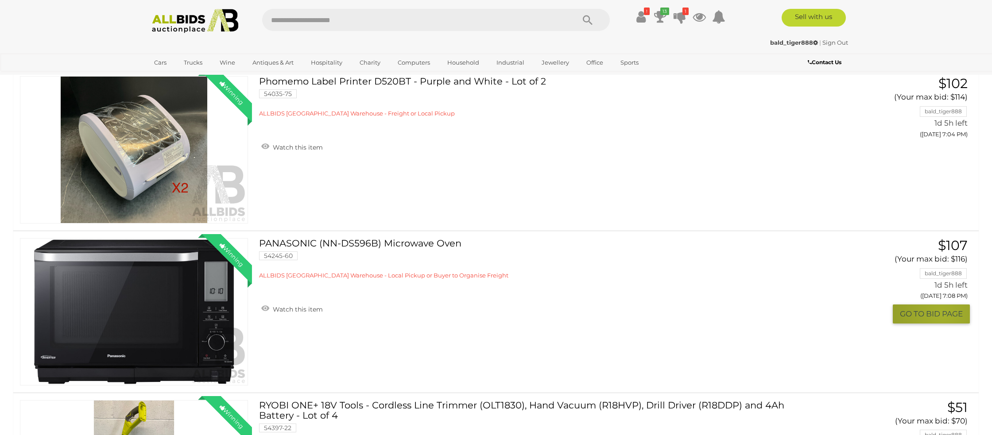
click at [941, 314] on button "GO TO BID PAGE" at bounding box center [930, 314] width 77 height 19
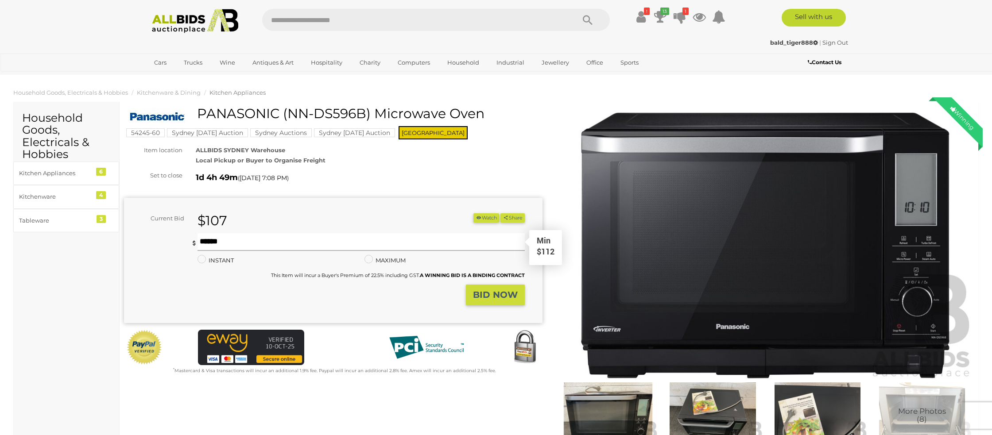
click at [208, 240] on input "text" at bounding box center [360, 242] width 327 height 18
type input "***"
click at [490, 294] on strong "BID NOW" at bounding box center [495, 294] width 45 height 11
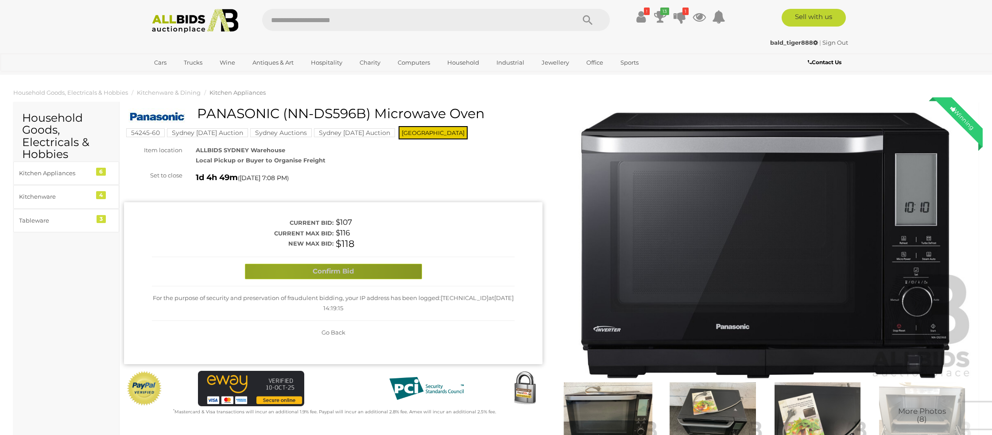
click at [281, 274] on button "Confirm Bid" at bounding box center [333, 271] width 177 height 15
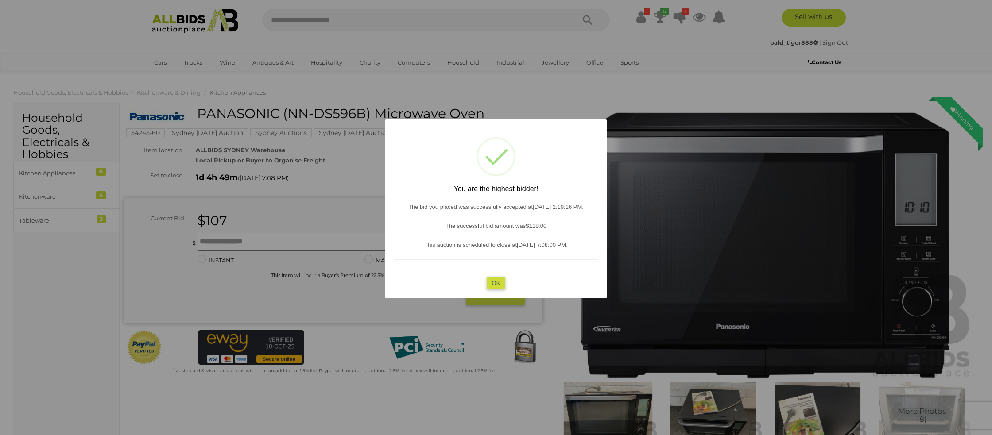
click at [493, 284] on button "OK" at bounding box center [495, 282] width 19 height 13
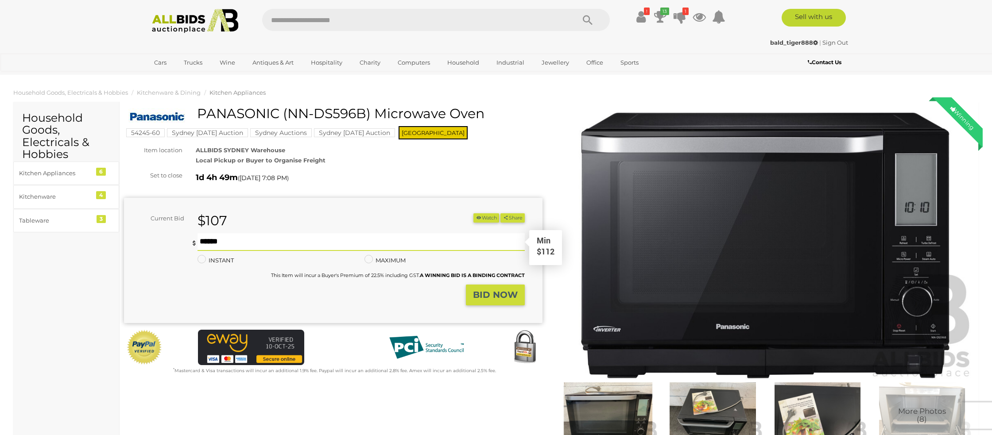
click at [279, 237] on input "text" at bounding box center [360, 242] width 327 height 18
type input "***"
click at [487, 287] on button "BID NOW" at bounding box center [495, 295] width 59 height 21
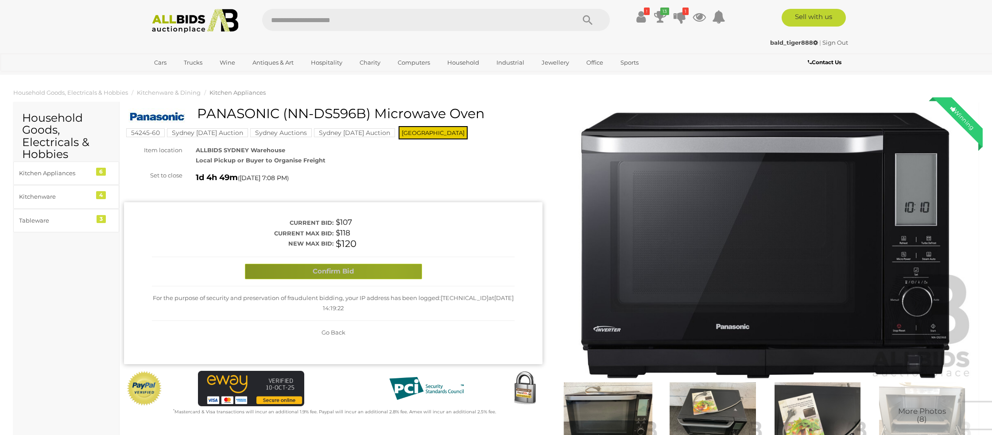
click at [393, 271] on button "Confirm Bid" at bounding box center [333, 271] width 177 height 15
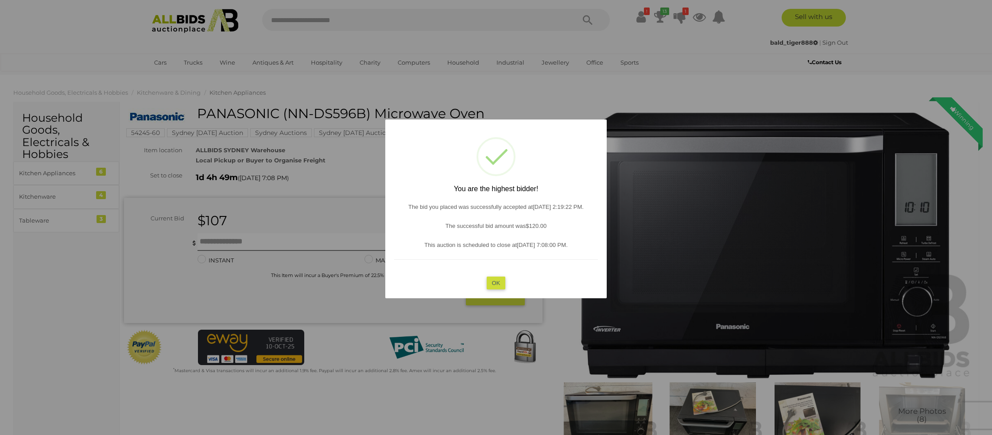
drag, startPoint x: 497, startPoint y: 280, endPoint x: 336, endPoint y: 266, distance: 161.8
click at [497, 280] on button "OK" at bounding box center [495, 282] width 19 height 13
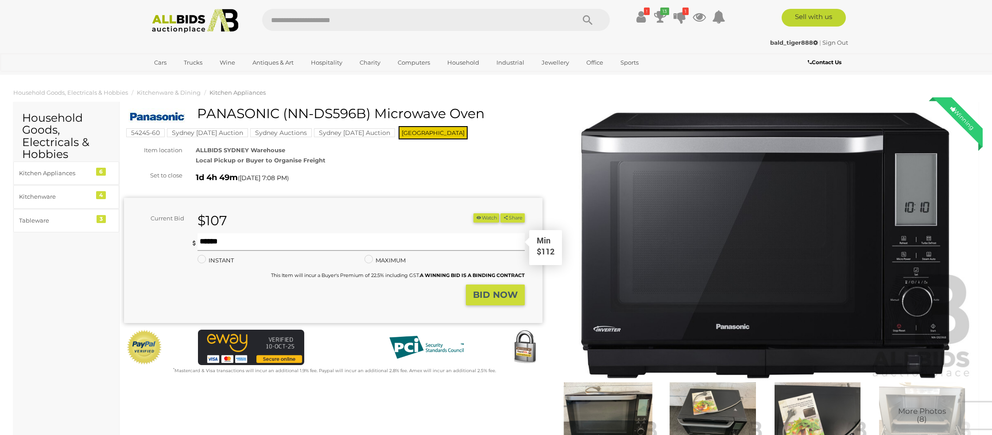
drag, startPoint x: 219, startPoint y: 241, endPoint x: 215, endPoint y: 237, distance: 6.3
click at [215, 237] on input "text" at bounding box center [360, 242] width 327 height 18
type input "***"
click at [481, 301] on button "BID NOW" at bounding box center [495, 295] width 59 height 21
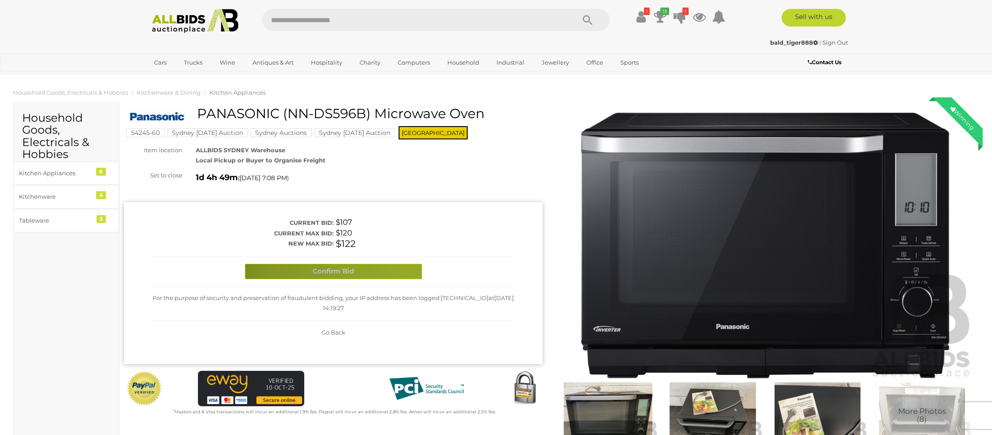
click at [411, 279] on button "Confirm Bid" at bounding box center [333, 271] width 177 height 15
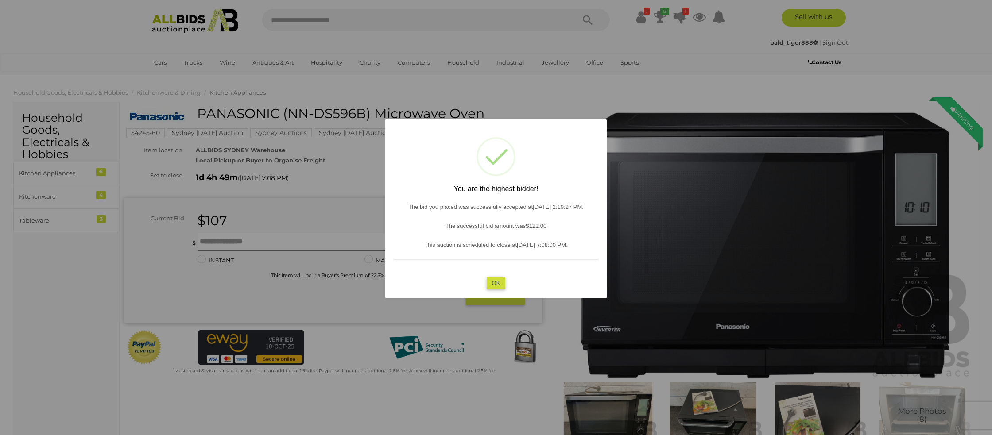
click at [498, 280] on button "OK" at bounding box center [495, 282] width 19 height 13
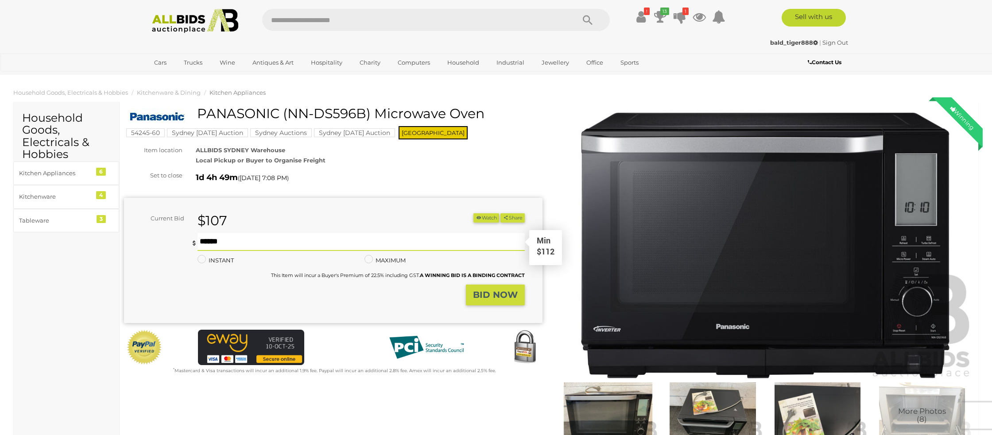
drag, startPoint x: 248, startPoint y: 244, endPoint x: 245, endPoint y: 240, distance: 5.0
click at [245, 240] on input "text" at bounding box center [360, 242] width 327 height 18
type input "***"
click at [480, 290] on strong "BID NOW" at bounding box center [495, 294] width 45 height 11
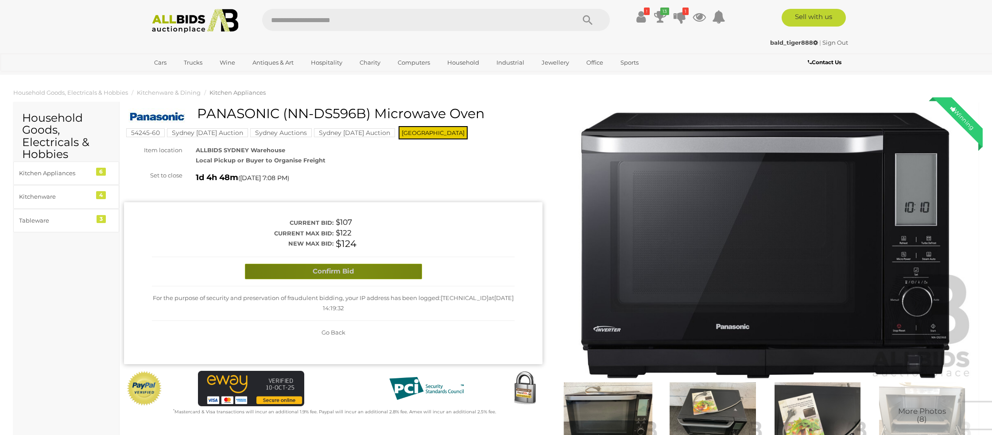
click at [356, 278] on button "Confirm Bid" at bounding box center [333, 271] width 177 height 15
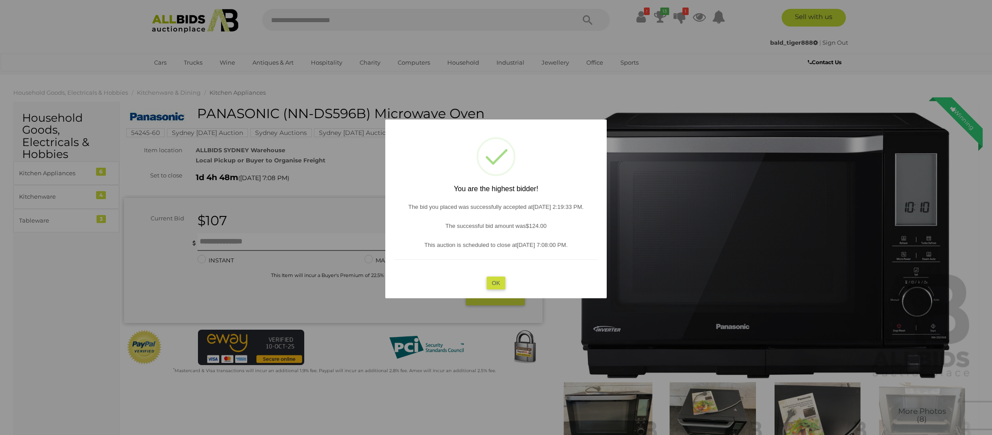
click at [492, 282] on button "OK" at bounding box center [495, 282] width 19 height 13
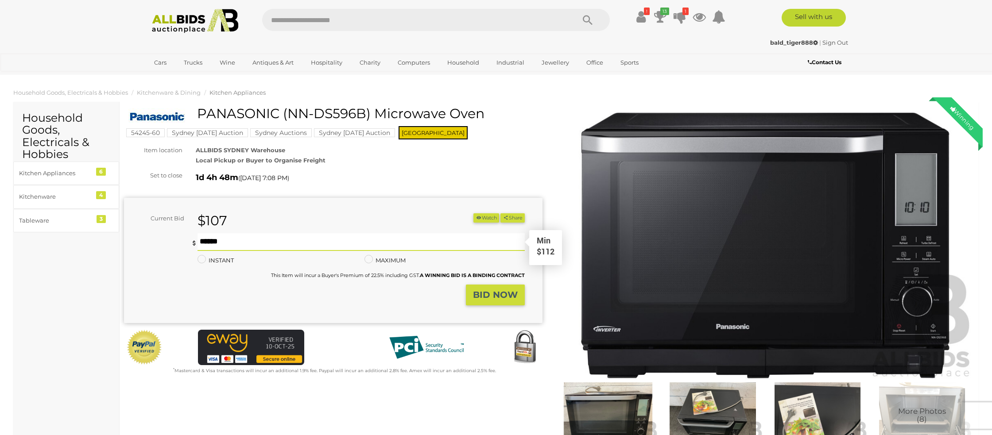
click at [211, 239] on input "text" at bounding box center [360, 242] width 327 height 18
type input "***"
click at [486, 297] on strong "BID NOW" at bounding box center [495, 294] width 45 height 11
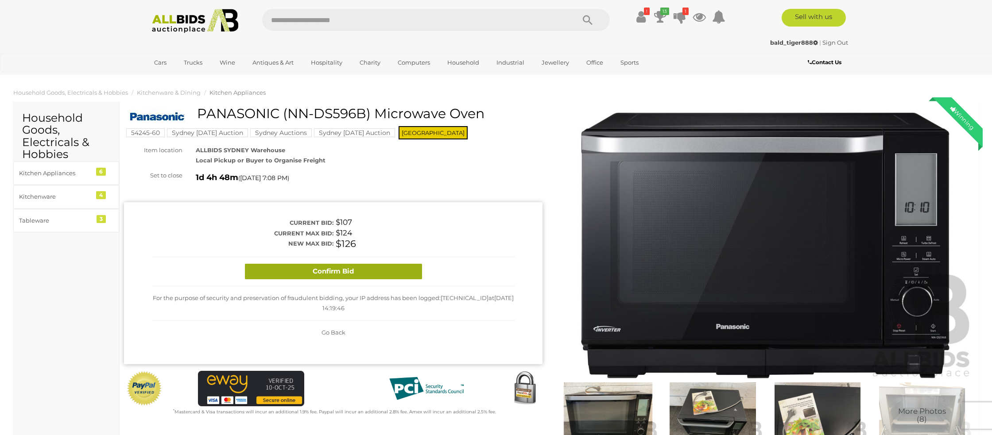
click at [358, 274] on button "Confirm Bid" at bounding box center [333, 271] width 177 height 15
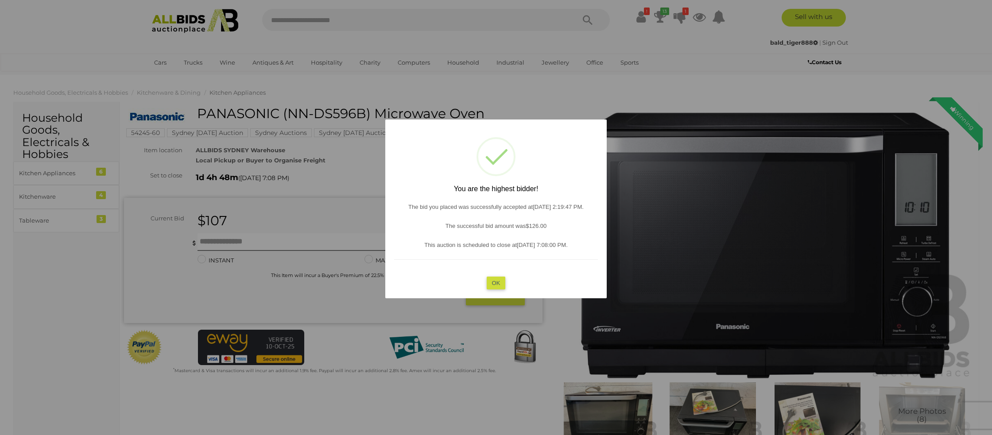
click at [502, 285] on button "OK" at bounding box center [495, 282] width 19 height 13
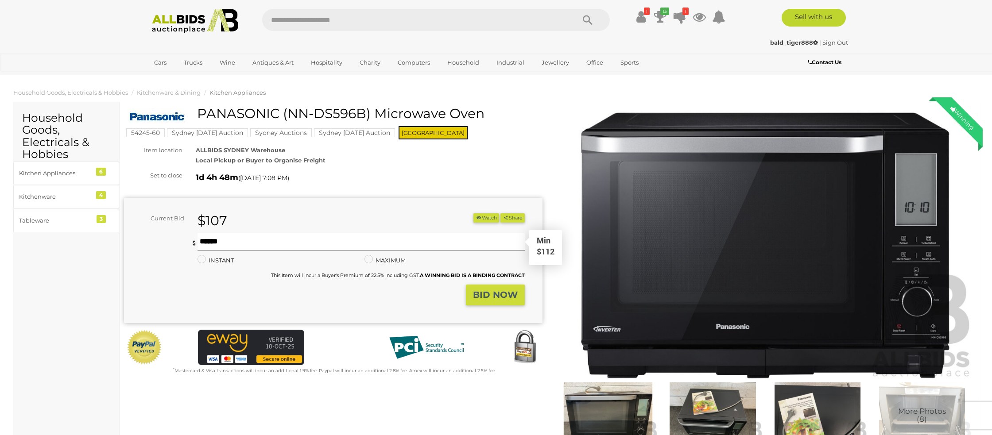
drag, startPoint x: 224, startPoint y: 236, endPoint x: 219, endPoint y: 235, distance: 5.9
click at [219, 235] on input "text" at bounding box center [360, 242] width 327 height 18
type input "***"
click at [486, 293] on strong "BID NOW" at bounding box center [495, 294] width 45 height 11
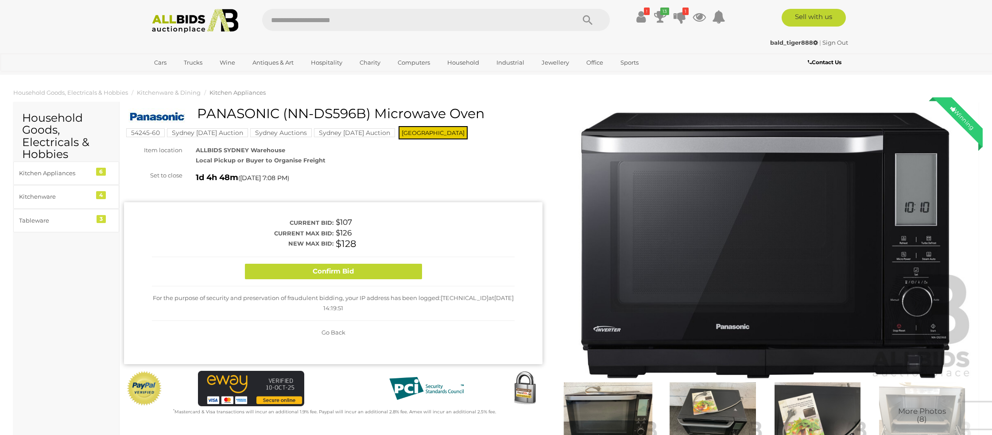
click at [406, 279] on div "Confirm Bid" at bounding box center [333, 271] width 363 height 29
click at [400, 276] on button "Confirm Bid" at bounding box center [333, 271] width 177 height 15
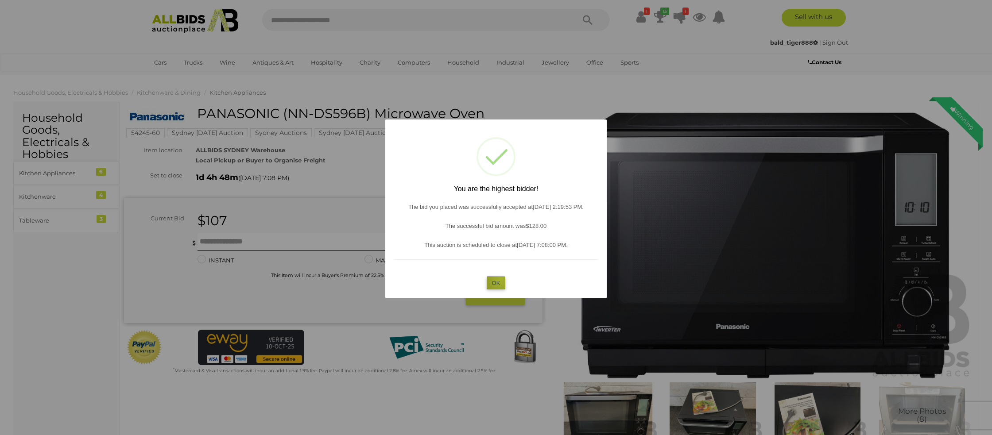
click at [501, 280] on button "OK" at bounding box center [495, 282] width 19 height 13
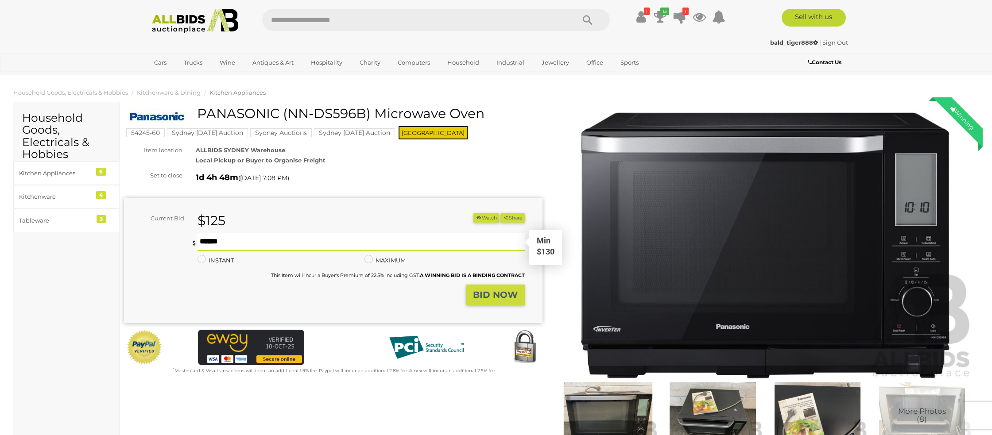
click at [220, 244] on input "text" at bounding box center [360, 242] width 327 height 18
type input "***"
click at [475, 294] on strong "BID NOW" at bounding box center [495, 294] width 45 height 11
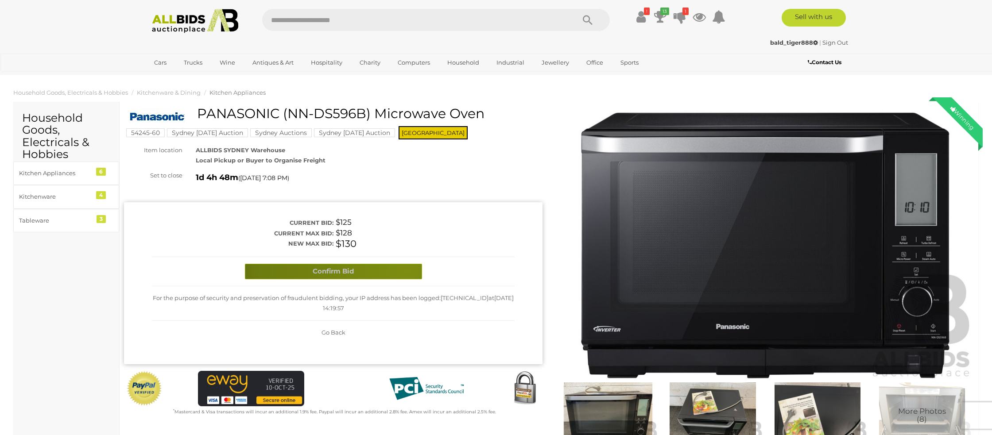
click at [406, 270] on button "Confirm Bid" at bounding box center [333, 271] width 177 height 15
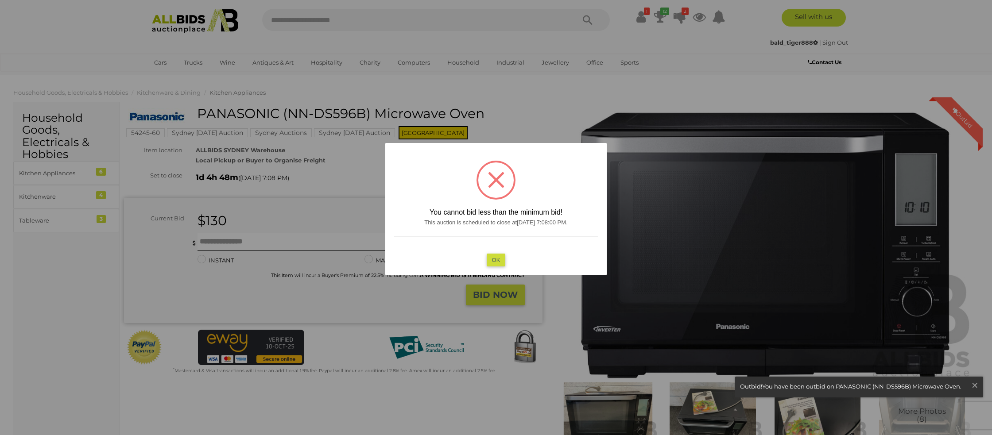
click at [490, 259] on button "OK" at bounding box center [495, 259] width 19 height 13
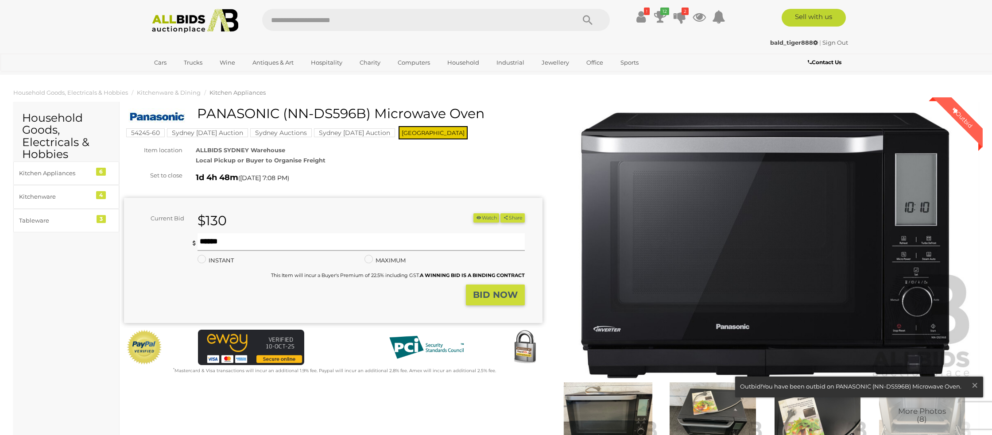
click at [214, 239] on input "text" at bounding box center [360, 242] width 327 height 18
drag, startPoint x: 486, startPoint y: 291, endPoint x: 481, endPoint y: 290, distance: 4.9
click at [483, 291] on strong "BID NOW" at bounding box center [495, 294] width 45 height 11
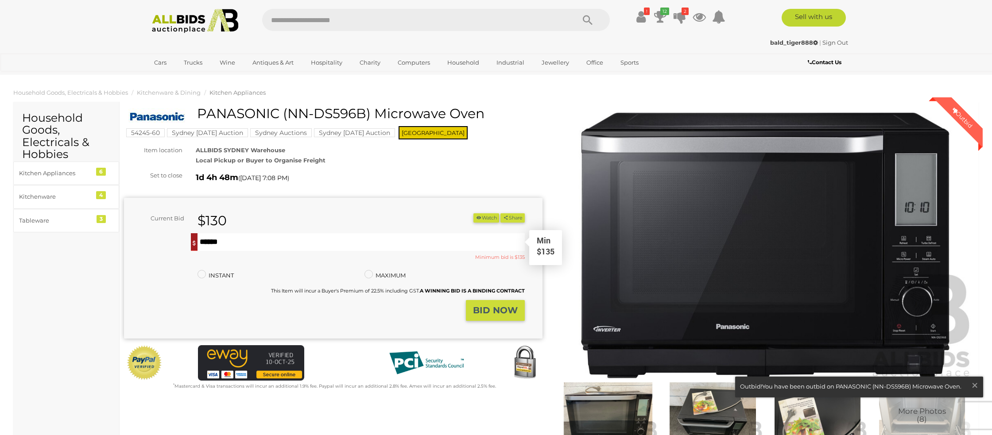
click at [228, 243] on input "***" at bounding box center [360, 242] width 327 height 18
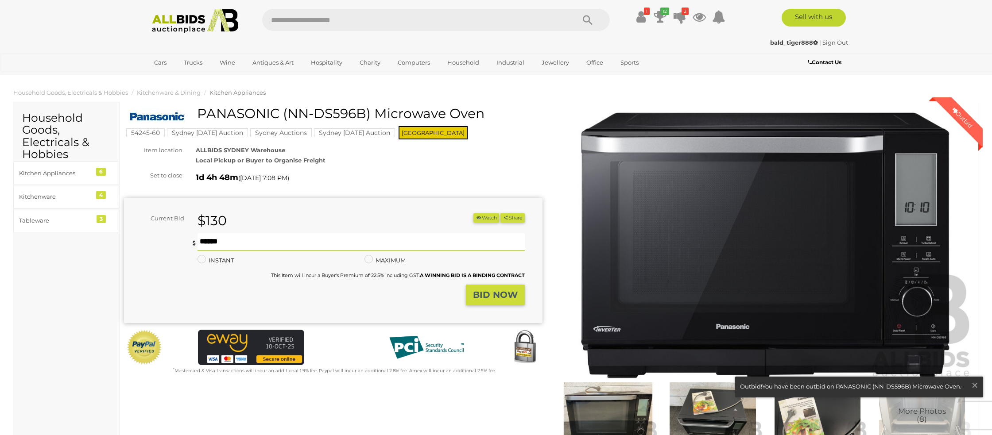
type input "***"
click at [472, 293] on button "BID NOW" at bounding box center [495, 295] width 59 height 21
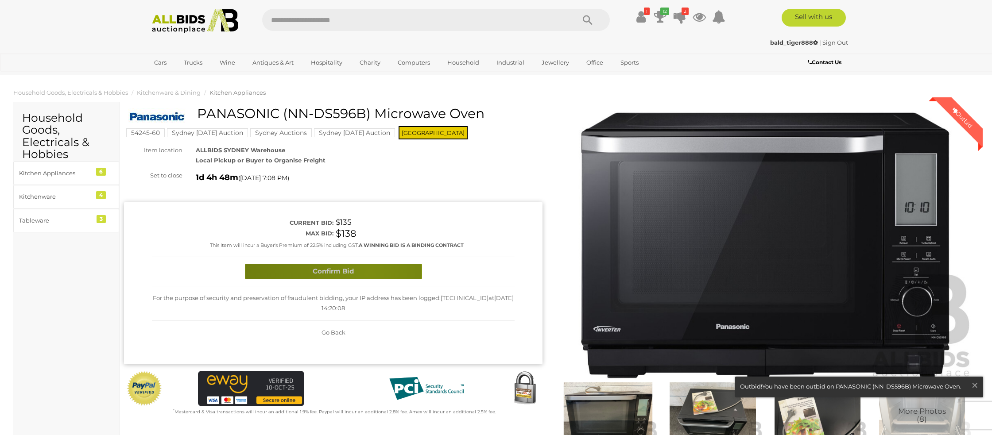
click at [370, 272] on button "Confirm Bid" at bounding box center [333, 271] width 177 height 15
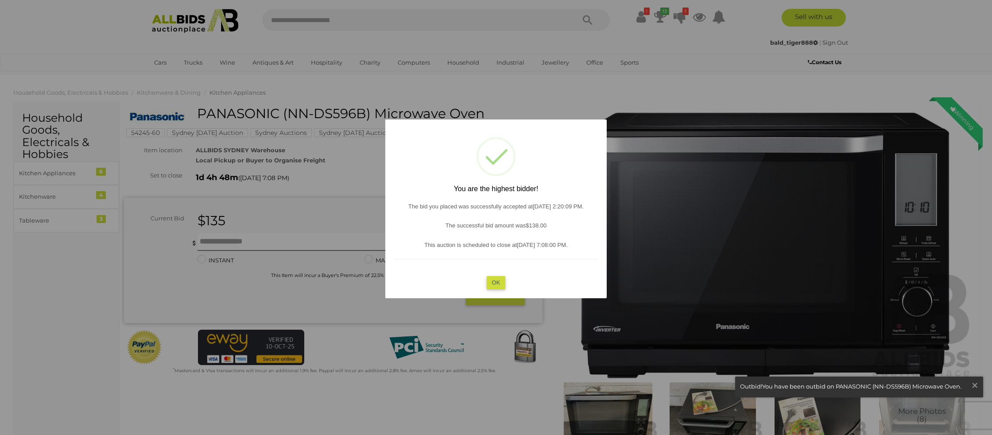
click at [499, 282] on button "OK" at bounding box center [495, 282] width 19 height 13
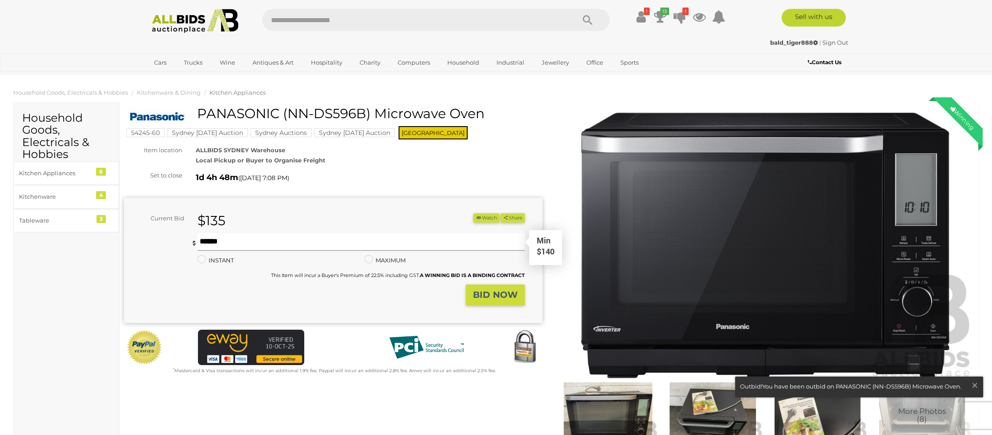
click at [212, 239] on input "text" at bounding box center [360, 242] width 327 height 18
type input "*"
type input "***"
click at [485, 296] on strong "BID NOW" at bounding box center [495, 294] width 45 height 11
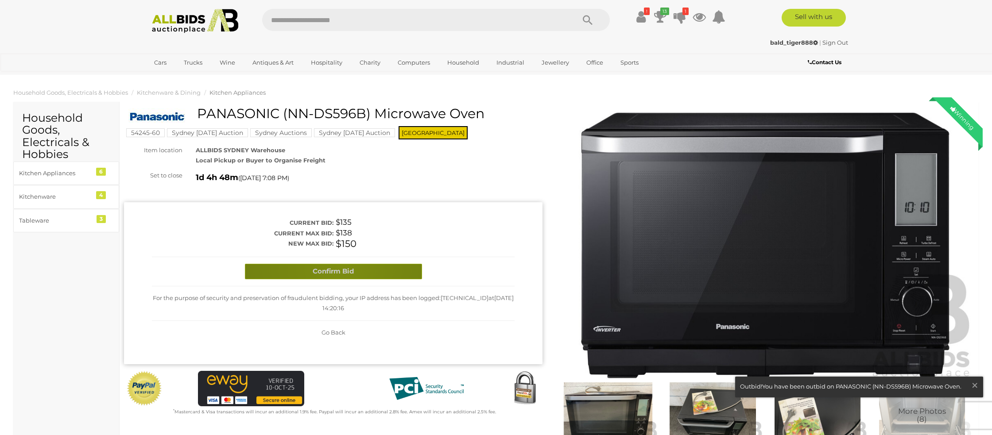
click at [340, 268] on button "Confirm Bid" at bounding box center [333, 271] width 177 height 15
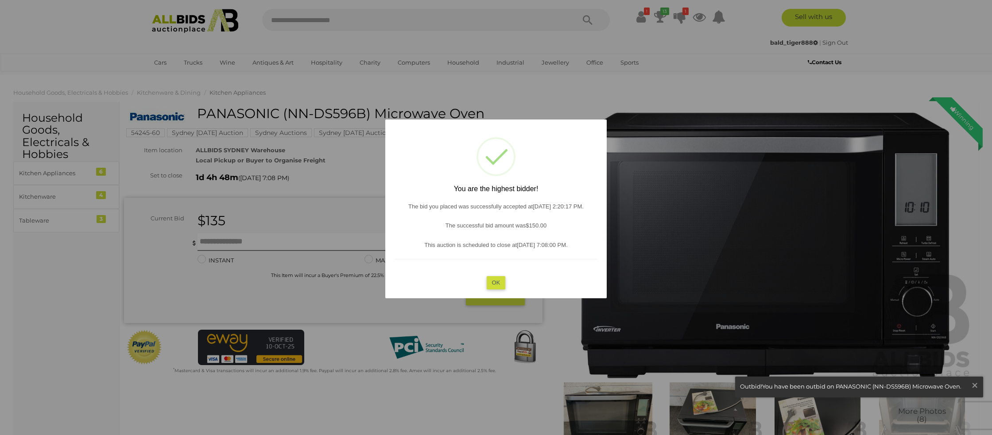
click at [491, 283] on button "OK" at bounding box center [495, 282] width 19 height 13
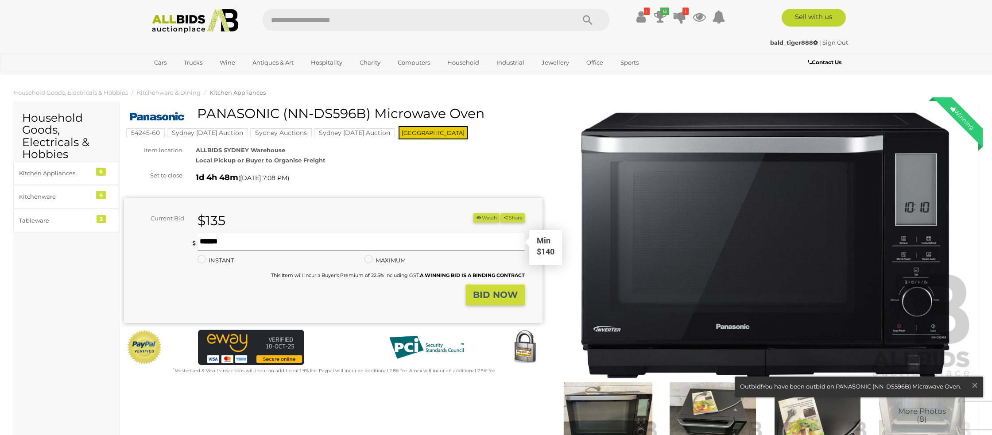
click at [218, 241] on input "text" at bounding box center [360, 242] width 327 height 18
type input "***"
click at [501, 298] on strong "BID NOW" at bounding box center [495, 294] width 45 height 11
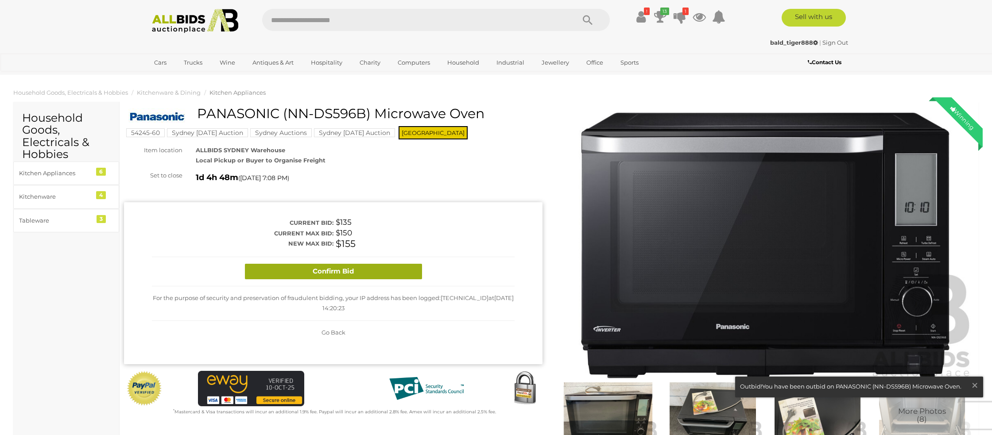
click at [360, 273] on button "Confirm Bid" at bounding box center [333, 271] width 177 height 15
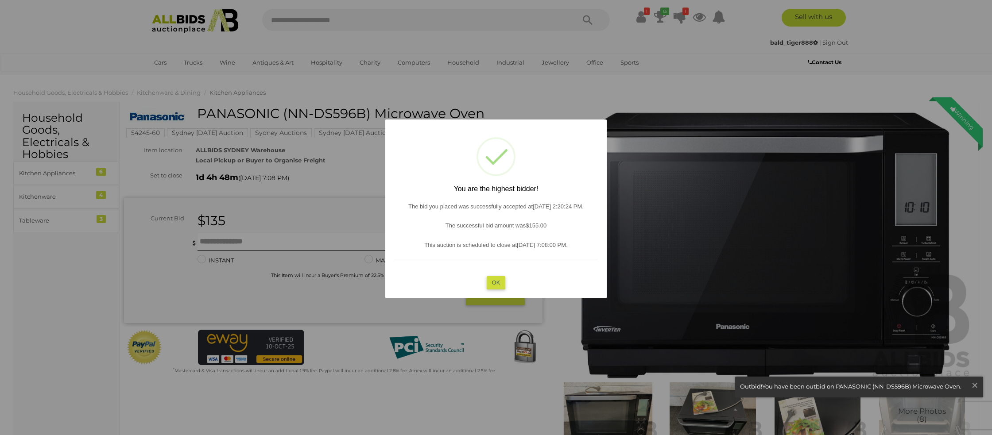
click at [491, 281] on button "OK" at bounding box center [495, 282] width 19 height 13
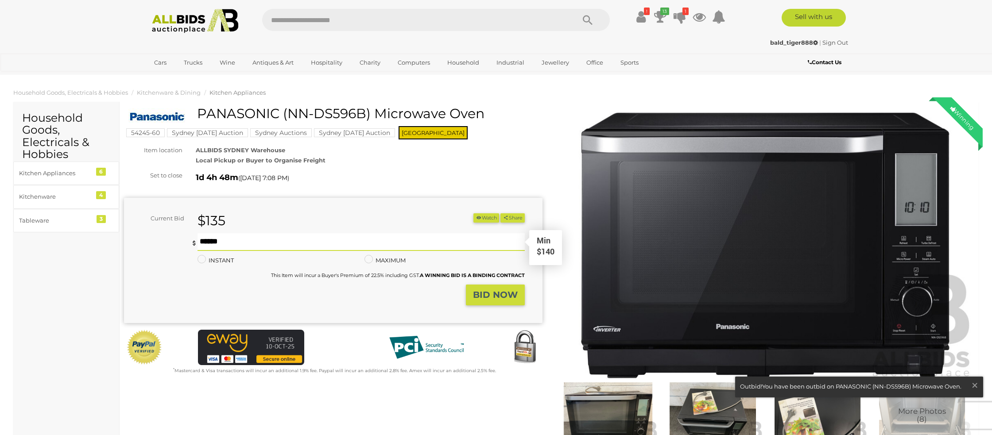
drag, startPoint x: 223, startPoint y: 243, endPoint x: 218, endPoint y: 230, distance: 13.9
click at [218, 230] on form "Current Bid $135 (Min $140) $135 Share Facebook Twitter" at bounding box center [324, 259] width 387 height 92
type input "***"
drag, startPoint x: 511, startPoint y: 291, endPoint x: 506, endPoint y: 290, distance: 4.5
click at [506, 290] on strong "BID NOW" at bounding box center [495, 294] width 45 height 11
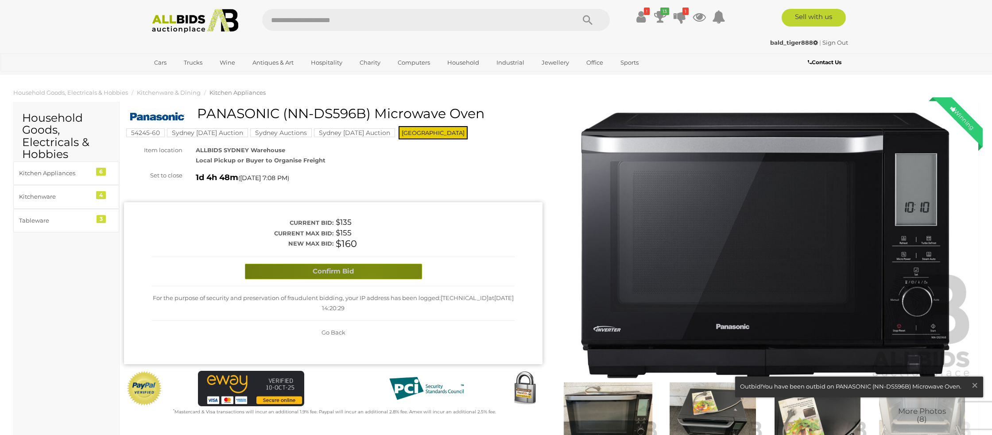
click at [370, 276] on button "Confirm Bid" at bounding box center [333, 271] width 177 height 15
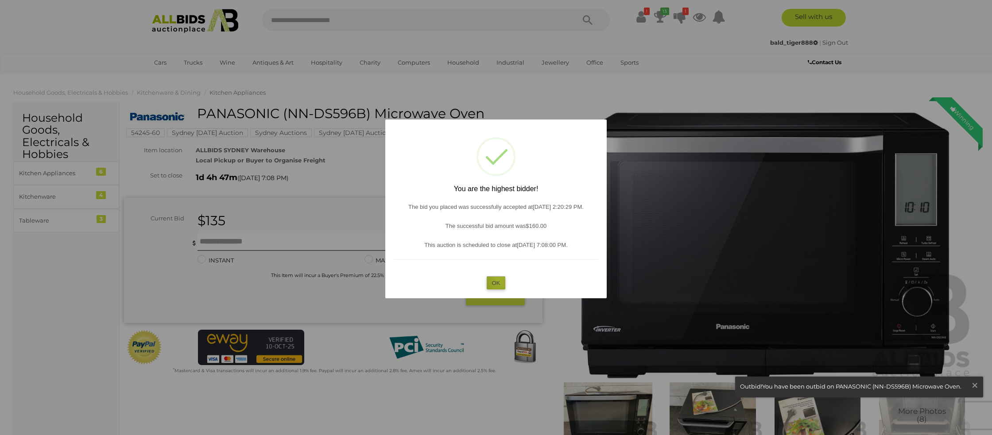
drag, startPoint x: 499, startPoint y: 280, endPoint x: 419, endPoint y: 268, distance: 81.0
click at [499, 280] on button "OK" at bounding box center [495, 282] width 19 height 13
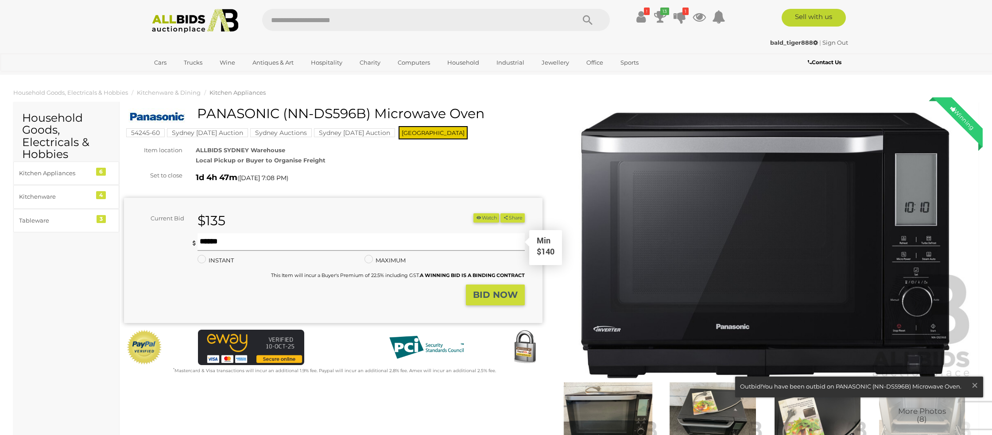
click at [210, 241] on input "text" at bounding box center [360, 242] width 327 height 18
click at [210, 243] on input "text" at bounding box center [360, 242] width 327 height 18
type input "***"
click at [514, 297] on strong "BID NOW" at bounding box center [495, 294] width 45 height 11
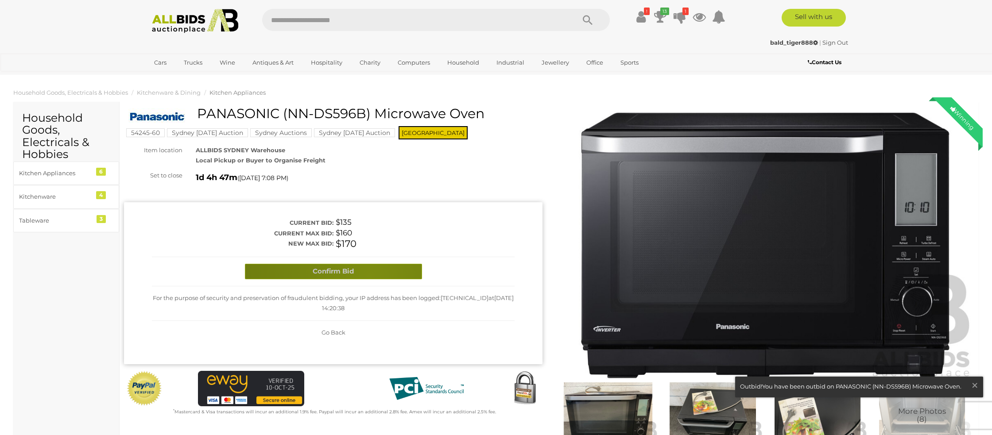
click at [369, 276] on button "Confirm Bid" at bounding box center [333, 271] width 177 height 15
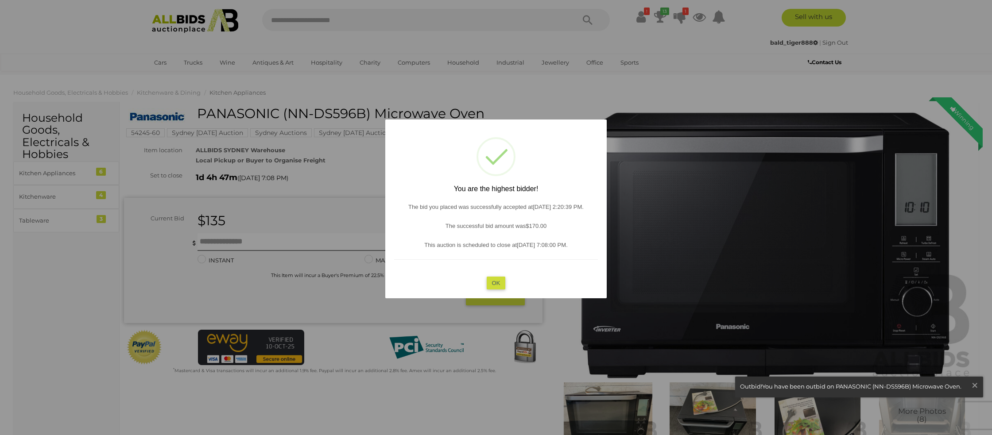
click at [492, 282] on button "OK" at bounding box center [495, 282] width 19 height 13
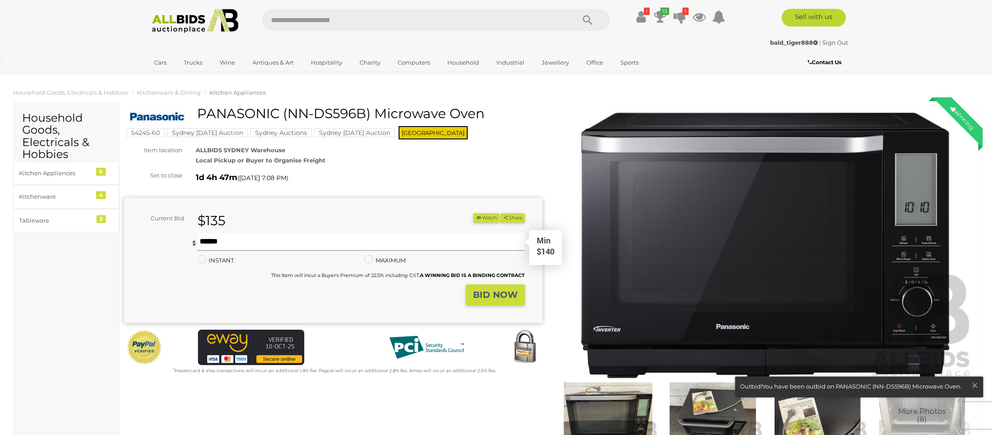
drag, startPoint x: 208, startPoint y: 242, endPoint x: 201, endPoint y: 240, distance: 7.6
click at [201, 240] on input "text" at bounding box center [360, 242] width 327 height 18
type input "***"
click at [481, 296] on strong "BID NOW" at bounding box center [495, 294] width 45 height 11
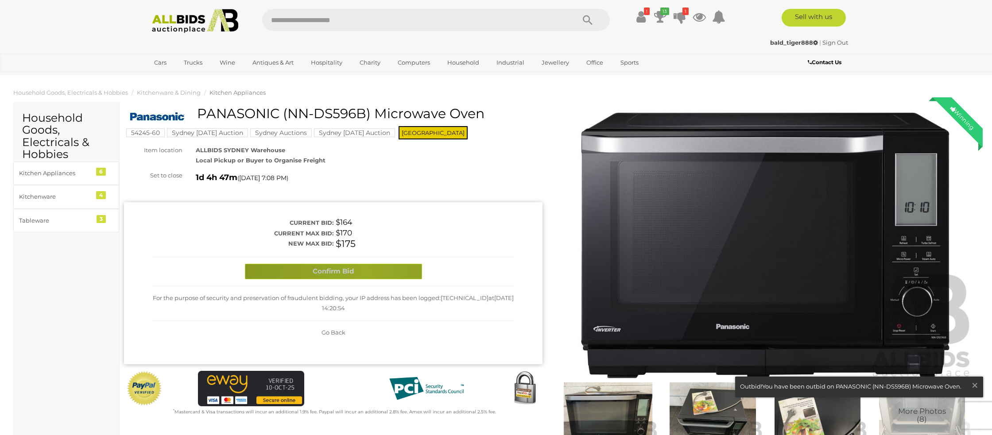
click at [364, 272] on button "Confirm Bid" at bounding box center [333, 271] width 177 height 15
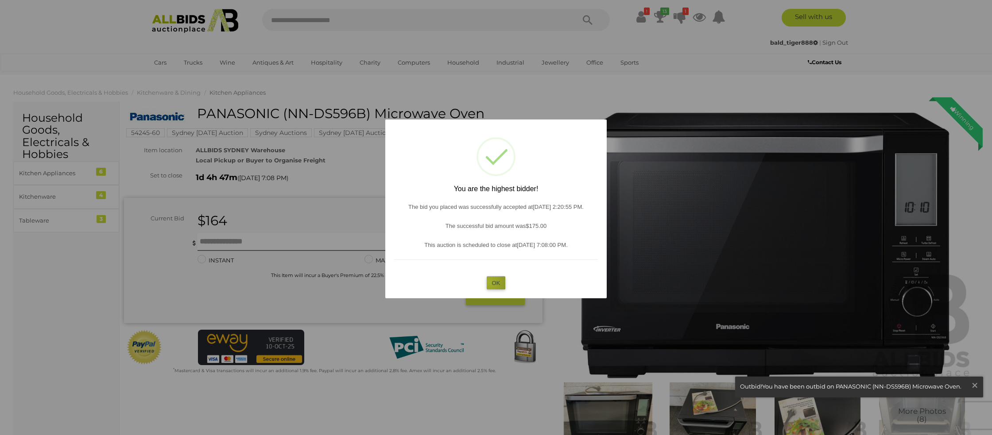
click at [489, 282] on button "OK" at bounding box center [495, 282] width 19 height 13
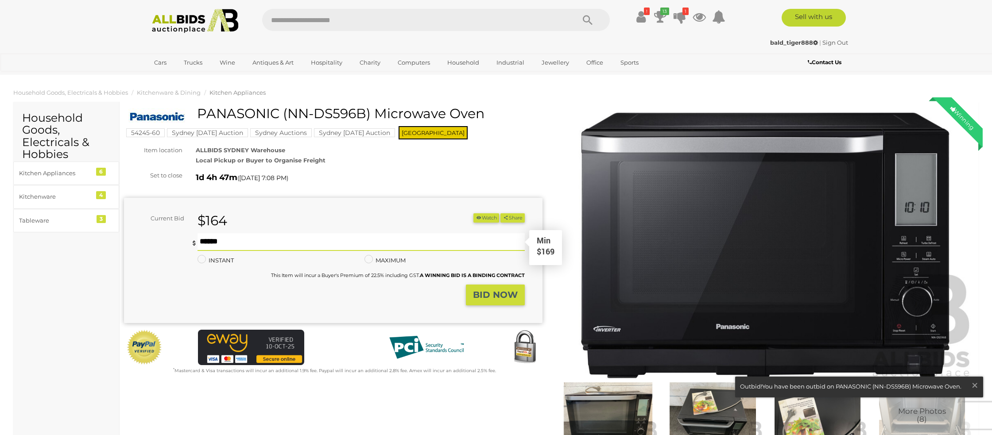
click at [247, 243] on input "text" at bounding box center [360, 242] width 327 height 18
type input "***"
click at [469, 296] on button "BID NOW" at bounding box center [495, 295] width 59 height 21
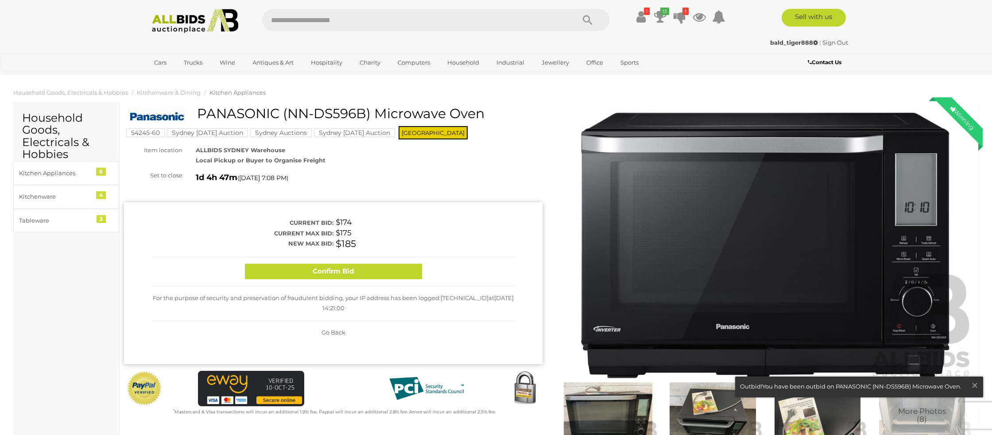
click at [365, 269] on button "Confirm Bid" at bounding box center [333, 271] width 177 height 15
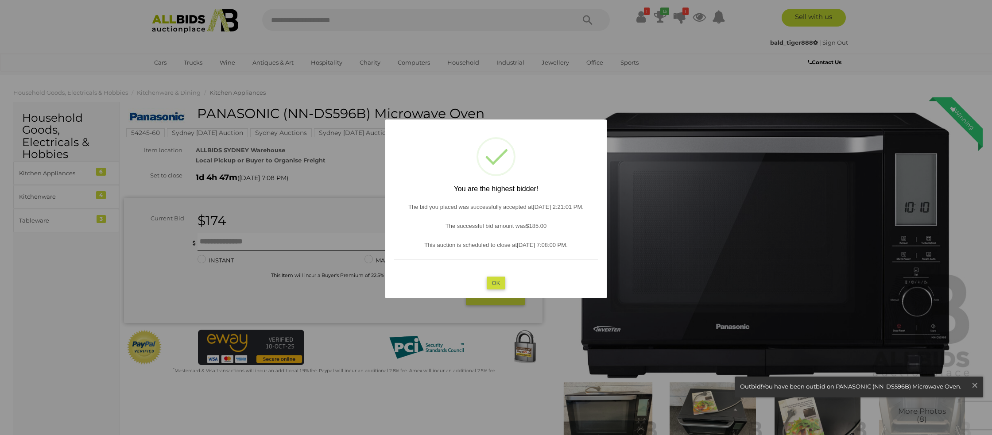
click at [485, 280] on div "? ! i You are the highest bidder! The bid you placed was successfully accepted …" at bounding box center [495, 209] width 221 height 179
click at [491, 282] on button "OK" at bounding box center [495, 282] width 19 height 13
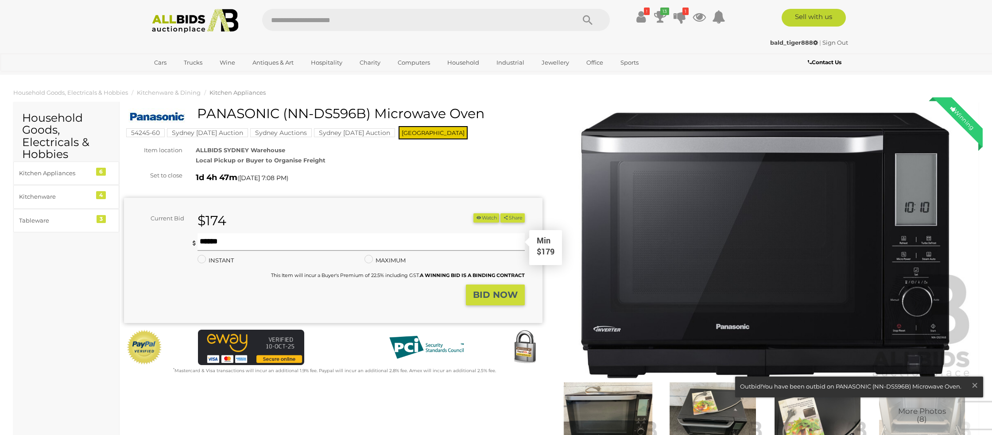
click at [245, 243] on input "text" at bounding box center [360, 242] width 327 height 18
type input "***"
click at [482, 300] on strong "BID NOW" at bounding box center [495, 294] width 45 height 11
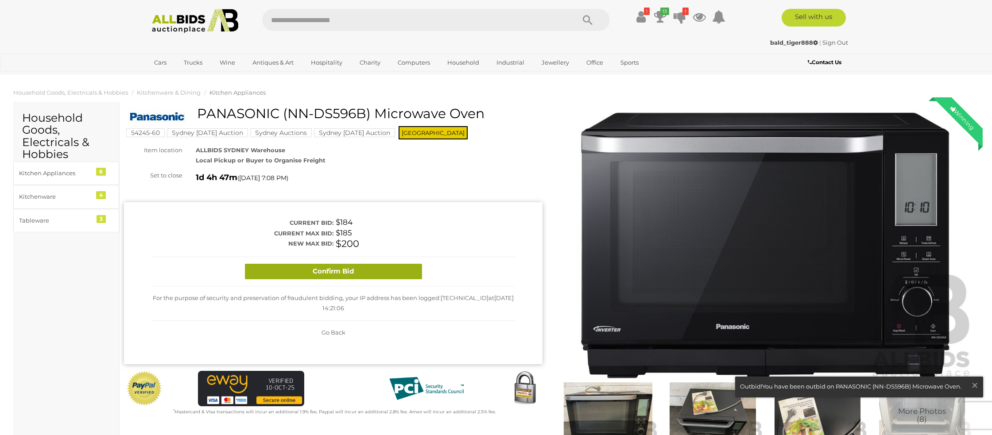
click at [357, 271] on button "Confirm Bid" at bounding box center [333, 271] width 177 height 15
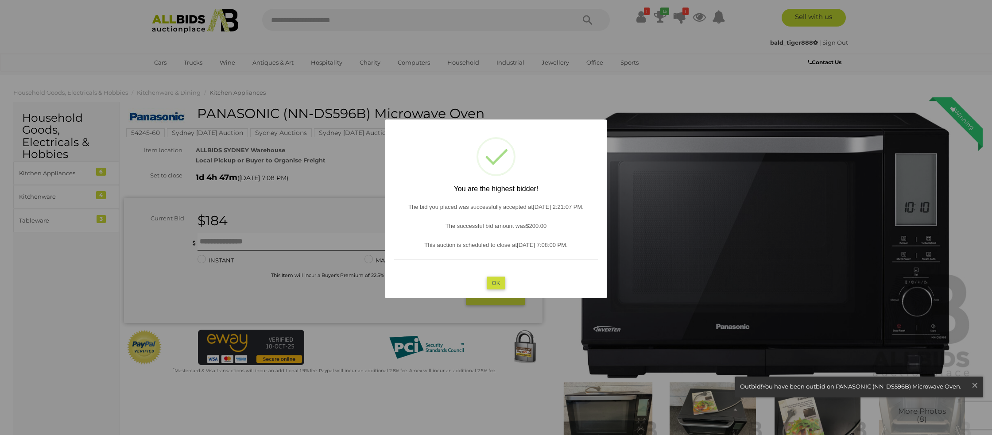
click at [494, 282] on button "OK" at bounding box center [495, 282] width 19 height 13
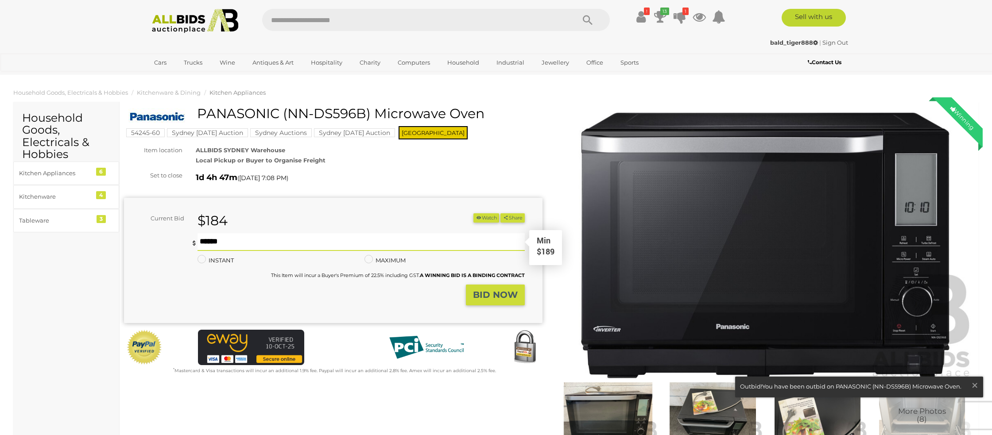
click at [238, 243] on input "text" at bounding box center [360, 242] width 327 height 18
type input "***"
click at [472, 295] on button "BID NOW" at bounding box center [495, 295] width 59 height 21
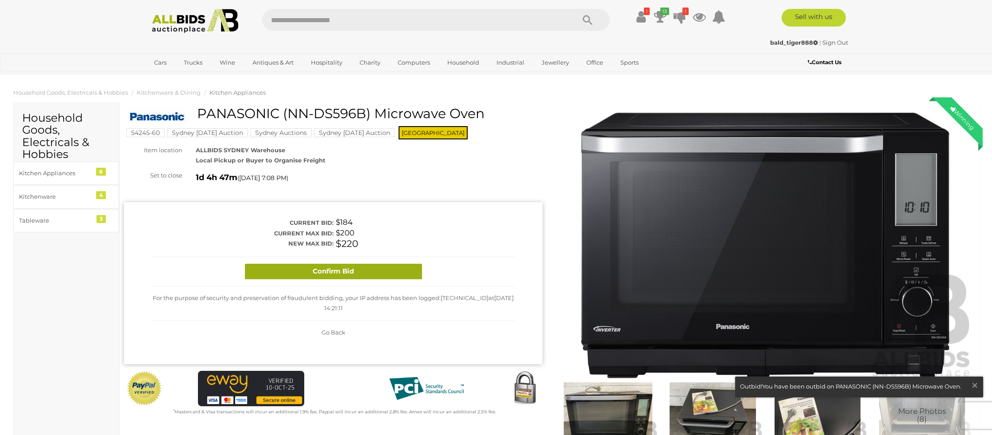
click at [357, 271] on button "Confirm Bid" at bounding box center [333, 271] width 177 height 15
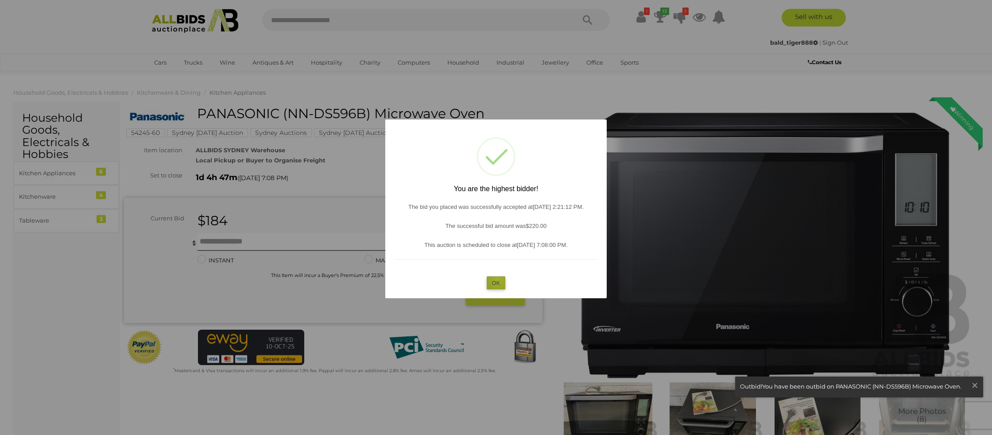
drag, startPoint x: 498, startPoint y: 280, endPoint x: 485, endPoint y: 277, distance: 13.2
click at [497, 280] on button "OK" at bounding box center [495, 282] width 19 height 13
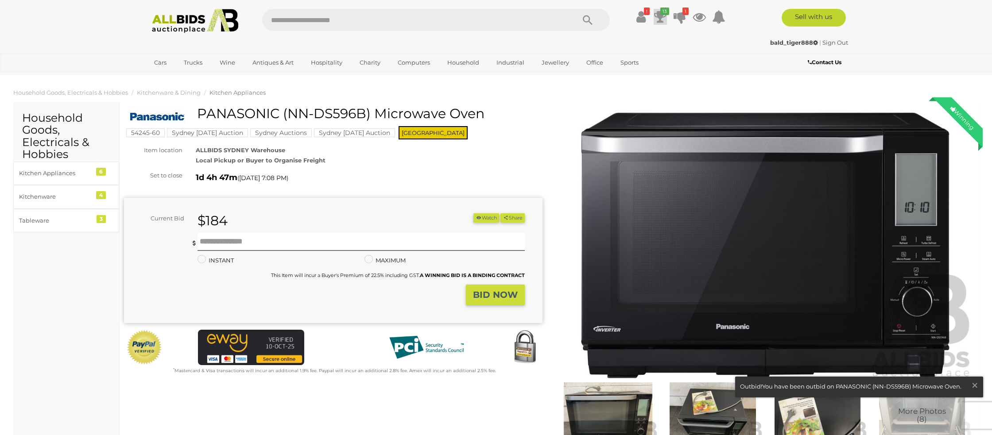
click at [659, 15] on icon at bounding box center [660, 17] width 12 height 16
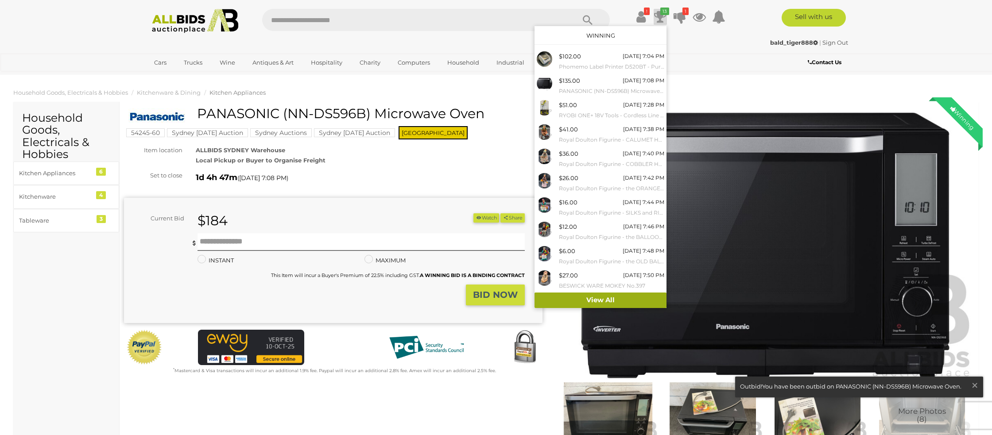
click at [596, 297] on link "View All" at bounding box center [600, 300] width 132 height 15
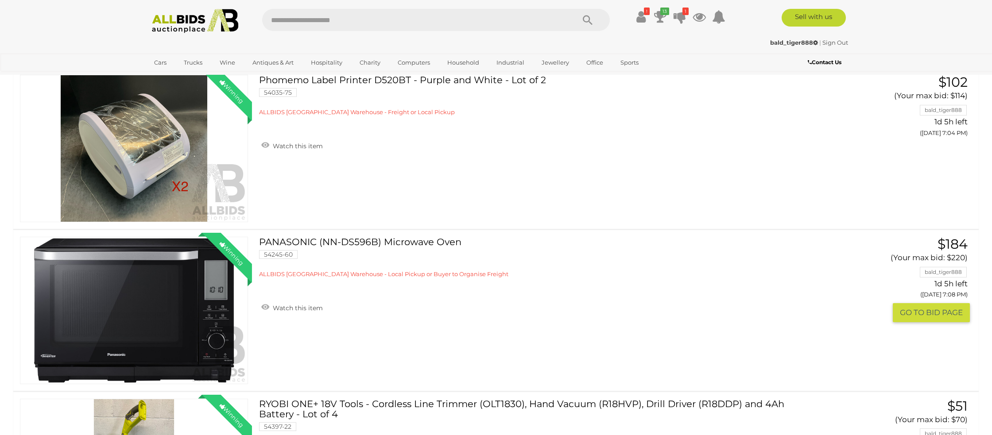
scroll to position [125, 0]
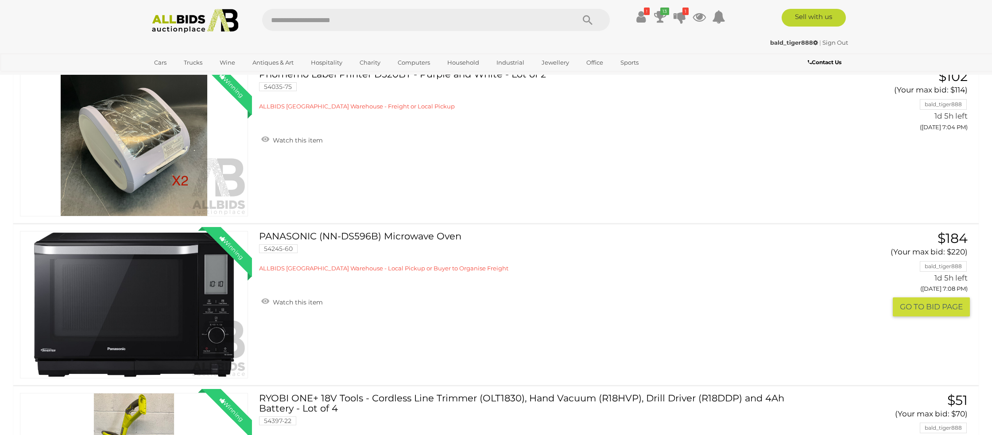
click at [170, 302] on link "Winning Outbid" at bounding box center [134, 304] width 228 height 147
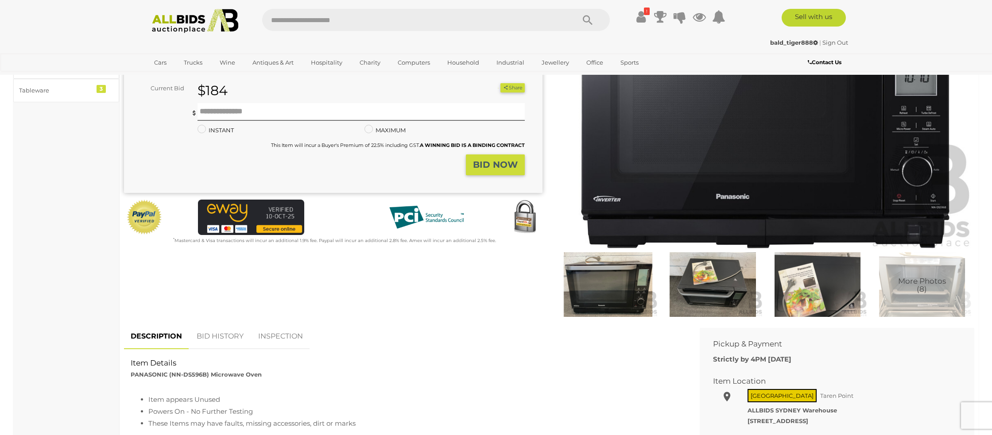
scroll to position [132, 0]
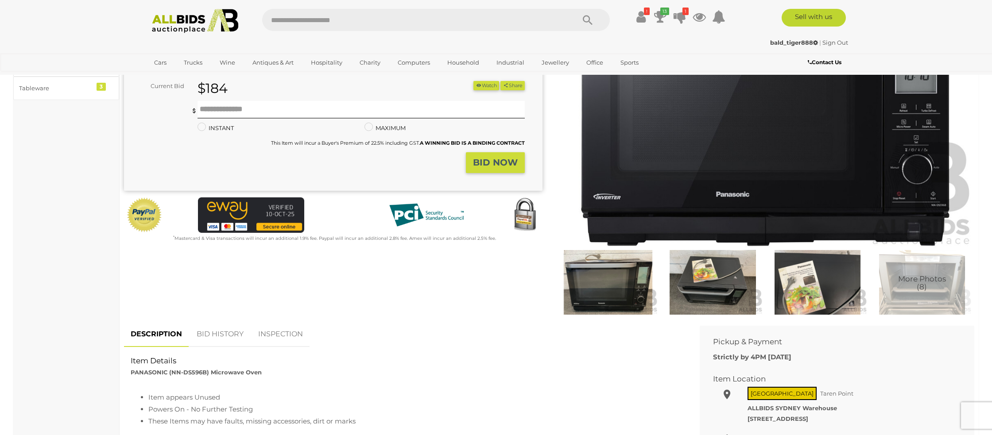
click at [222, 333] on link "BID HISTORY" at bounding box center [220, 334] width 60 height 26
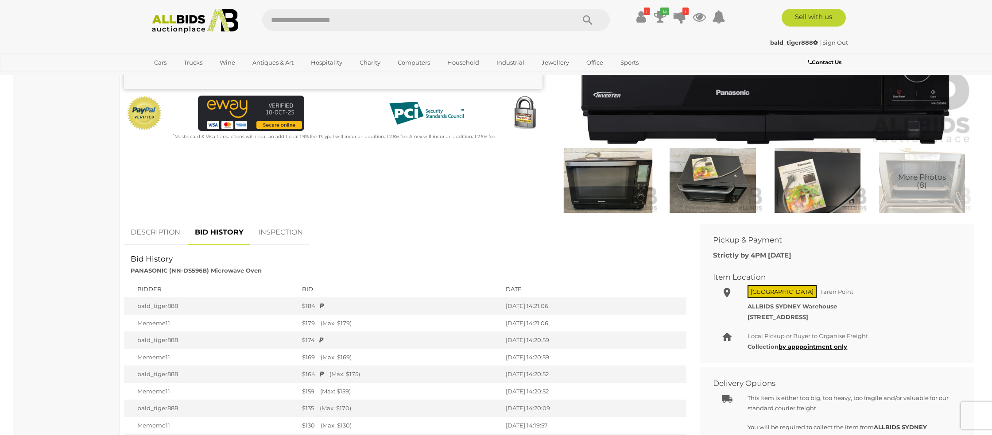
scroll to position [0, 0]
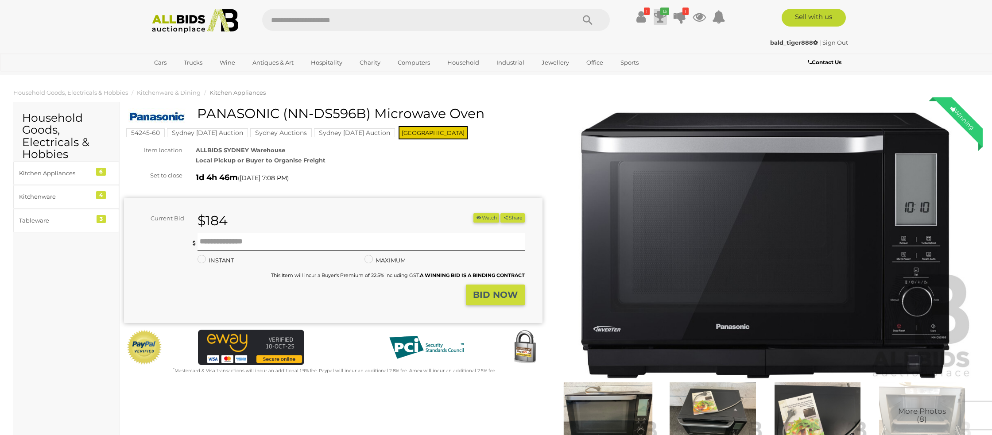
click at [659, 16] on icon at bounding box center [660, 17] width 12 height 16
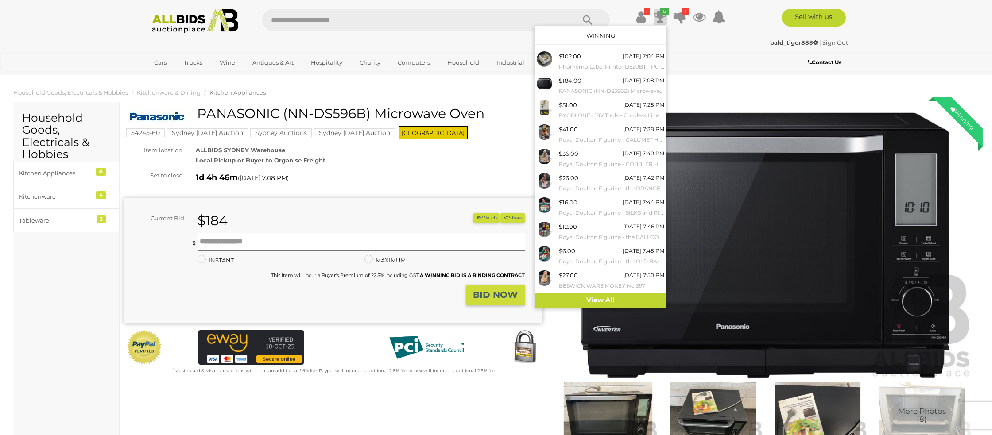
click at [392, 211] on div "Current Bid $184 (Min $189) $184 Share" at bounding box center [333, 260] width 418 height 125
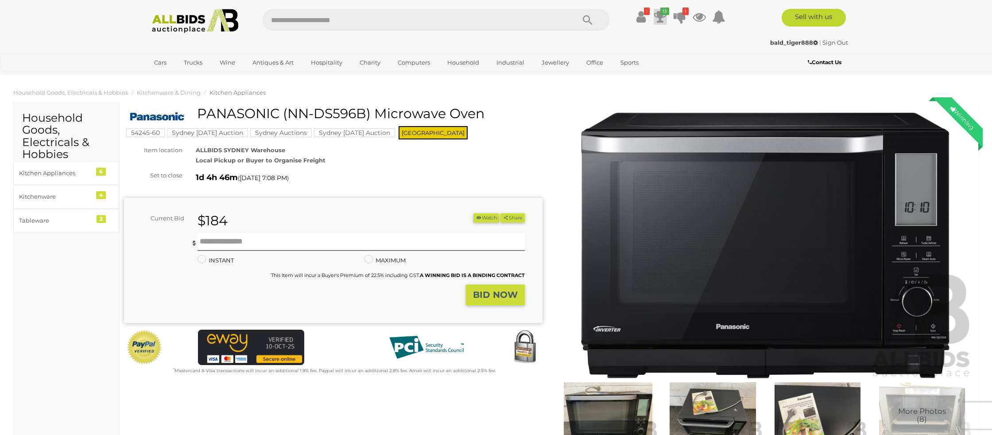
click at [659, 13] on icon at bounding box center [660, 17] width 12 height 16
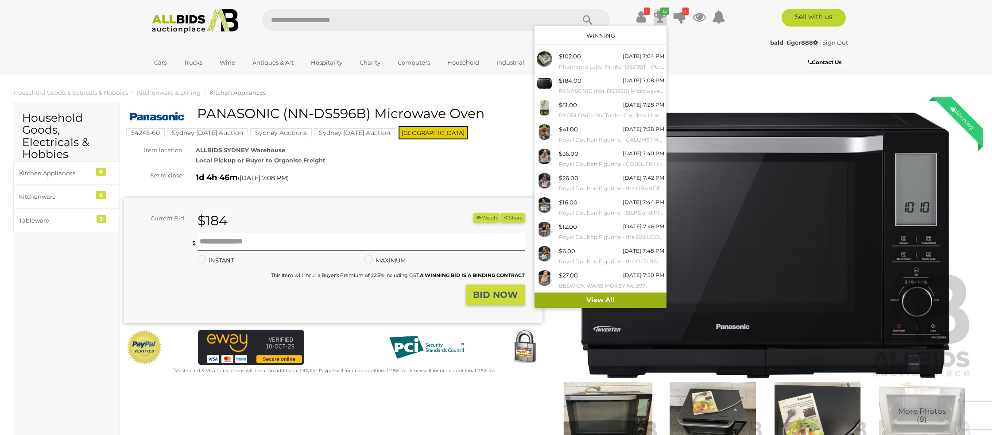
click at [598, 300] on link "View All" at bounding box center [600, 300] width 132 height 15
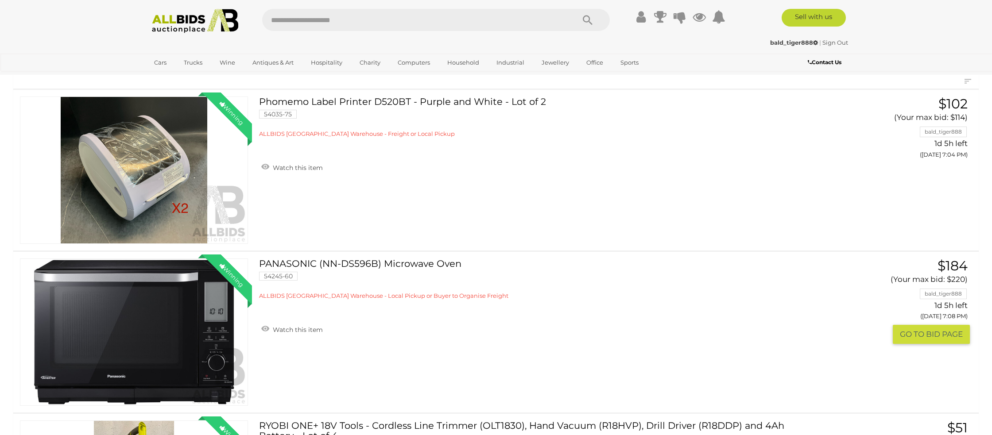
scroll to position [100, 0]
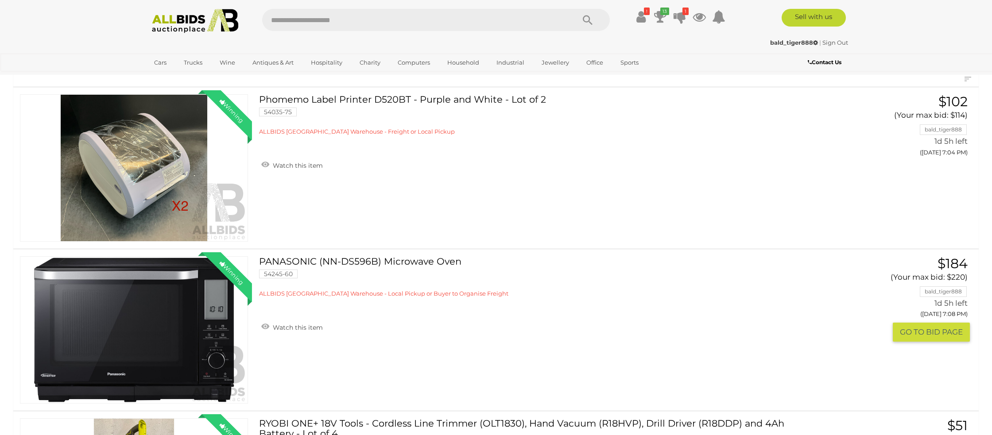
click at [926, 332] on button "GO TO BID PAGE" at bounding box center [930, 332] width 77 height 19
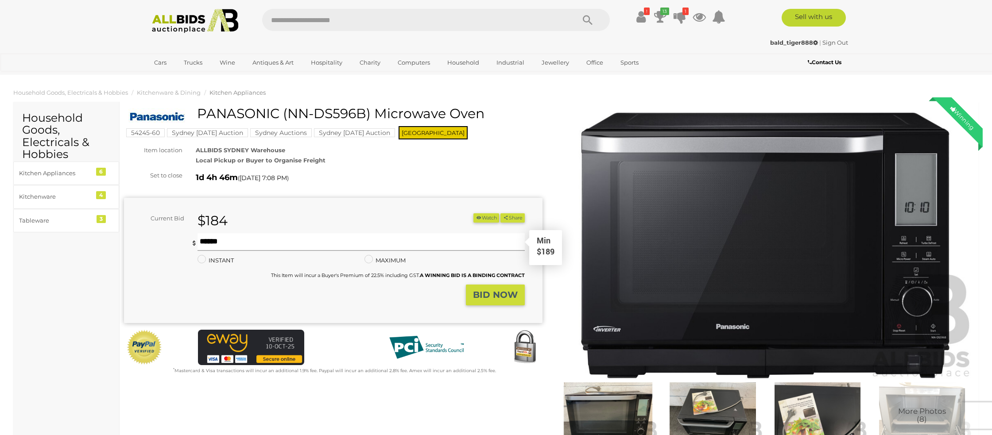
click at [207, 242] on input "text" at bounding box center [360, 242] width 327 height 18
type input "***"
click at [493, 294] on strong "BID NOW" at bounding box center [495, 294] width 45 height 11
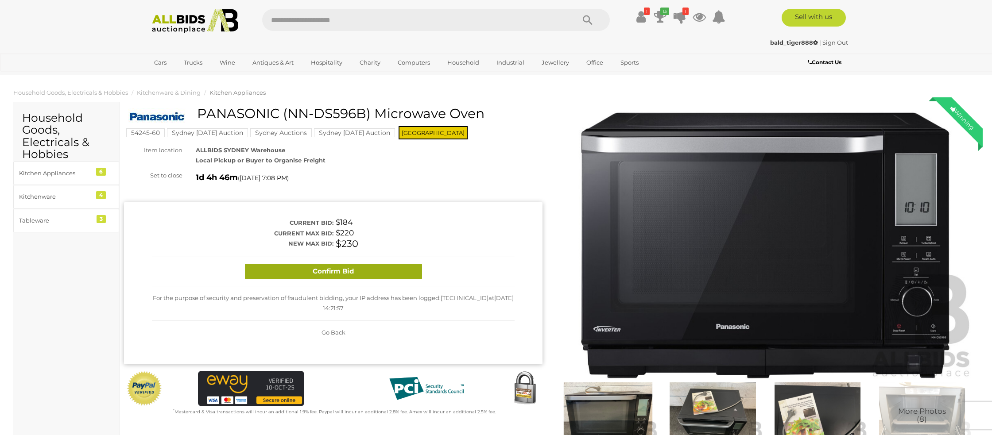
click at [303, 268] on button "Confirm Bid" at bounding box center [333, 271] width 177 height 15
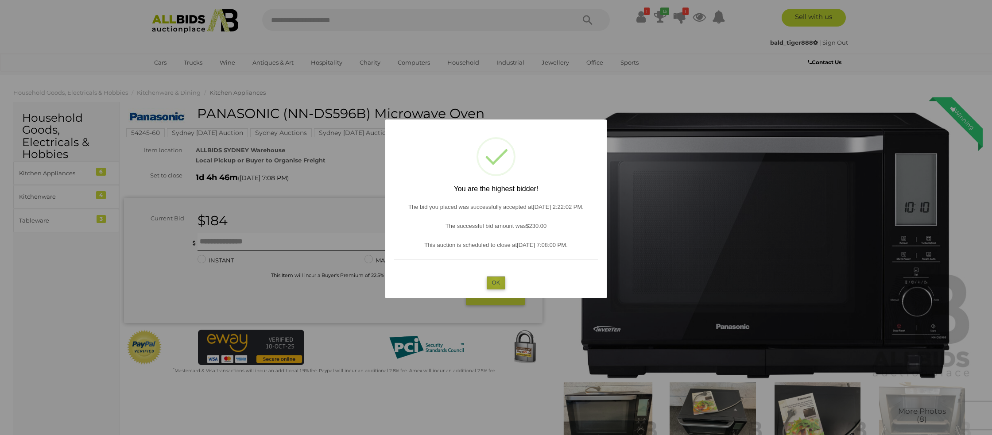
drag, startPoint x: 495, startPoint y: 280, endPoint x: 333, endPoint y: 256, distance: 164.2
click at [489, 277] on button "OK" at bounding box center [495, 282] width 19 height 13
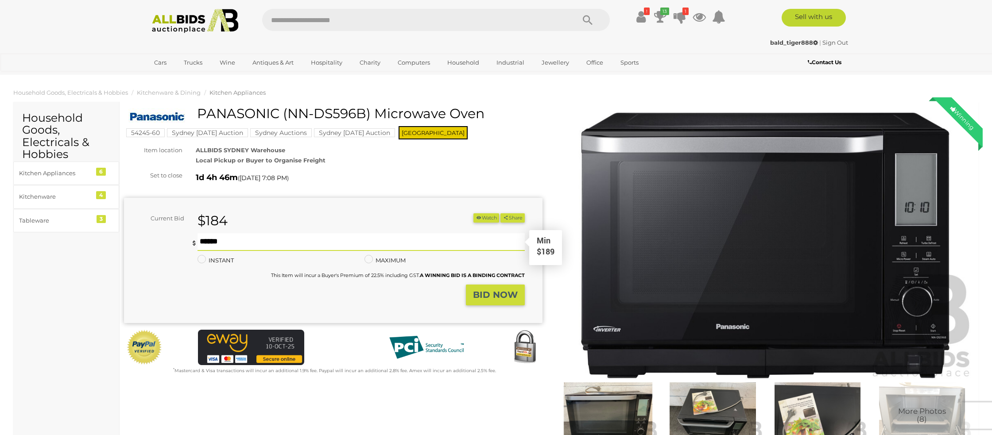
click at [213, 238] on input "text" at bounding box center [360, 242] width 327 height 18
type input "***"
click at [491, 293] on strong "BID NOW" at bounding box center [495, 294] width 45 height 11
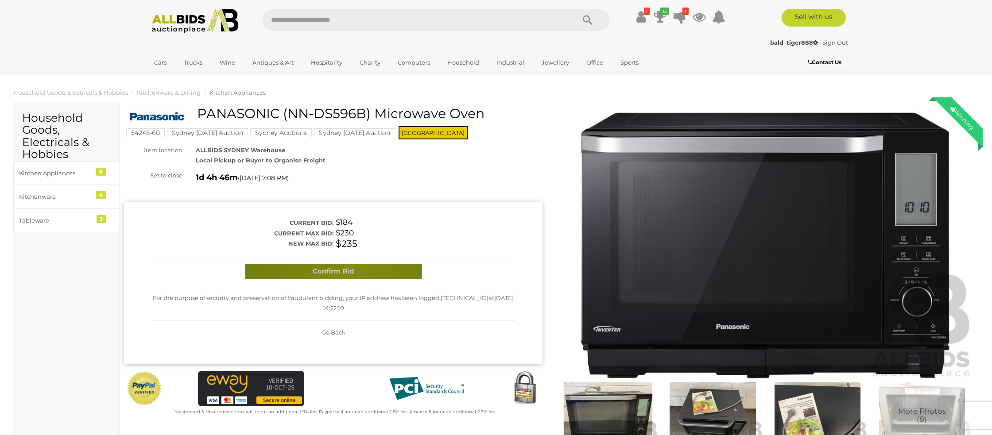
click at [350, 272] on button "Confirm Bid" at bounding box center [333, 271] width 177 height 15
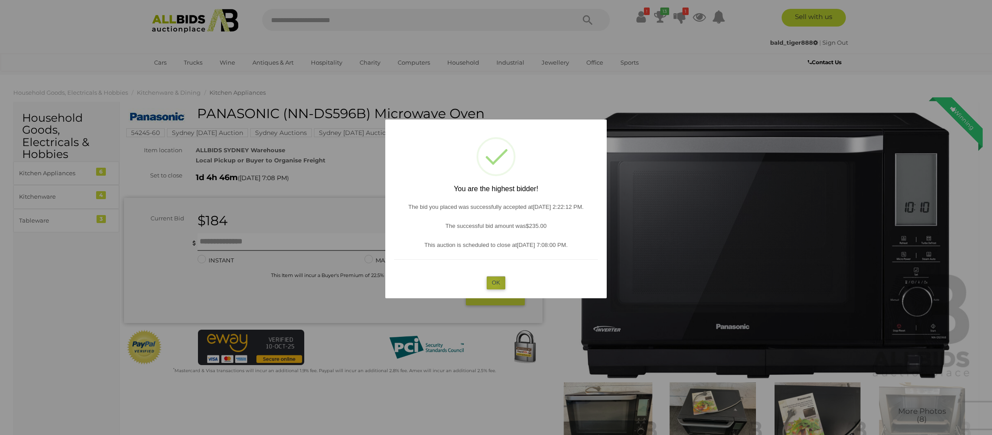
click at [493, 283] on button "OK" at bounding box center [495, 282] width 19 height 13
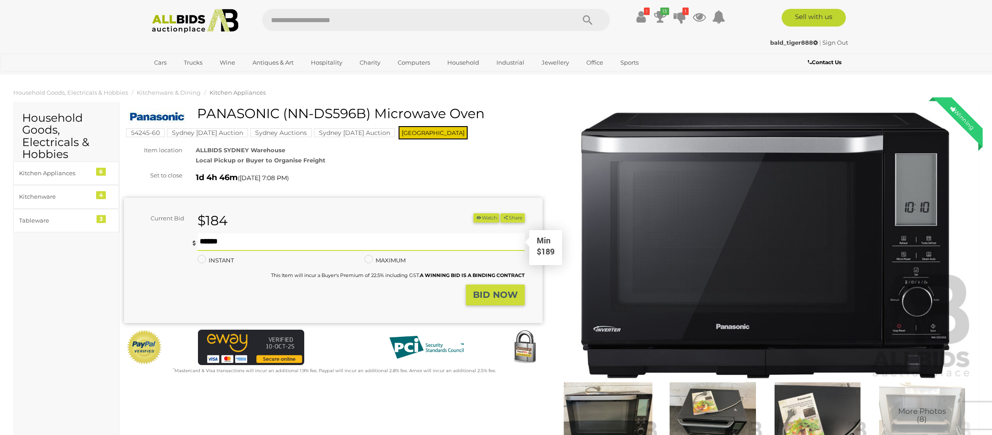
click at [227, 234] on input "text" at bounding box center [360, 242] width 327 height 18
type input "***"
click at [498, 293] on strong "BID NOW" at bounding box center [495, 294] width 45 height 11
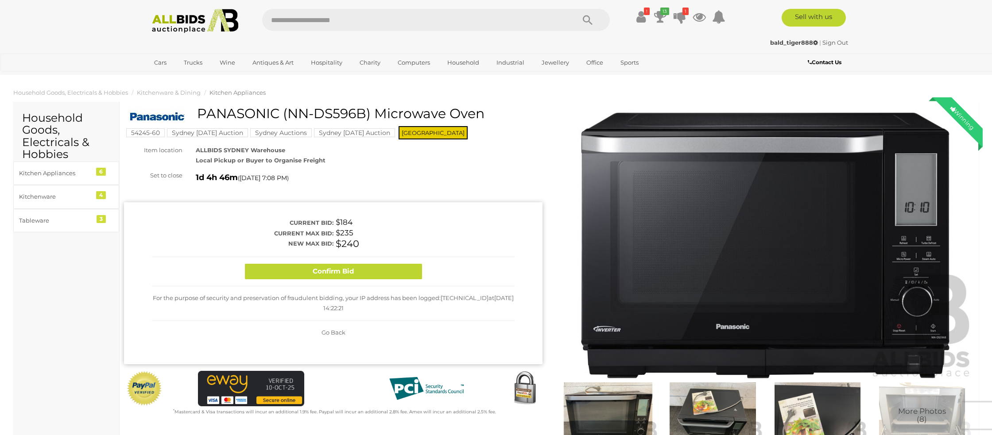
click at [359, 274] on button "Confirm Bid" at bounding box center [333, 271] width 177 height 15
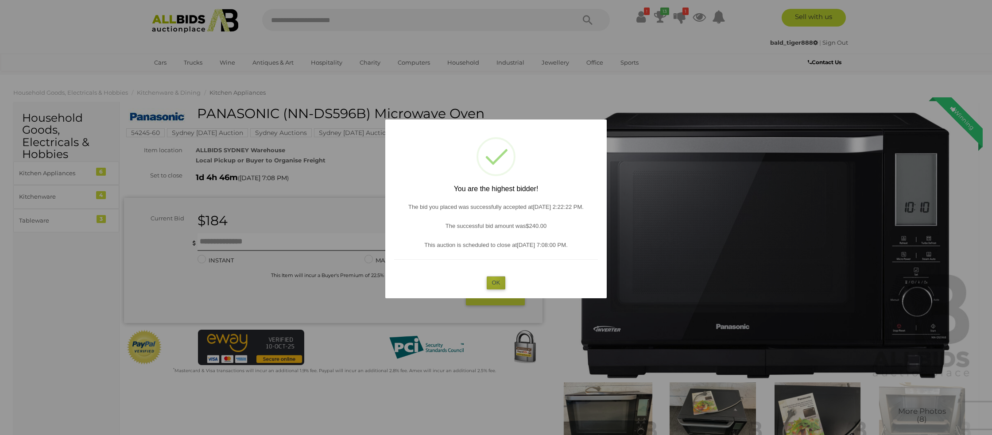
drag, startPoint x: 493, startPoint y: 278, endPoint x: 470, endPoint y: 276, distance: 23.6
click at [493, 278] on button "OK" at bounding box center [495, 282] width 19 height 13
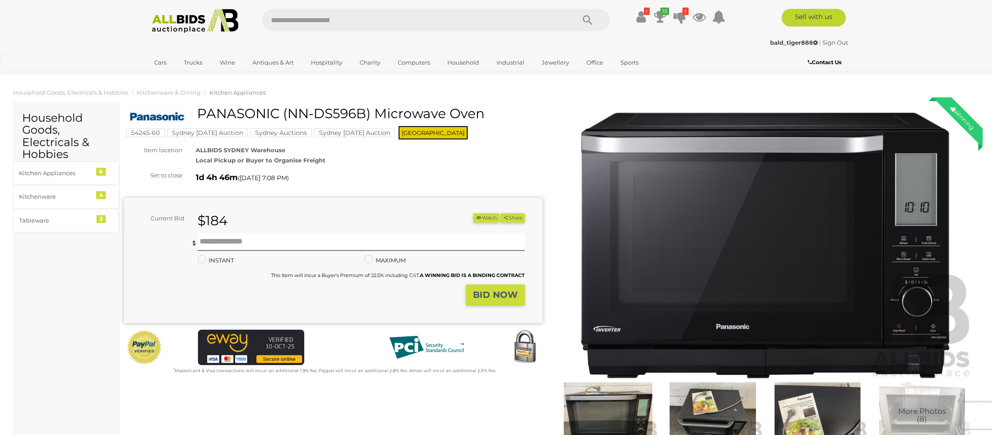
click at [118, 301] on div "PANASONIC (NN-DS596B) Microwave Oven 54245-60 Sydney Sunday Auction Sydney Auct…" at bounding box center [333, 246] width 432 height 281
click at [661, 14] on icon "13" at bounding box center [664, 12] width 9 height 8
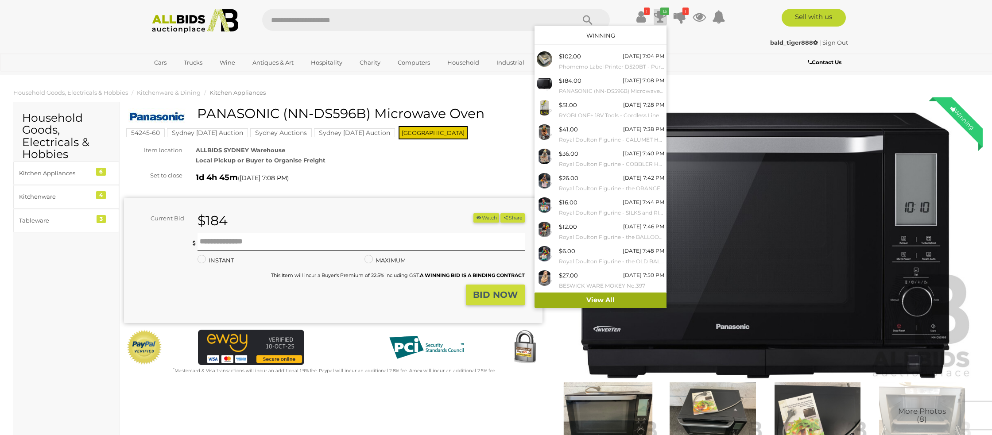
click at [610, 299] on link "View All" at bounding box center [600, 300] width 132 height 15
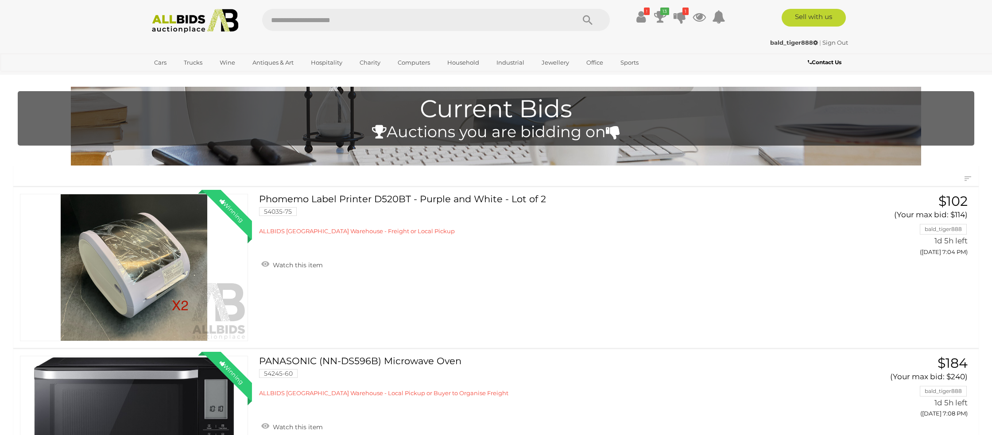
click at [832, 43] on link "Sign Out" at bounding box center [835, 42] width 26 height 7
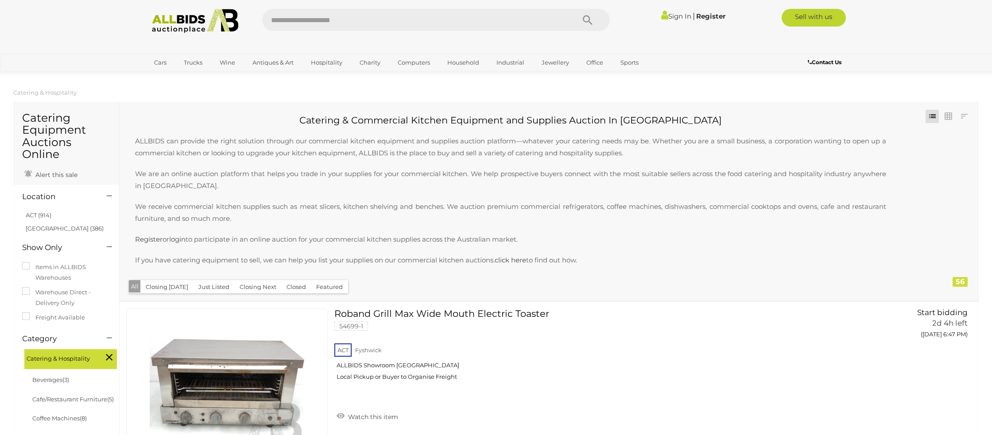
click at [667, 9] on div "Sign In | Register" at bounding box center [673, 16] width 114 height 14
click at [670, 17] on link "Sign In" at bounding box center [676, 16] width 30 height 8
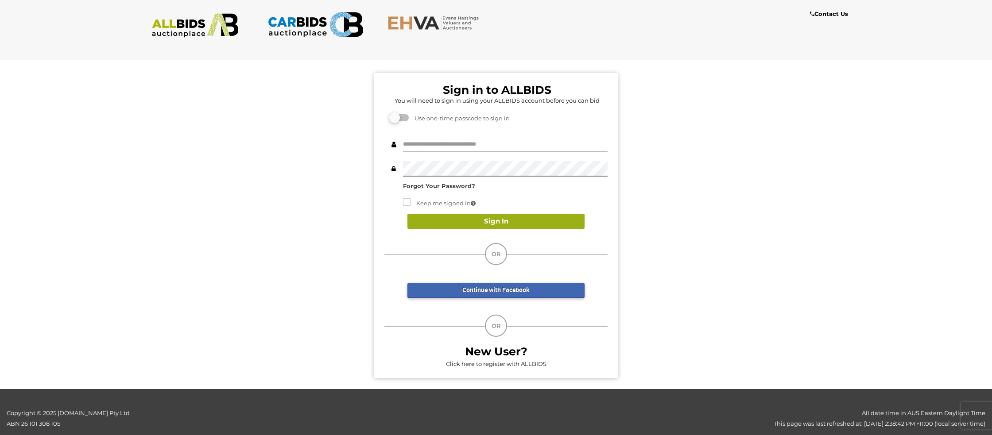
type input "**********"
click at [508, 223] on button "Sign In" at bounding box center [495, 221] width 177 height 15
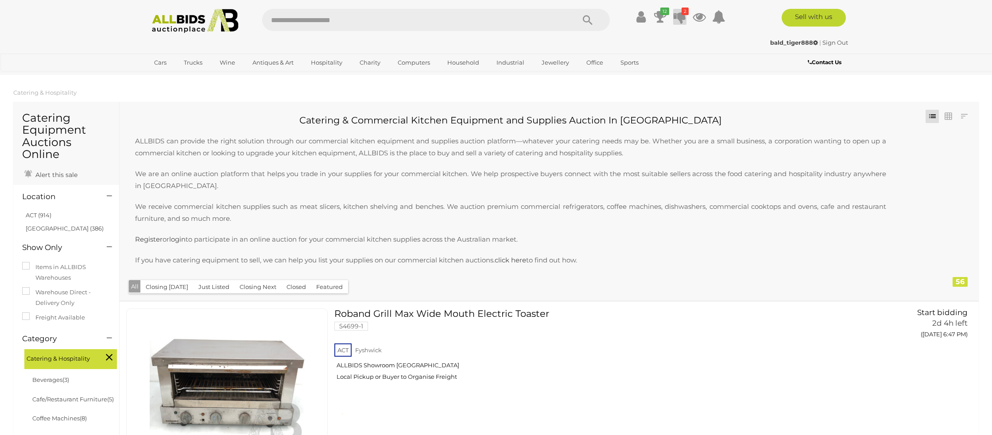
click at [683, 18] on icon at bounding box center [679, 17] width 12 height 16
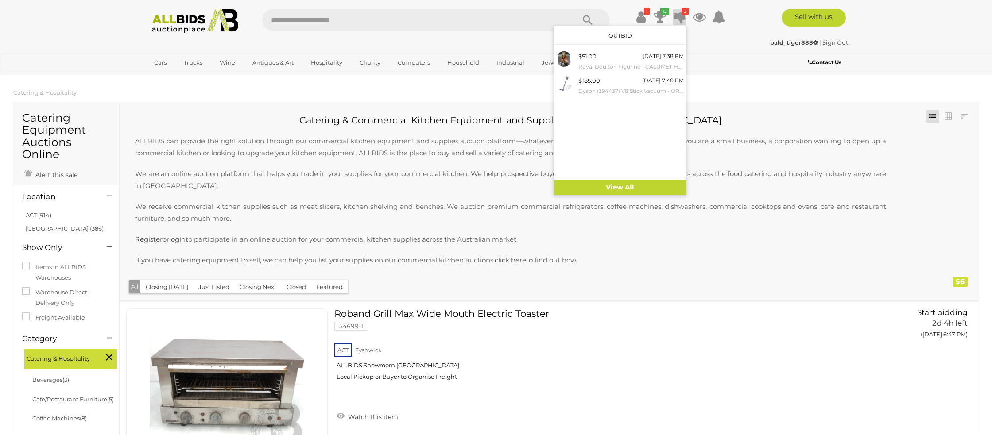
click at [718, 43] on div "bald_tiger888 | Sign Out" at bounding box center [496, 43] width 704 height 10
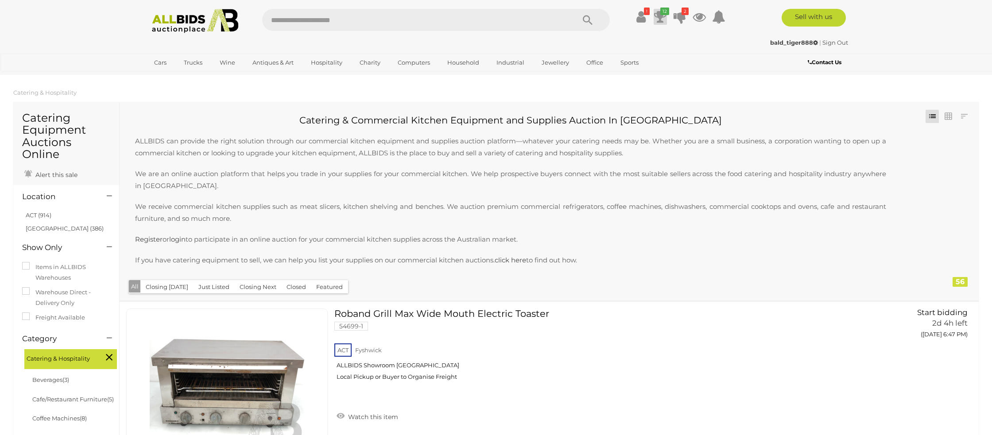
click at [660, 15] on icon at bounding box center [660, 17] width 12 height 16
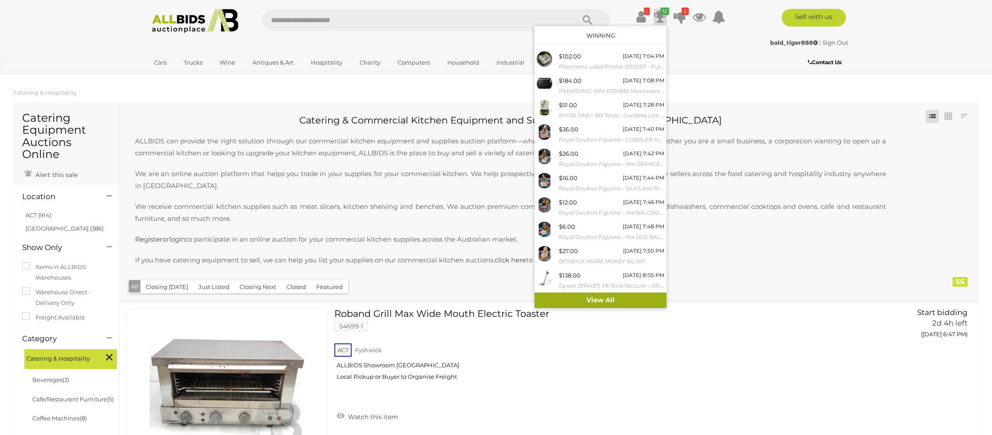
click at [604, 298] on link "View All" at bounding box center [600, 300] width 132 height 15
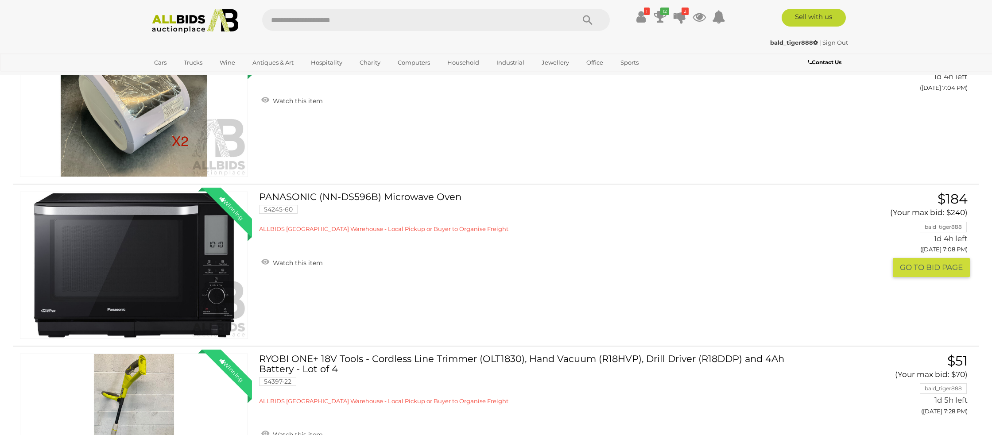
scroll to position [181, 0]
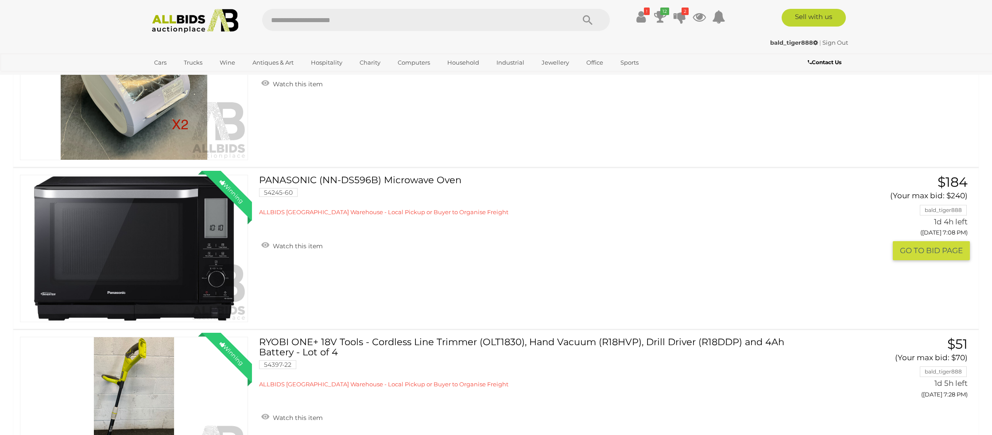
click at [121, 257] on img at bounding box center [133, 248] width 227 height 147
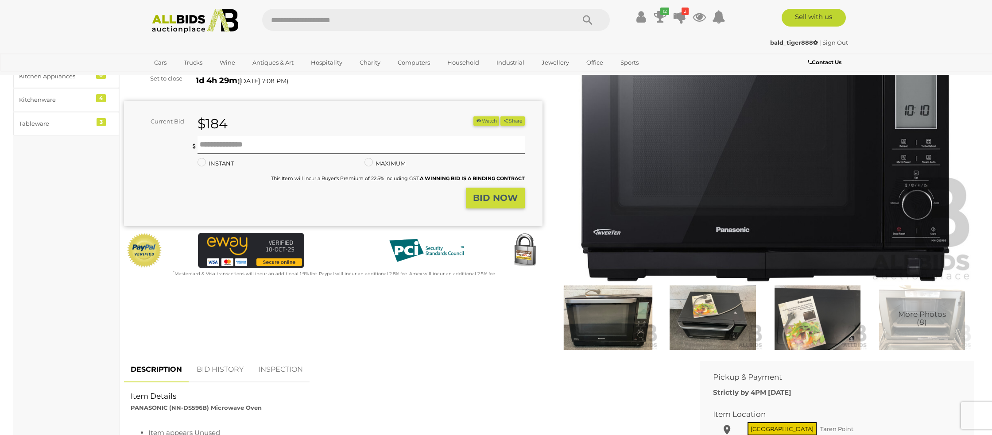
scroll to position [105, 0]
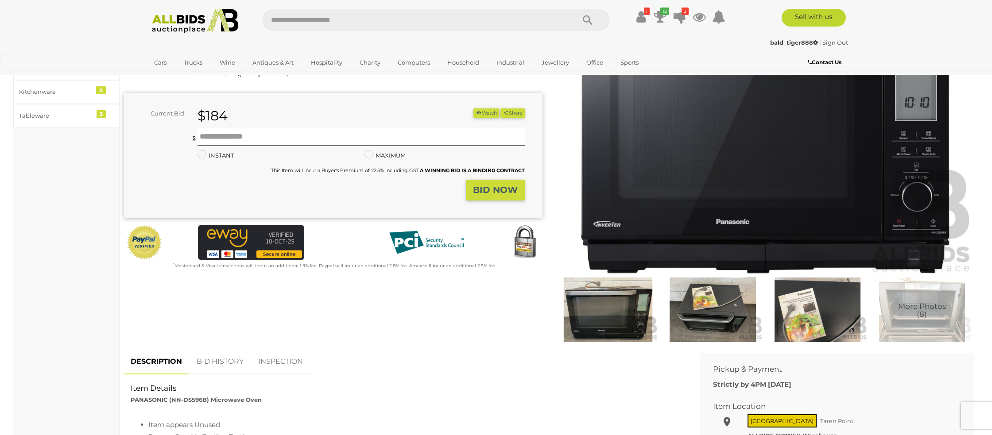
click at [212, 360] on link "BID HISTORY" at bounding box center [220, 362] width 60 height 26
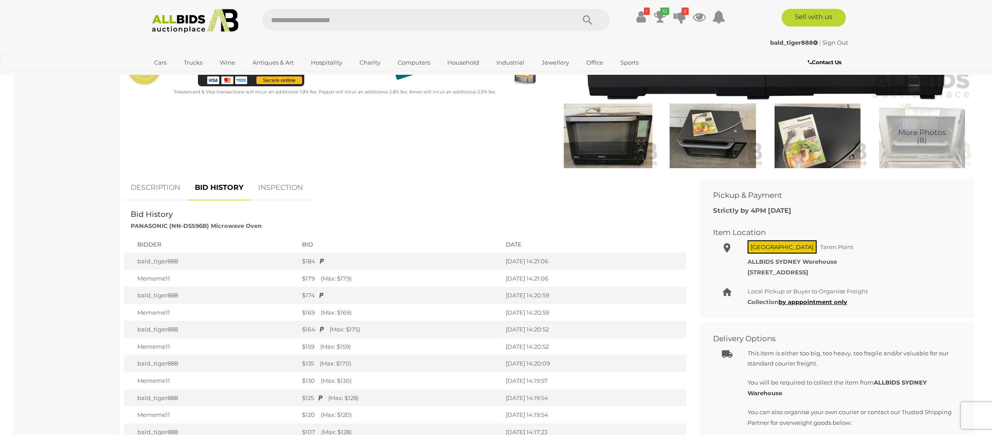
scroll to position [0, 0]
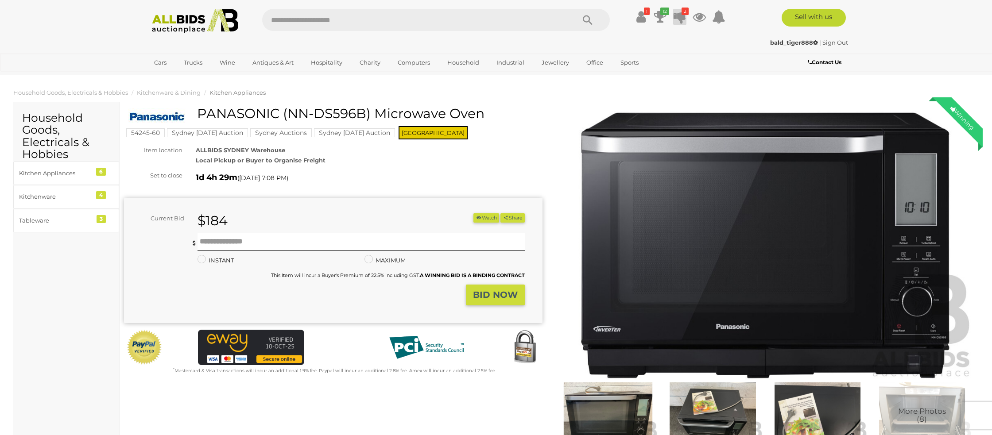
click at [682, 15] on icon at bounding box center [679, 17] width 12 height 16
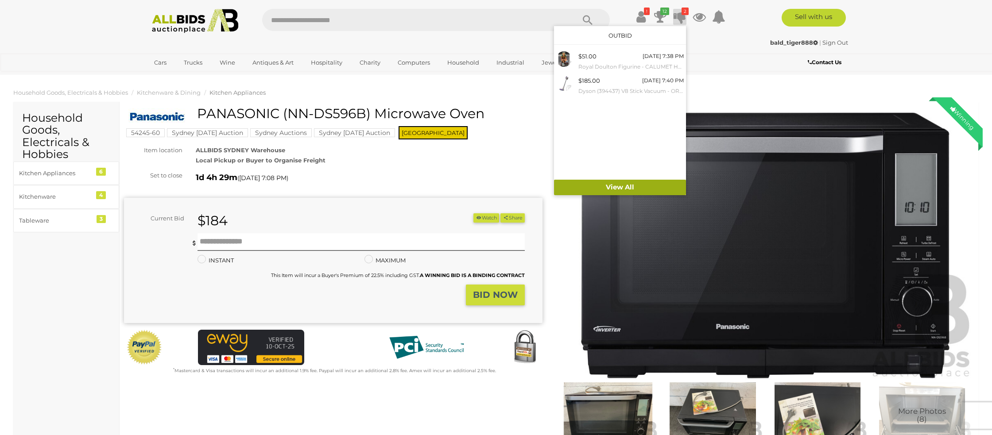
click at [615, 191] on link "View All" at bounding box center [620, 187] width 132 height 15
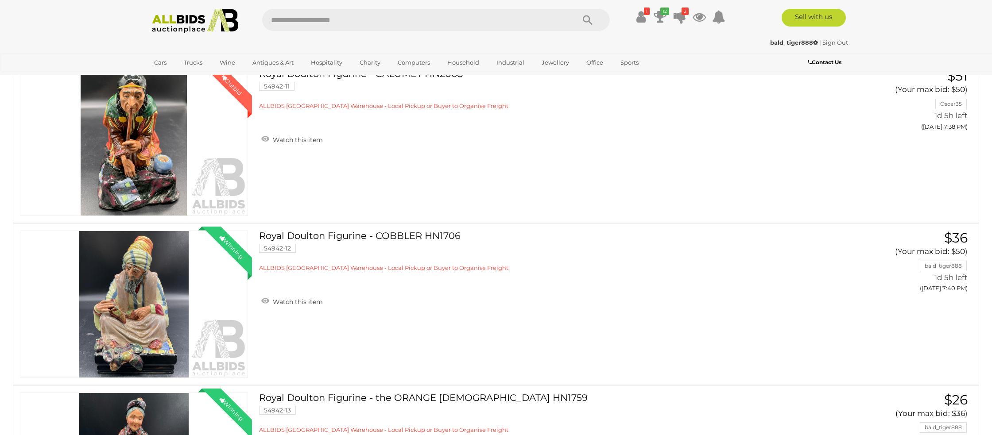
scroll to position [552, 0]
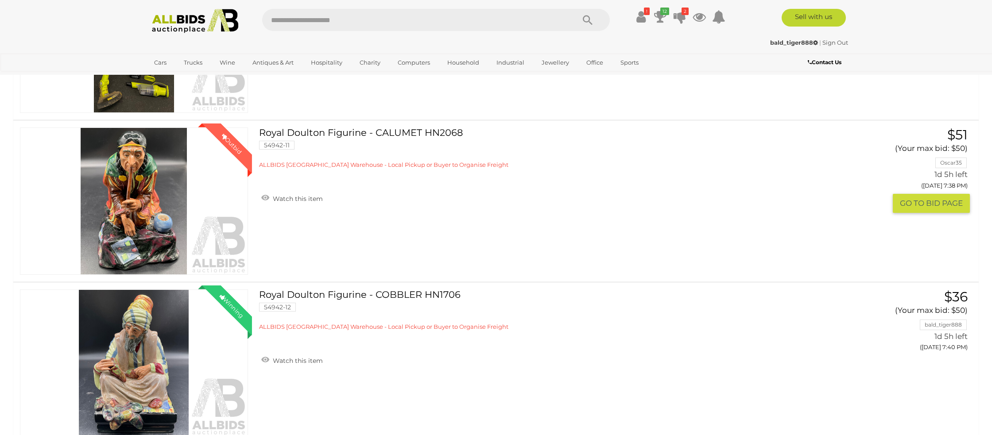
click at [154, 184] on link "Winning Outbid" at bounding box center [134, 200] width 228 height 147
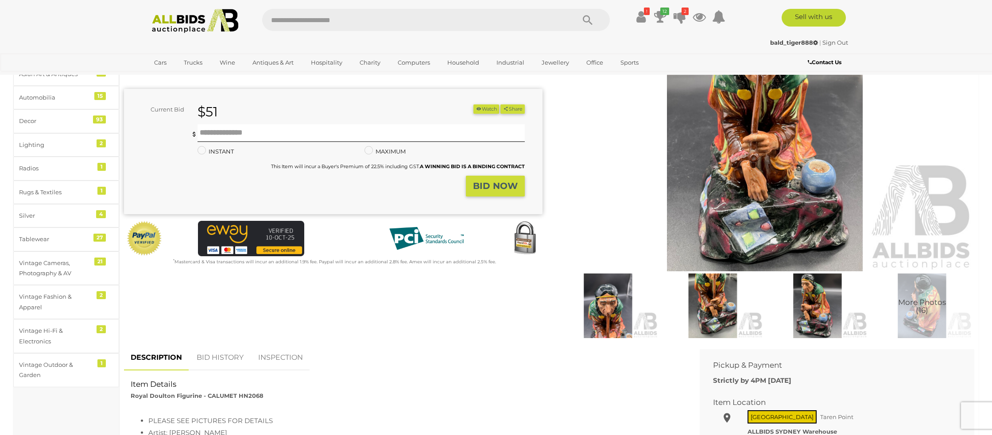
scroll to position [130, 0]
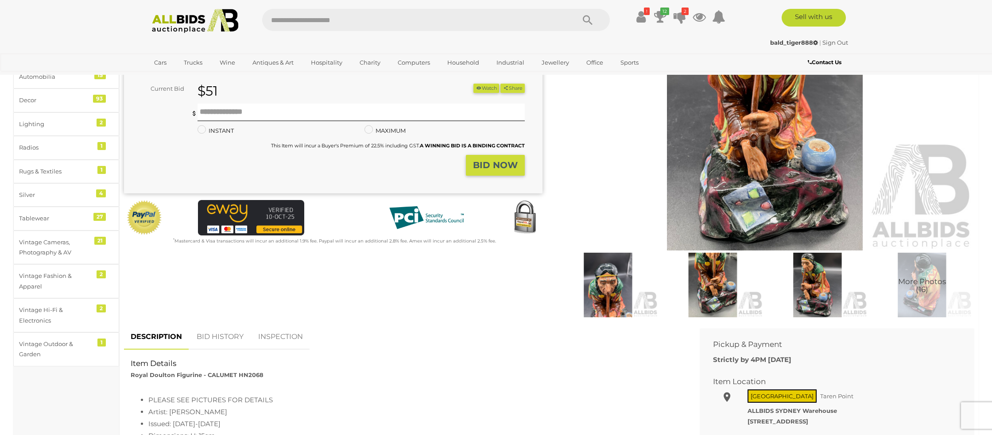
click at [217, 334] on link "BID HISTORY" at bounding box center [220, 337] width 60 height 26
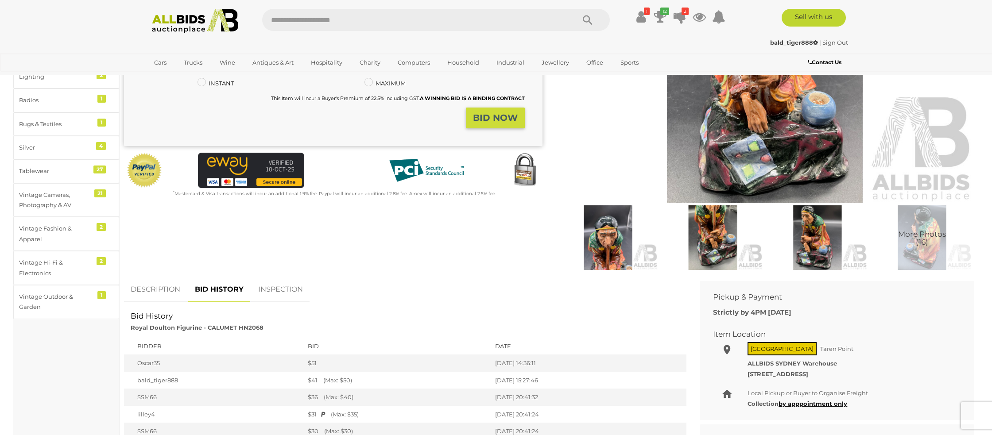
scroll to position [0, 0]
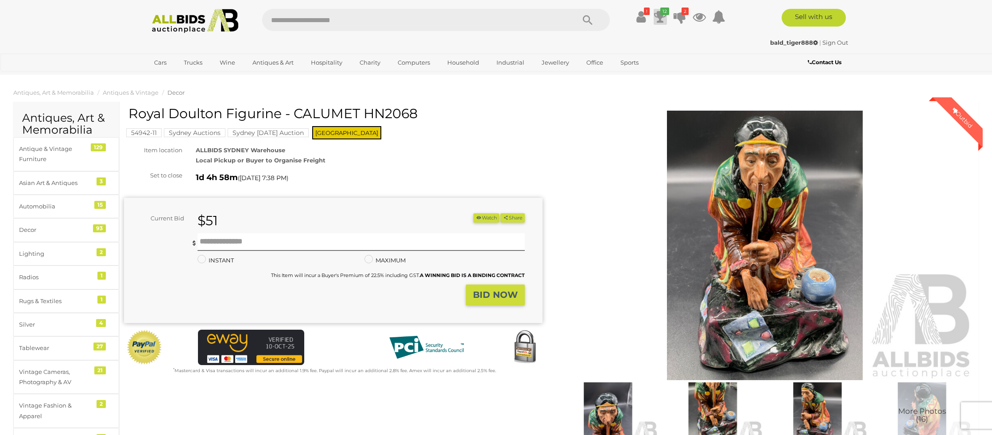
click at [658, 18] on icon at bounding box center [660, 17] width 12 height 16
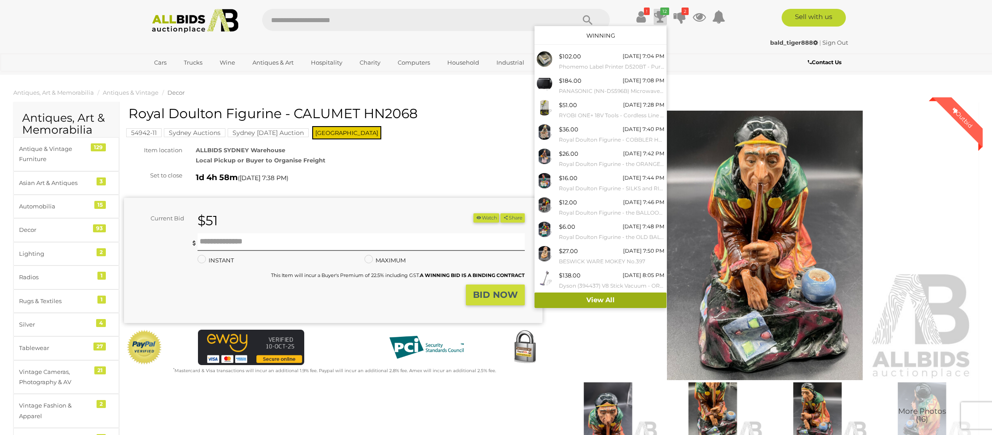
click at [593, 301] on link "View All" at bounding box center [600, 300] width 132 height 15
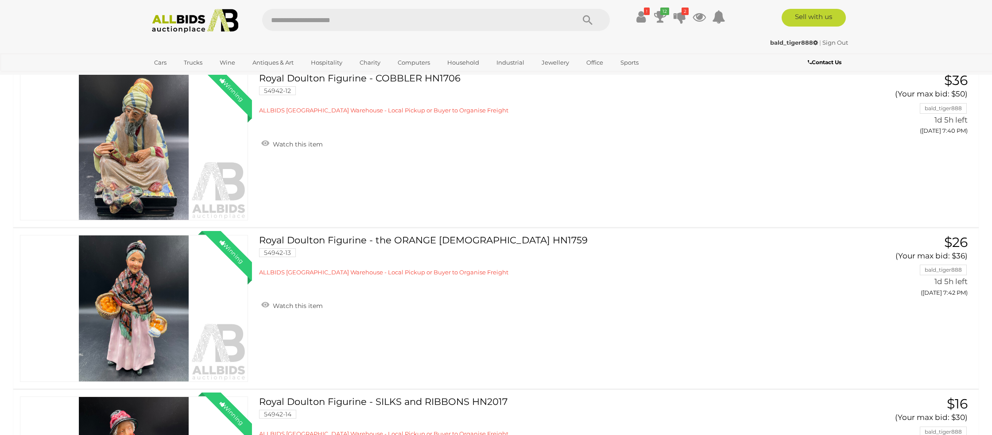
scroll to position [765, 0]
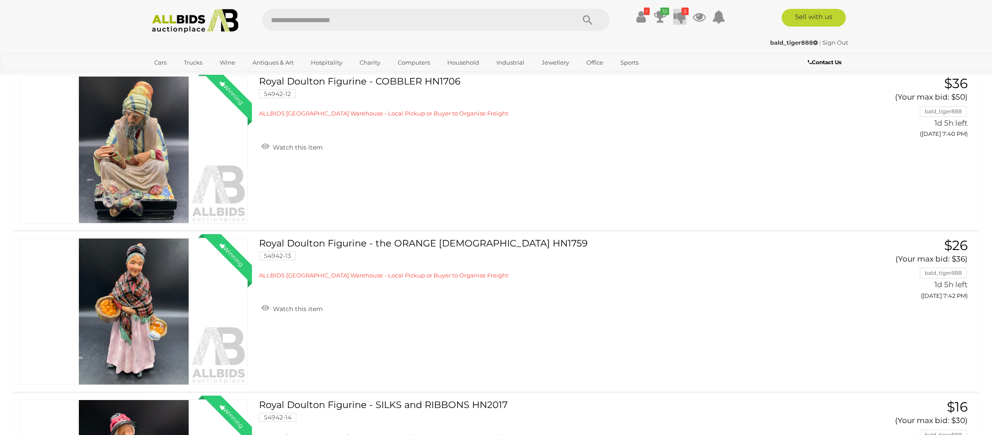
click at [680, 16] on icon at bounding box center [679, 17] width 12 height 16
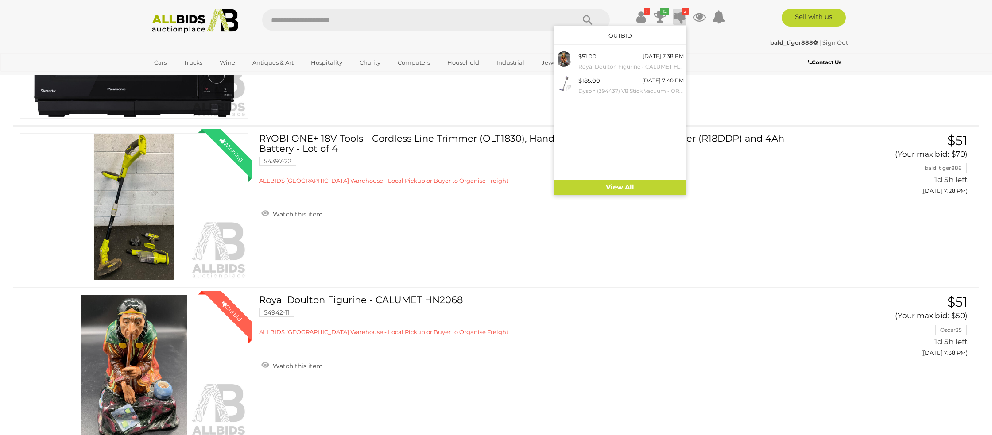
scroll to position [0, 0]
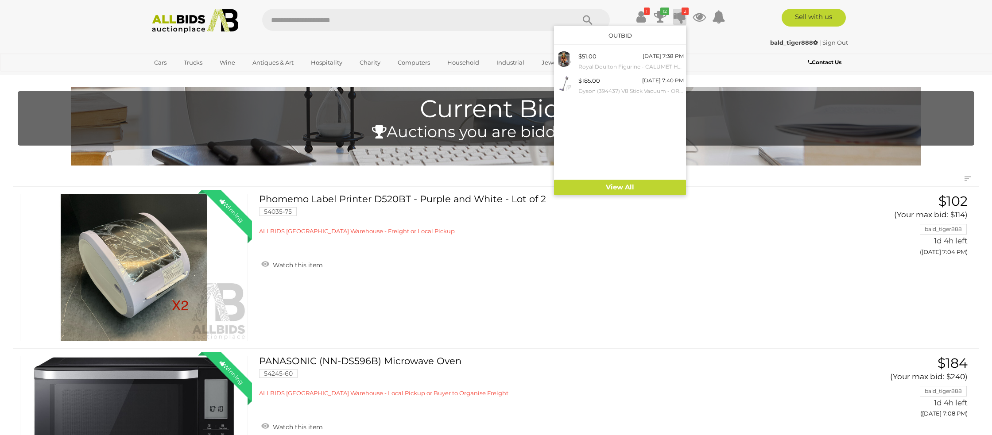
click at [834, 41] on link "Sign Out" at bounding box center [835, 42] width 26 height 7
